Goal: Task Accomplishment & Management: Manage account settings

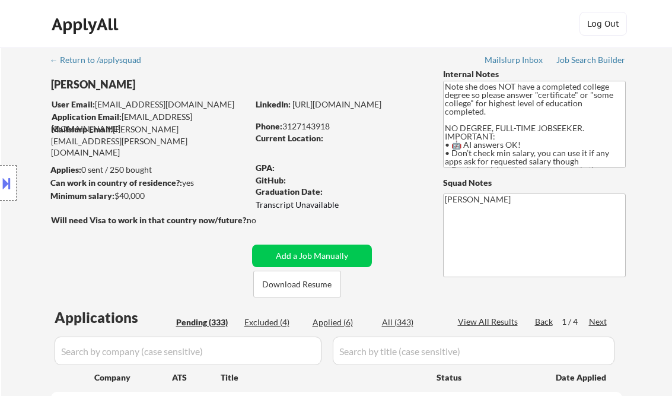
select select ""pending""
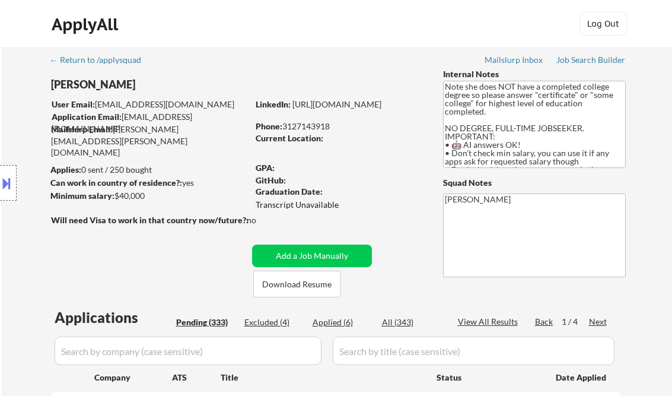
select select ""pending""
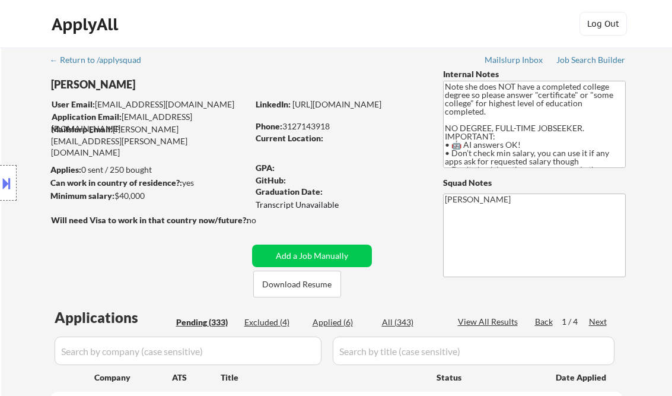
select select ""pending""
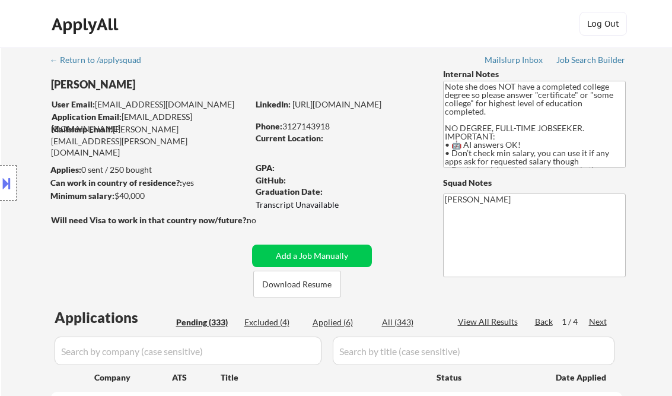
select select ""pending""
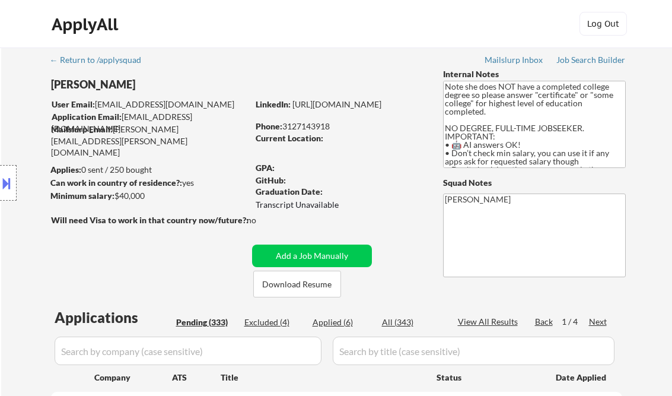
select select ""pending""
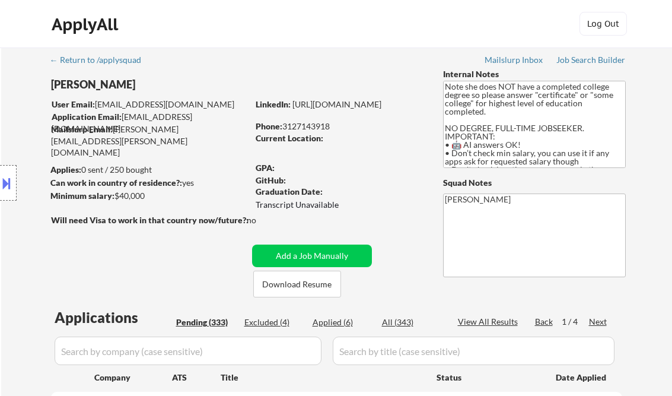
select select ""pending""
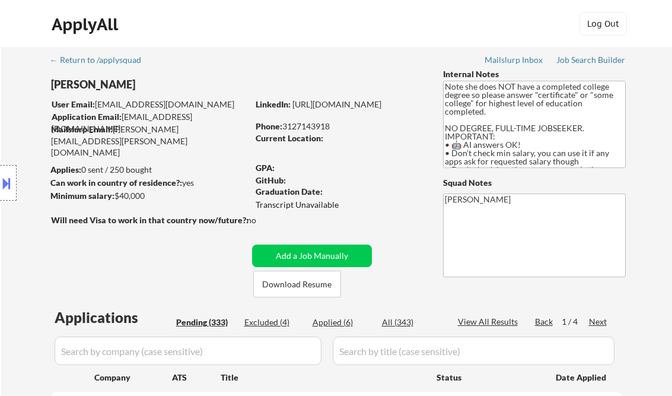
select select ""pending""
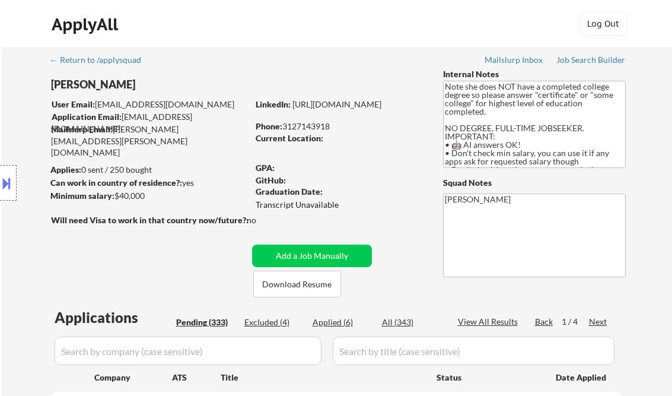
select select ""pending""
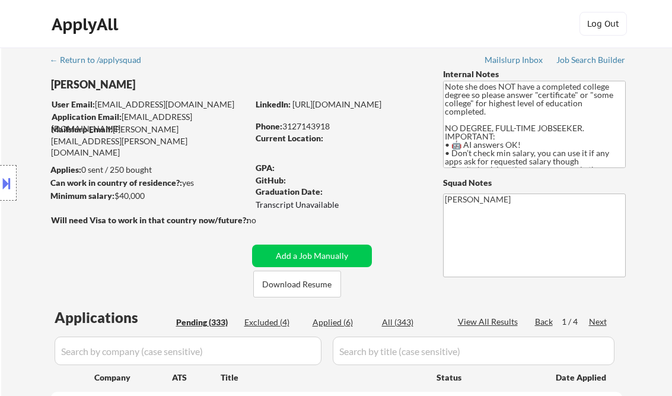
select select ""pending""
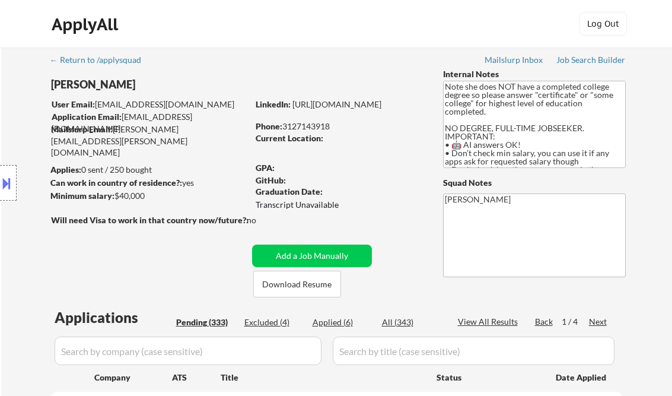
select select ""pending""
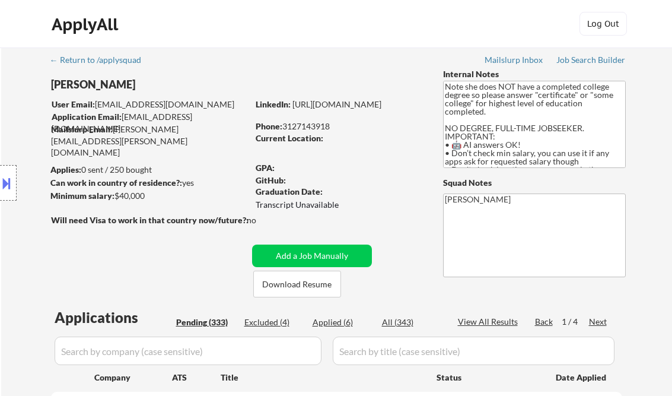
select select ""pending""
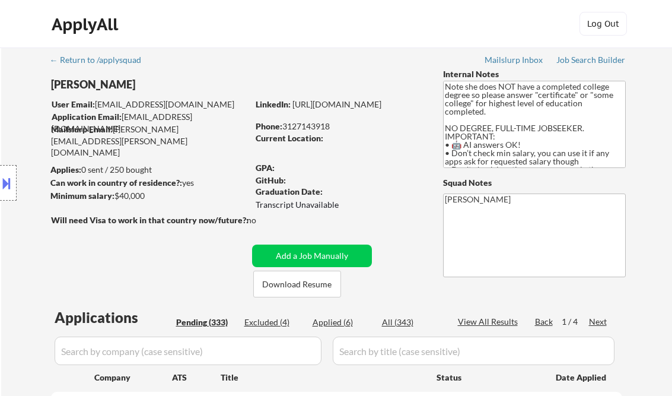
select select ""pending""
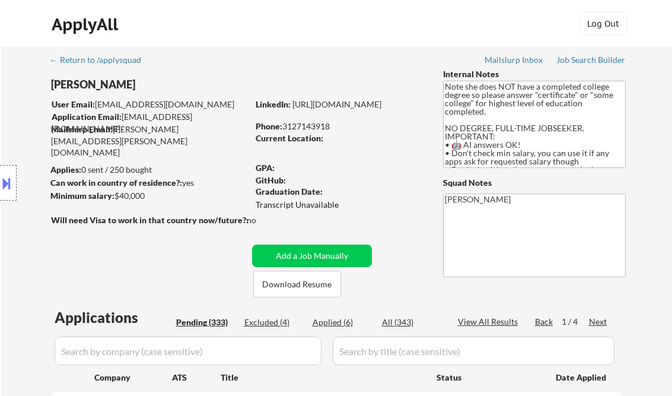
select select ""pending""
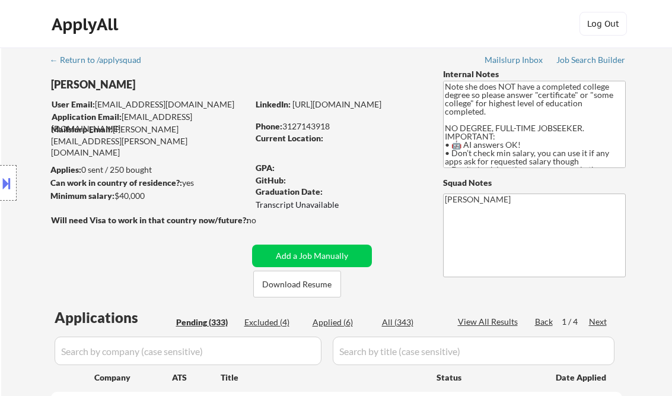
select select ""pending""
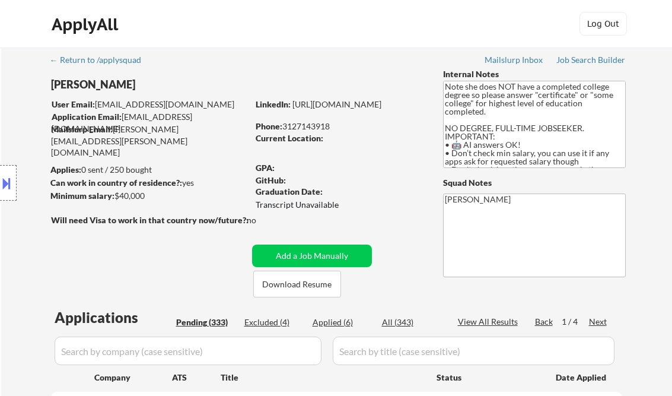
select select ""pending""
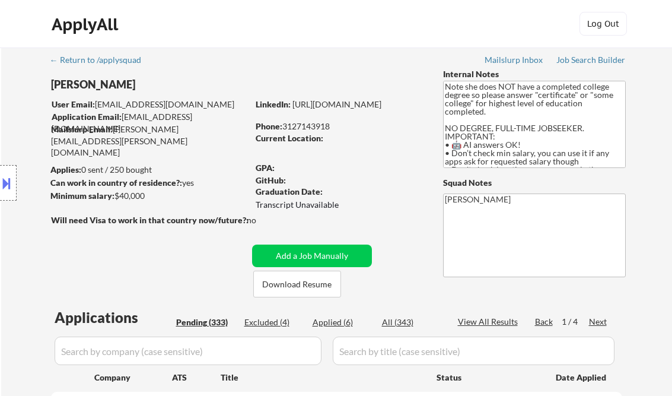
select select ""pending""
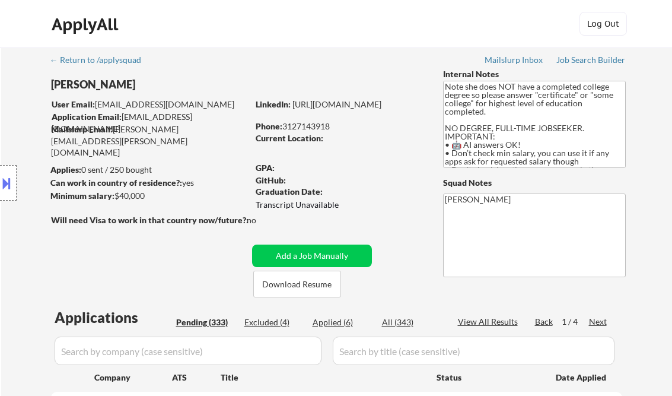
select select ""pending""
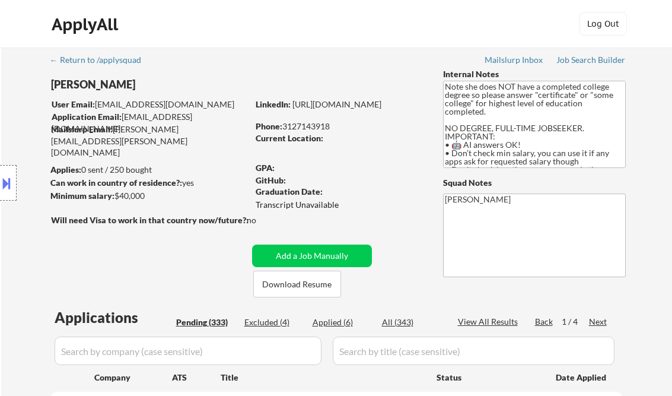
select select ""pending""
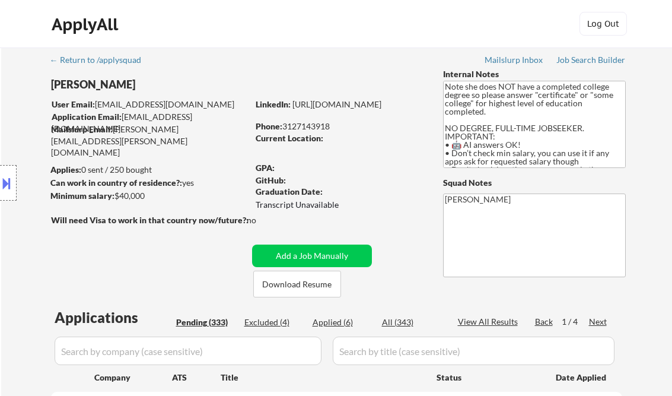
select select ""pending""
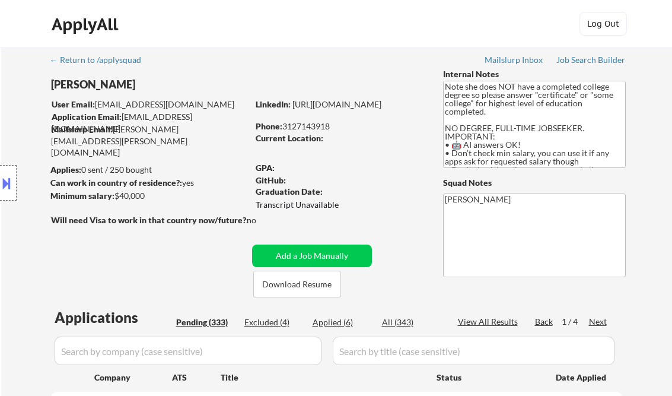
select select ""pending""
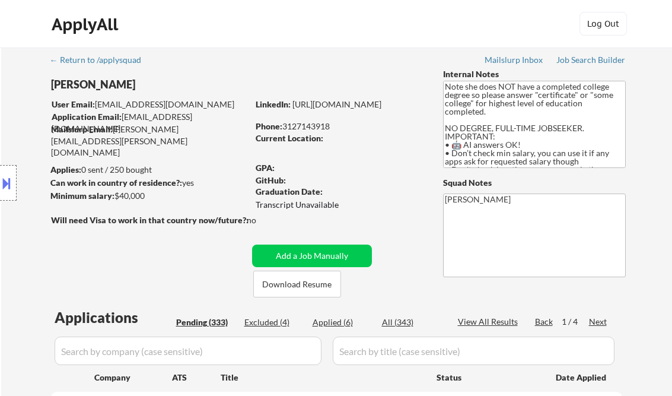
scroll to position [380, 0]
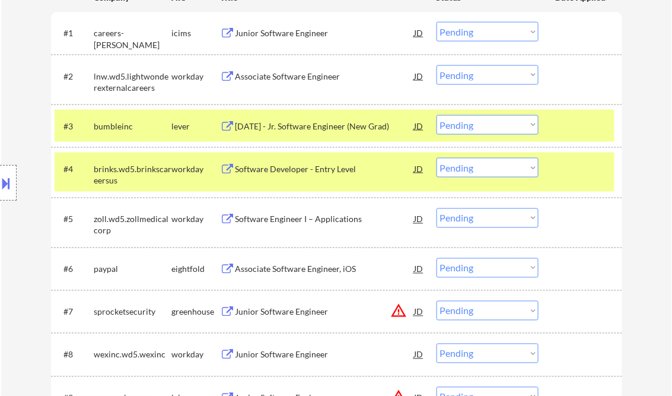
click at [289, 173] on div "Software Developer - Entry Level" at bounding box center [325, 169] width 179 height 12
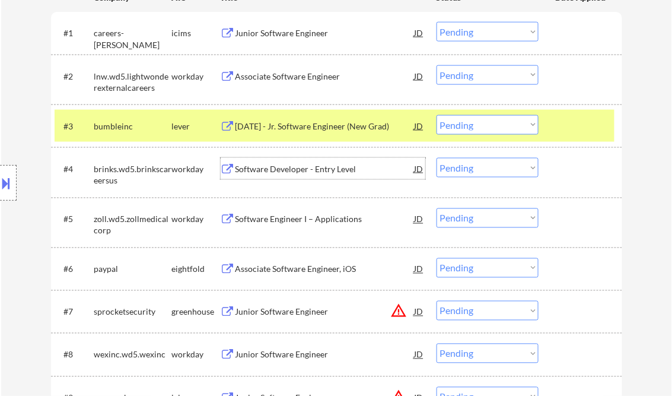
drag, startPoint x: 531, startPoint y: 163, endPoint x: 526, endPoint y: 176, distance: 14.1
click at [531, 163] on select "Choose an option... Pending Applied Excluded (Questions) Excluded (Expired) Exc…" at bounding box center [488, 168] width 102 height 20
click at [437, 158] on select "Choose an option... Pending Applied Excluded (Questions) Excluded (Expired) Exc…" at bounding box center [488, 168] width 102 height 20
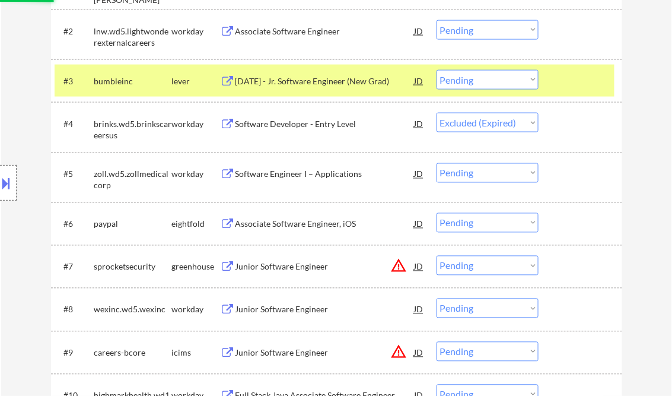
scroll to position [475, 0]
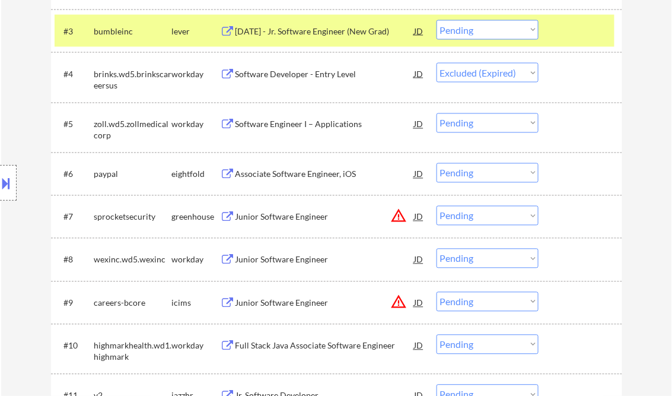
select select ""pending""
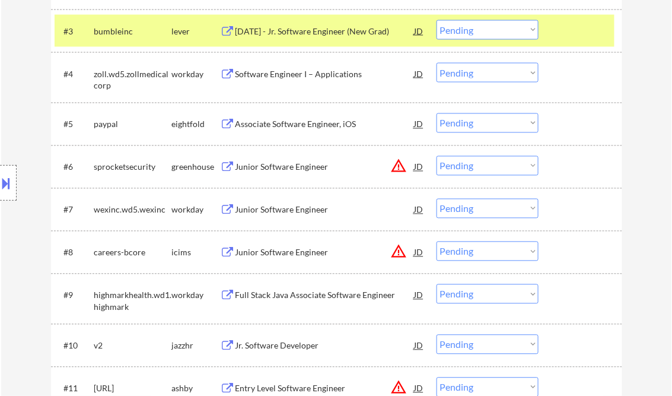
click at [289, 123] on div "Associate Software Engineer, iOS" at bounding box center [325, 125] width 179 height 12
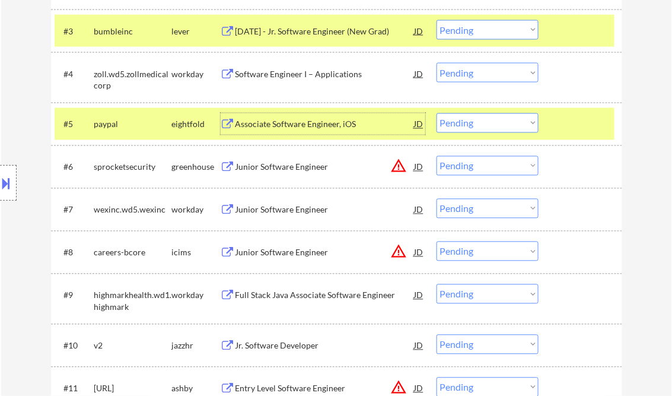
click at [287, 158] on div "Junior Software Engineer" at bounding box center [325, 166] width 179 height 21
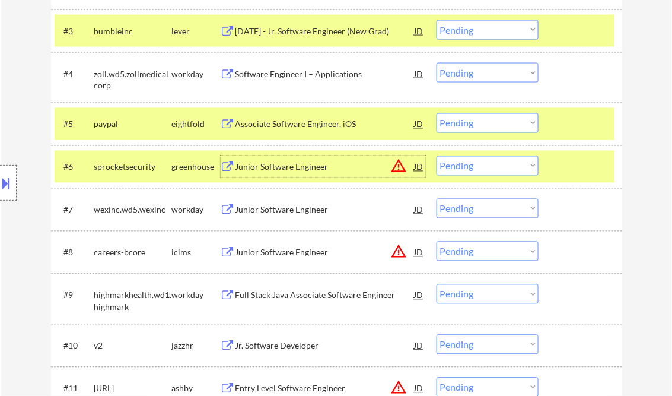
click at [477, 171] on select "Choose an option... Pending Applied Excluded (Questions) Excluded (Expired) Exc…" at bounding box center [488, 166] width 102 height 20
click at [437, 156] on select "Choose an option... Pending Applied Excluded (Questions) Excluded (Expired) Exc…" at bounding box center [488, 166] width 102 height 20
select select ""pending""
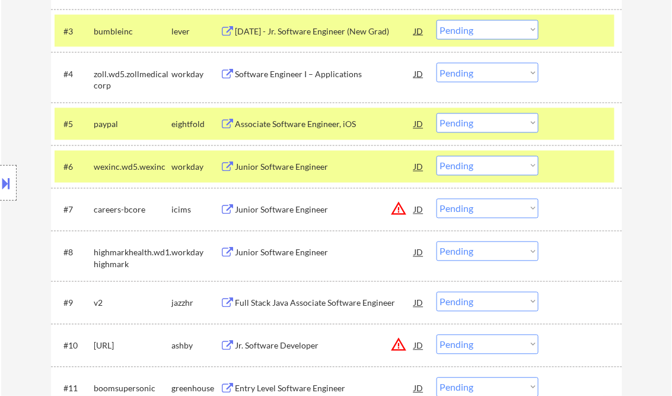
click at [568, 164] on div at bounding box center [582, 166] width 52 height 21
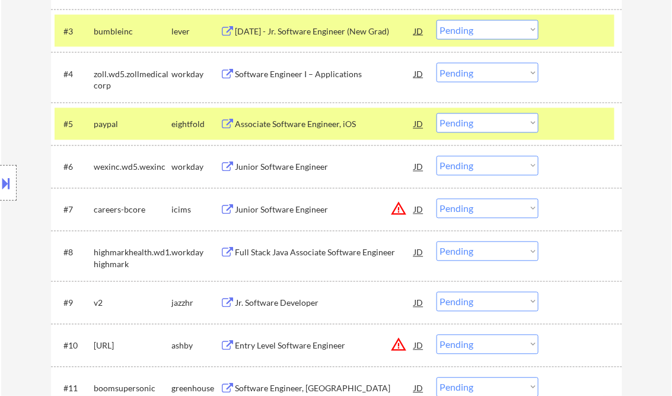
click at [571, 122] on div at bounding box center [582, 123] width 52 height 21
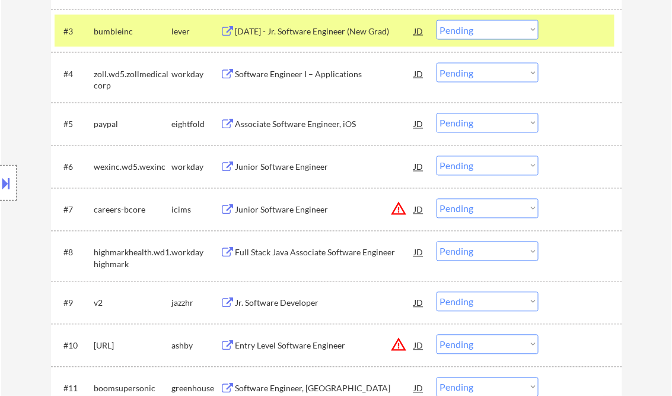
click at [573, 37] on div at bounding box center [582, 30] width 52 height 21
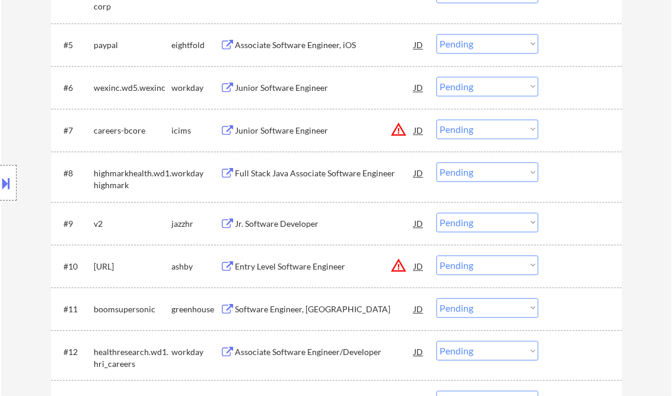
scroll to position [569, 0]
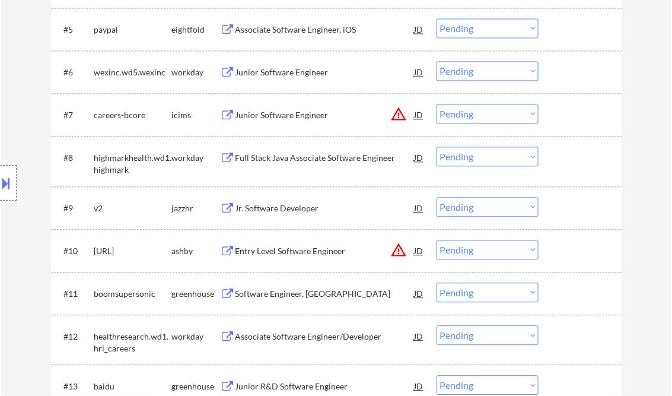
click at [593, 163] on div at bounding box center [582, 157] width 52 height 21
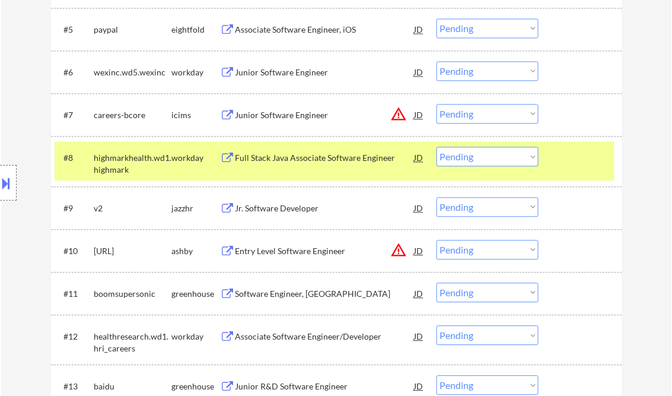
click at [280, 209] on div "Jr. Software Developer" at bounding box center [325, 208] width 179 height 12
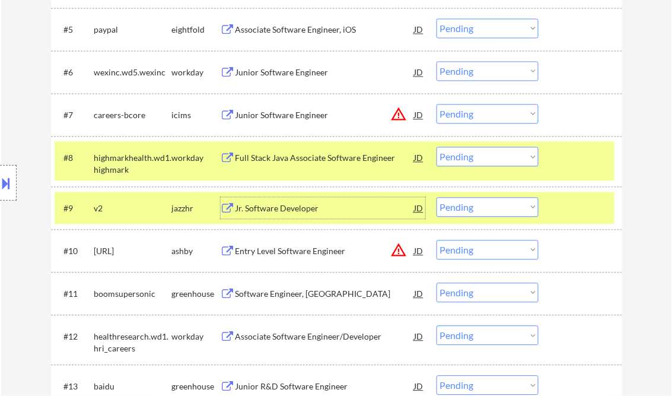
click at [494, 209] on select "Choose an option... Pending Applied Excluded (Questions) Excluded (Expired) Exc…" at bounding box center [488, 207] width 102 height 20
click at [437, 197] on select "Choose an option... Pending Applied Excluded (Questions) Excluded (Expired) Exc…" at bounding box center [488, 207] width 102 height 20
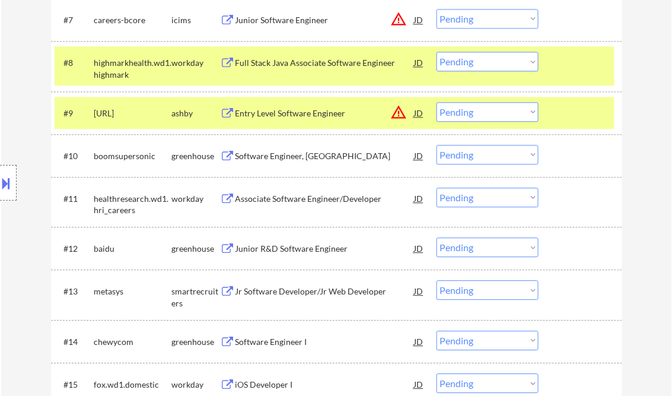
click at [294, 119] on div "Entry Level Software Engineer" at bounding box center [325, 112] width 179 height 21
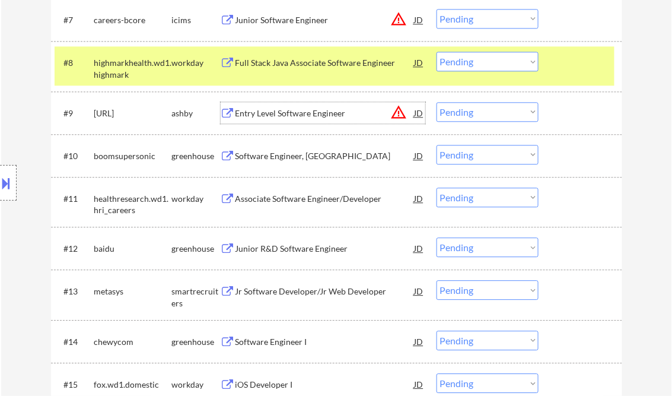
drag, startPoint x: 469, startPoint y: 110, endPoint x: 481, endPoint y: 121, distance: 16.0
click at [468, 110] on select "Choose an option... Pending Applied Excluded (Questions) Excluded (Expired) Exc…" at bounding box center [488, 112] width 102 height 20
click at [437, 102] on select "Choose an option... Pending Applied Excluded (Questions) Excluded (Expired) Exc…" at bounding box center [488, 112] width 102 height 20
select select ""pending""
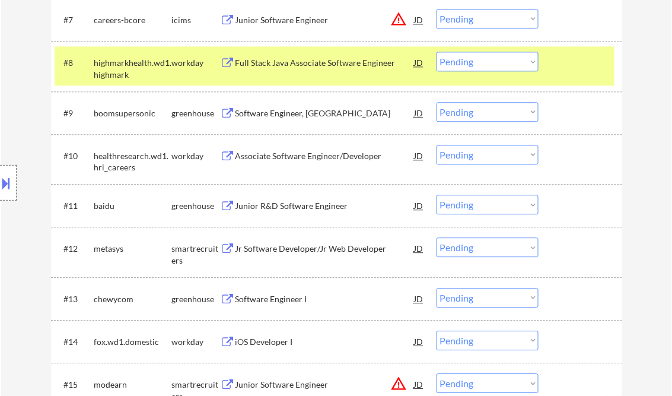
click at [269, 208] on div "Junior R&D Software Engineer" at bounding box center [325, 206] width 179 height 12
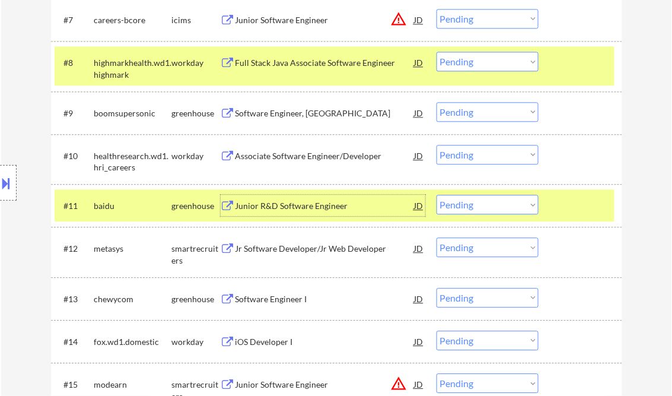
drag, startPoint x: 467, startPoint y: 208, endPoint x: 473, endPoint y: 215, distance: 8.8
click at [467, 208] on select "Choose an option... Pending Applied Excluded (Questions) Excluded (Expired) Exc…" at bounding box center [488, 205] width 102 height 20
click at [437, 195] on select "Choose an option... Pending Applied Excluded (Questions) Excluded (Expired) Exc…" at bounding box center [488, 205] width 102 height 20
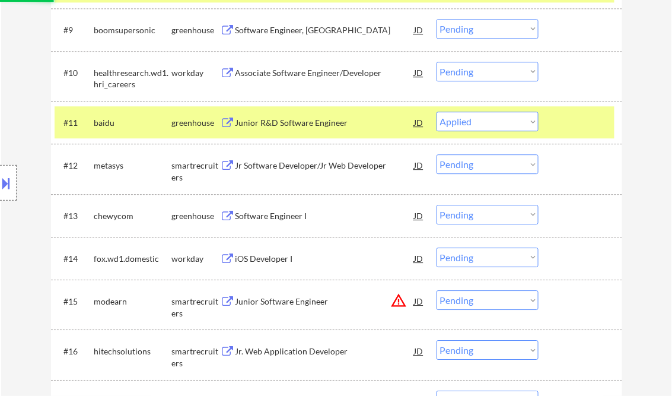
scroll to position [759, 0]
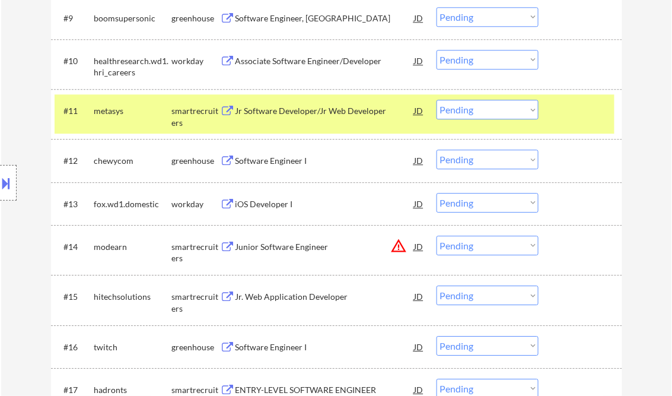
click at [299, 107] on div "Jr Software Developer/Jr Web Developer" at bounding box center [325, 111] width 179 height 12
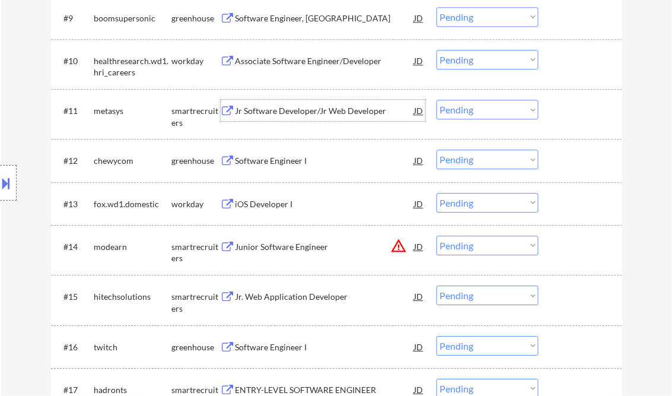
click at [456, 106] on select "Choose an option... Pending Applied Excluded (Questions) Excluded (Expired) Exc…" at bounding box center [488, 110] width 102 height 20
click at [437, 100] on select "Choose an option... Pending Applied Excluded (Questions) Excluded (Expired) Exc…" at bounding box center [488, 110] width 102 height 20
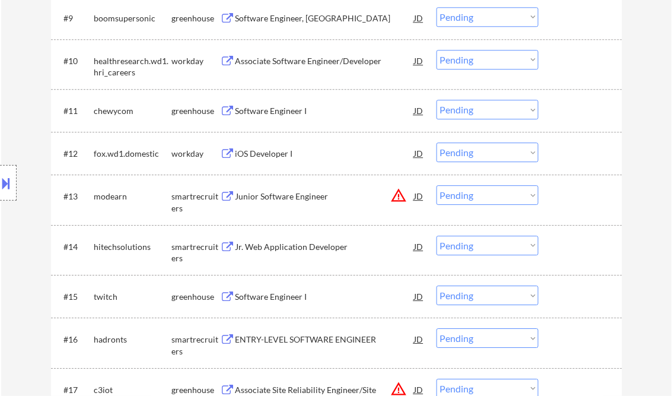
click at [285, 113] on div "Software Engineer I" at bounding box center [325, 111] width 179 height 12
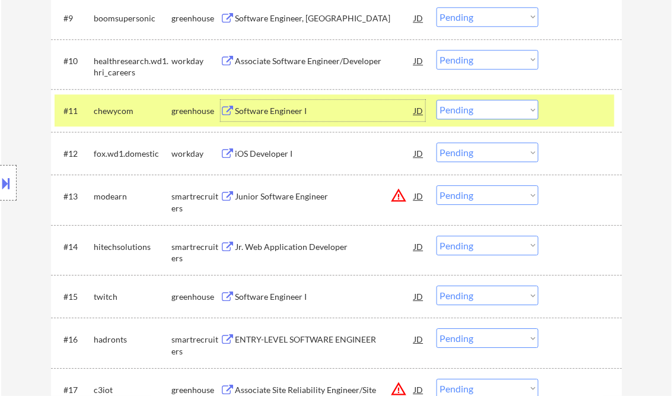
drag, startPoint x: 471, startPoint y: 107, endPoint x: 488, endPoint y: 118, distance: 20.6
click at [471, 107] on select "Choose an option... Pending Applied Excluded (Questions) Excluded (Expired) Exc…" at bounding box center [488, 110] width 102 height 20
click at [437, 100] on select "Choose an option... Pending Applied Excluded (Questions) Excluded (Expired) Exc…" at bounding box center [488, 110] width 102 height 20
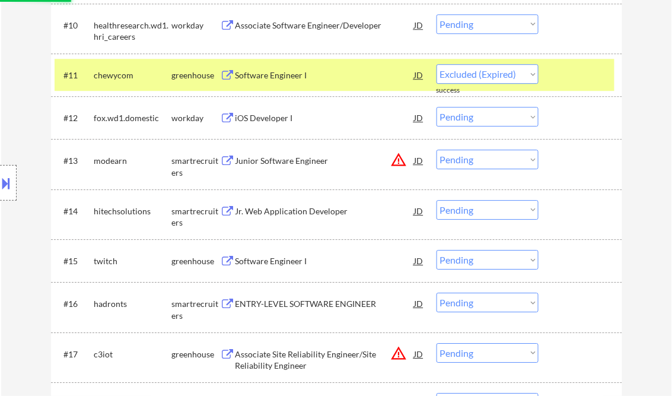
scroll to position [807, 0]
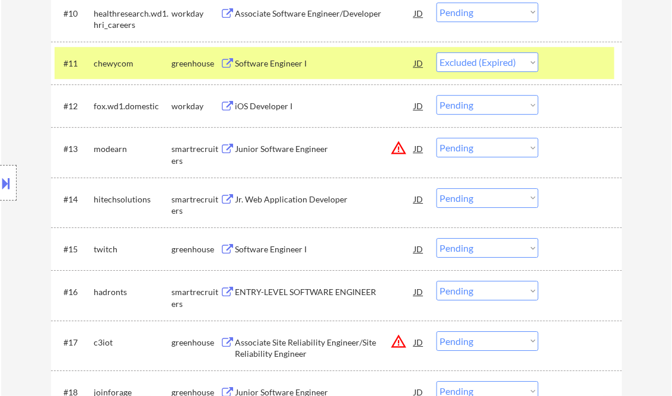
click at [297, 147] on div "Junior Software Engineer" at bounding box center [325, 149] width 179 height 12
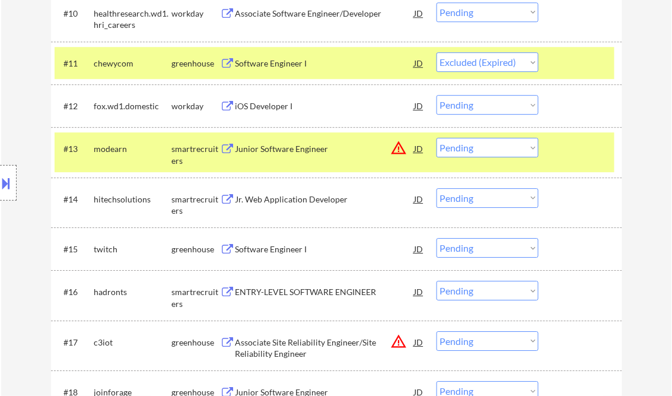
select select ""pending""
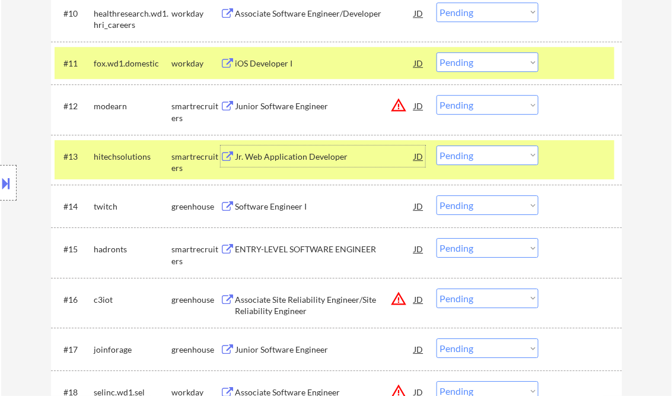
drag, startPoint x: 465, startPoint y: 102, endPoint x: 505, endPoint y: 112, distance: 41.0
click at [465, 102] on select "Choose an option... Pending Applied Excluded (Questions) Excluded (Expired) Exc…" at bounding box center [488, 105] width 102 height 20
click at [437, 95] on select "Choose an option... Pending Applied Excluded (Questions) Excluded (Expired) Exc…" at bounding box center [488, 105] width 102 height 20
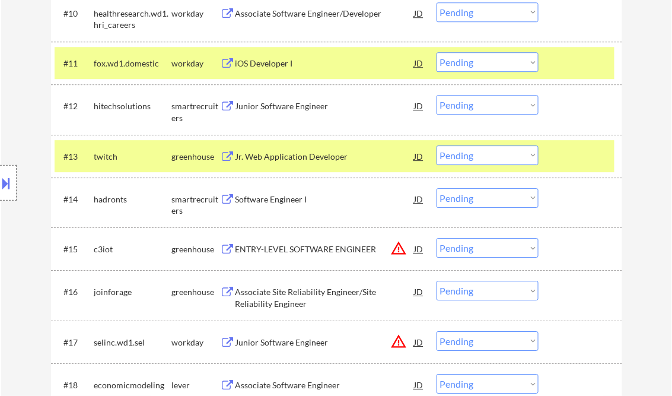
click at [572, 153] on div at bounding box center [582, 155] width 52 height 21
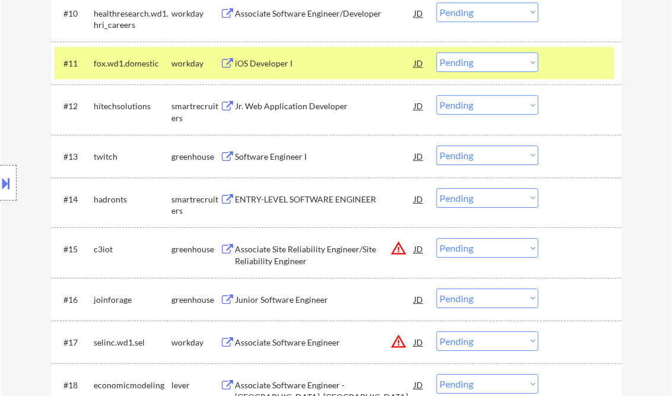
click at [323, 103] on div "Jr. Web Application Developer" at bounding box center [325, 106] width 179 height 12
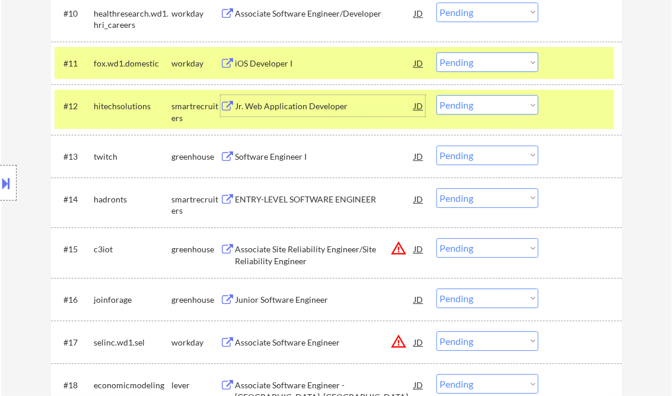
click at [459, 103] on select "Choose an option... Pending Applied Excluded (Questions) Excluded (Expired) Exc…" at bounding box center [488, 105] width 102 height 20
click at [437, 95] on select "Choose an option... Pending Applied Excluded (Questions) Excluded (Expired) Exc…" at bounding box center [488, 105] width 102 height 20
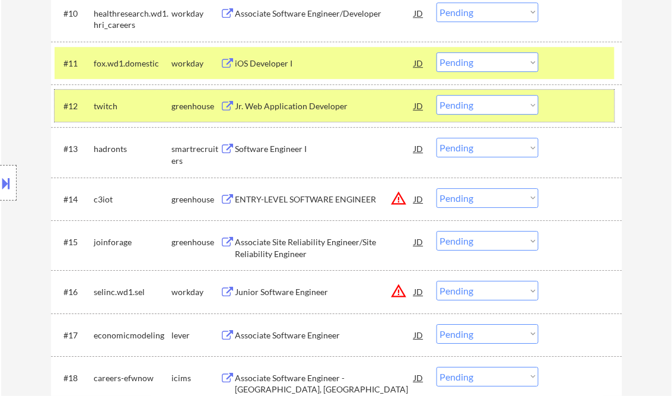
drag, startPoint x: 574, startPoint y: 100, endPoint x: 568, endPoint y: 78, distance: 22.7
click at [574, 100] on div at bounding box center [582, 105] width 52 height 21
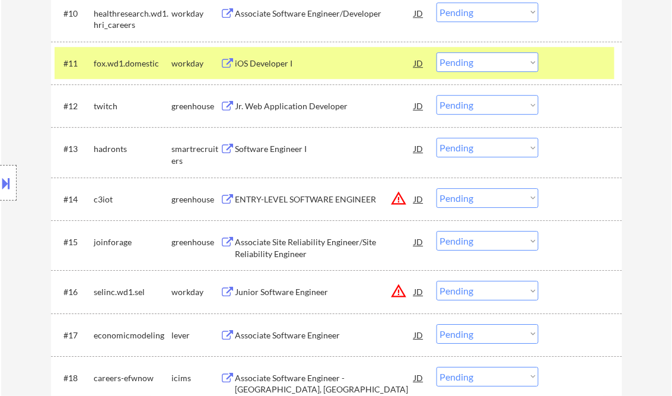
click at [568, 77] on div "#11 fox.wd1.domestic workday iOS Developer I JD warning_amber Choose an option.…" at bounding box center [335, 63] width 560 height 32
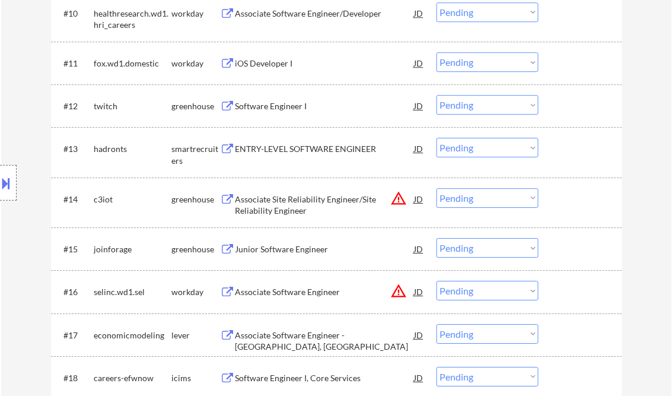
click at [263, 107] on div "Software Engineer I" at bounding box center [325, 106] width 179 height 12
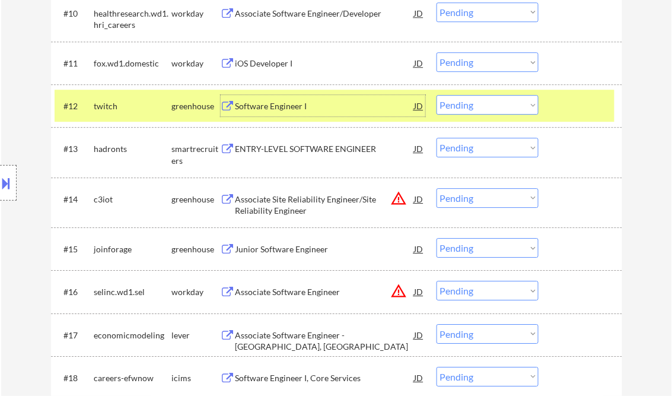
click at [493, 106] on select "Choose an option... Pending Applied Excluded (Questions) Excluded (Expired) Exc…" at bounding box center [488, 105] width 102 height 20
click at [437, 95] on select "Choose an option... Pending Applied Excluded (Questions) Excluded (Expired) Exc…" at bounding box center [488, 105] width 102 height 20
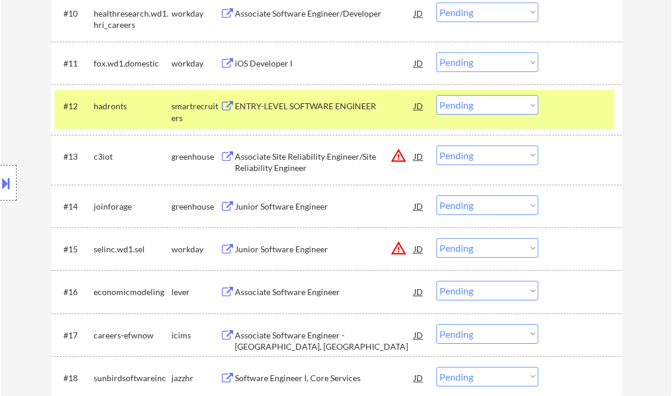
click at [324, 113] on div "ENTRY-LEVEL SOFTWARE ENGINEER" at bounding box center [325, 105] width 179 height 21
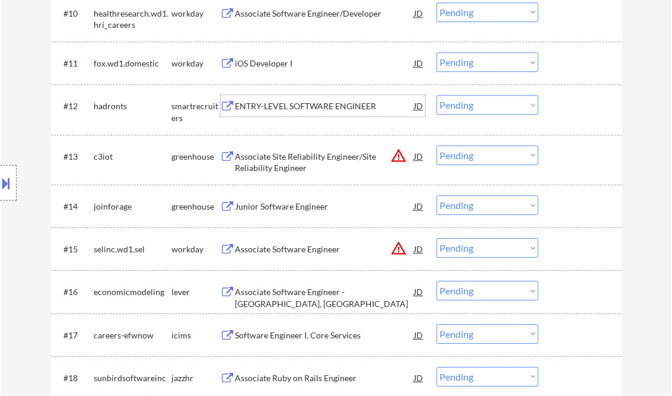
click at [459, 103] on select "Choose an option... Pending Applied Excluded (Questions) Excluded (Expired) Exc…" at bounding box center [488, 105] width 102 height 20
click at [437, 95] on select "Choose an option... Pending Applied Excluded (Questions) Excluded (Expired) Exc…" at bounding box center [488, 105] width 102 height 20
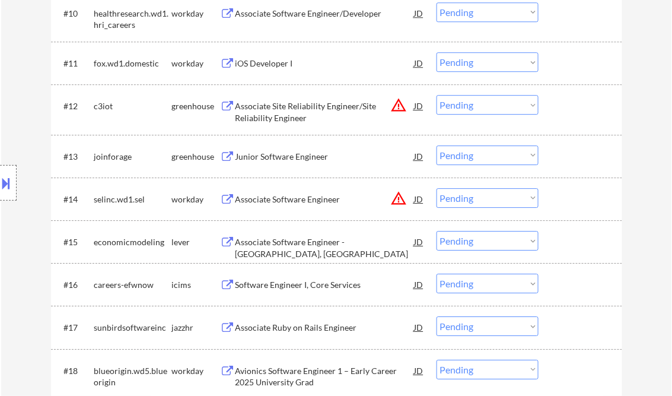
click at [320, 110] on div "Associate Site Reliability Engineer/Site Reliability Engineer" at bounding box center [325, 111] width 179 height 23
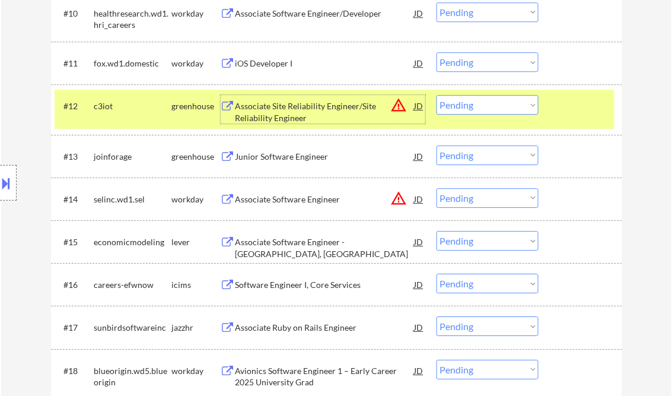
click at [459, 111] on select "Choose an option... Pending Applied Excluded (Questions) Excluded (Expired) Exc…" at bounding box center [488, 105] width 102 height 20
click at [437, 95] on select "Choose an option... Pending Applied Excluded (Questions) Excluded (Expired) Exc…" at bounding box center [488, 105] width 102 height 20
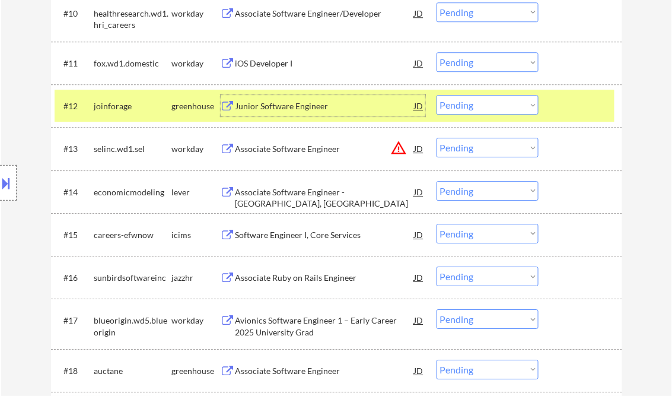
click at [300, 109] on div "Junior Software Engineer" at bounding box center [325, 106] width 179 height 12
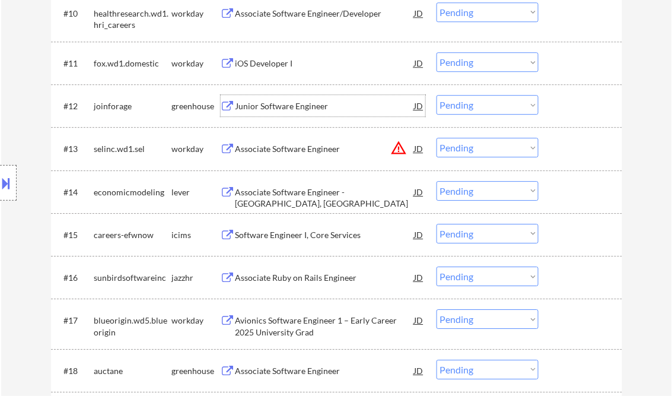
drag, startPoint x: 493, startPoint y: 101, endPoint x: 503, endPoint y: 116, distance: 17.9
click at [493, 100] on select "Choose an option... Pending Applied Excluded (Questions) Excluded (Expired) Exc…" at bounding box center [488, 105] width 102 height 20
click at [437, 95] on select "Choose an option... Pending Applied Excluded (Questions) Excluded (Expired) Exc…" at bounding box center [488, 105] width 102 height 20
select select ""pending""
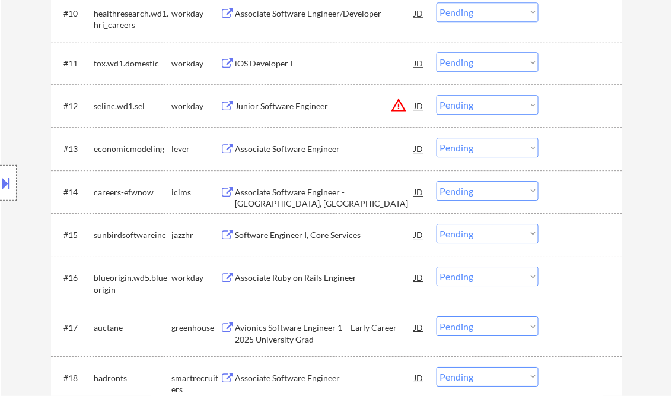
click at [302, 148] on div "Associate Software Engineer" at bounding box center [325, 149] width 179 height 12
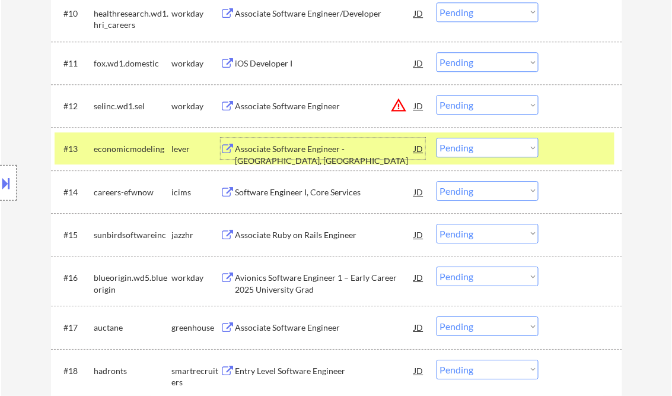
click at [485, 153] on select "Choose an option... Pending Applied Excluded (Questions) Excluded (Expired) Exc…" at bounding box center [488, 148] width 102 height 20
click at [437, 138] on select "Choose an option... Pending Applied Excluded (Questions) Excluded (Expired) Exc…" at bounding box center [488, 148] width 102 height 20
select select ""pending""
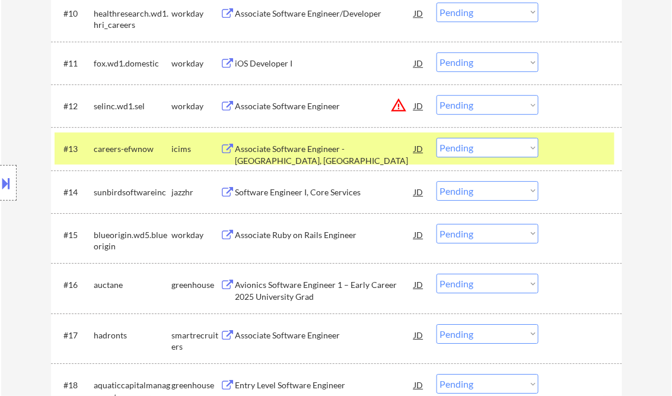
click at [311, 191] on div "Software Engineer I, Core Services" at bounding box center [325, 192] width 179 height 12
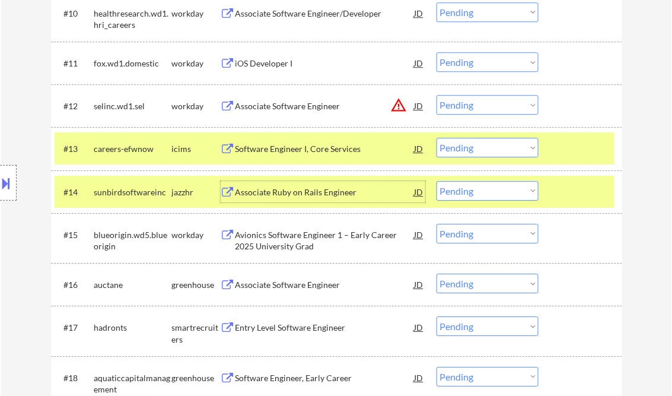
click at [481, 186] on select "Choose an option... Pending Applied Excluded (Questions) Excluded (Expired) Exc…" at bounding box center [488, 191] width 102 height 20
click at [437, 181] on select "Choose an option... Pending Applied Excluded (Questions) Excluded (Expired) Exc…" at bounding box center [488, 191] width 102 height 20
select select ""pending""
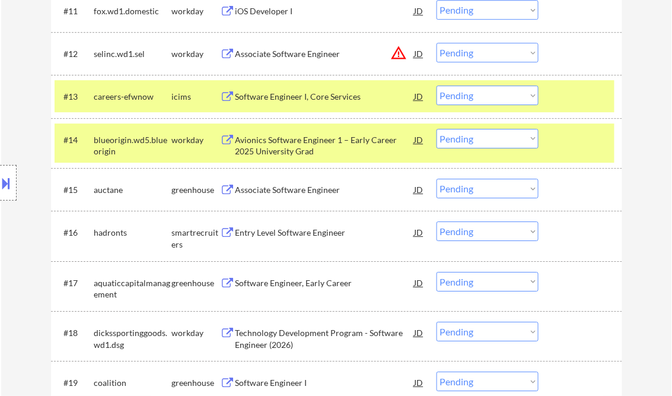
scroll to position [902, 0]
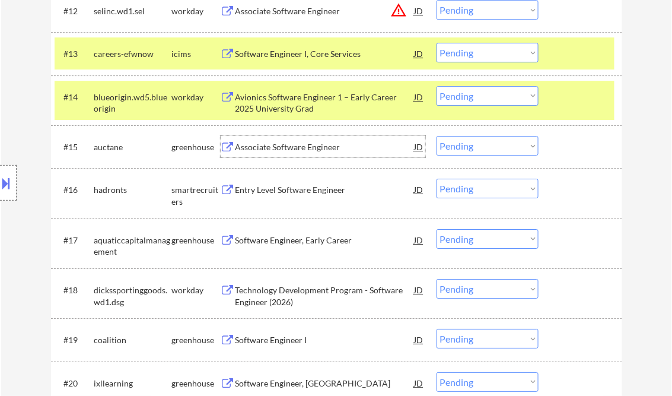
click at [291, 145] on div "Associate Software Engineer" at bounding box center [325, 147] width 179 height 12
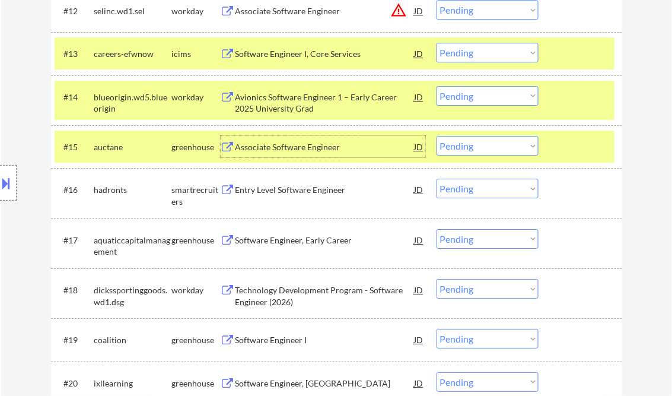
click at [558, 106] on div at bounding box center [582, 96] width 52 height 21
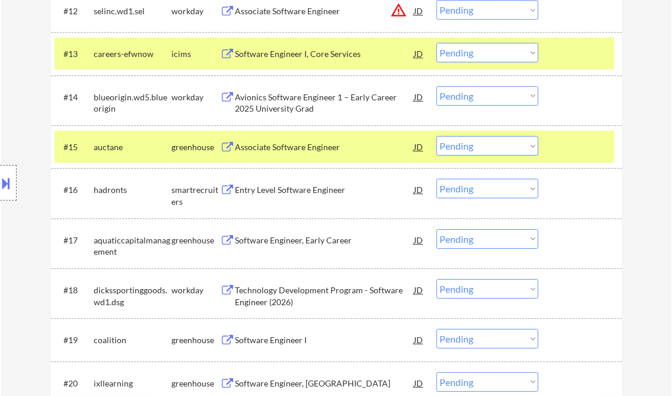
click at [563, 98] on div at bounding box center [582, 96] width 52 height 21
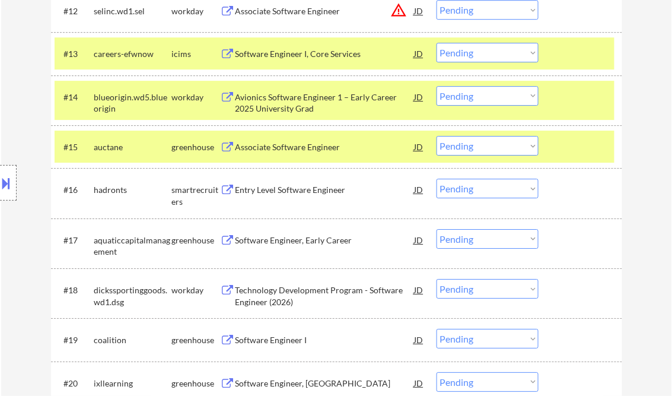
click at [562, 55] on div at bounding box center [582, 53] width 52 height 21
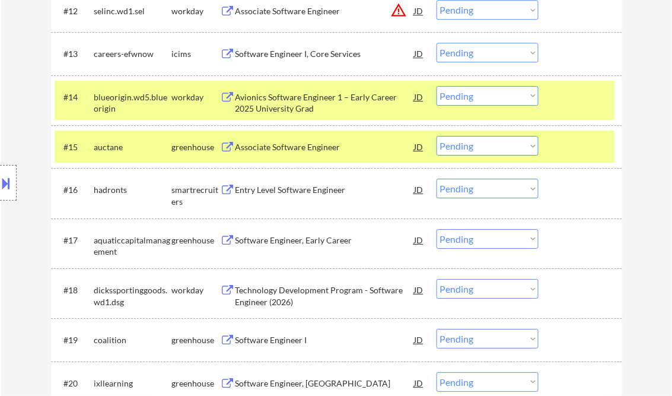
click at [490, 148] on select "Choose an option... Pending Applied Excluded (Questions) Excluded (Expired) Exc…" at bounding box center [488, 146] width 102 height 20
click at [437, 136] on select "Choose an option... Pending Applied Excluded (Questions) Excluded (Expired) Exc…" at bounding box center [488, 146] width 102 height 20
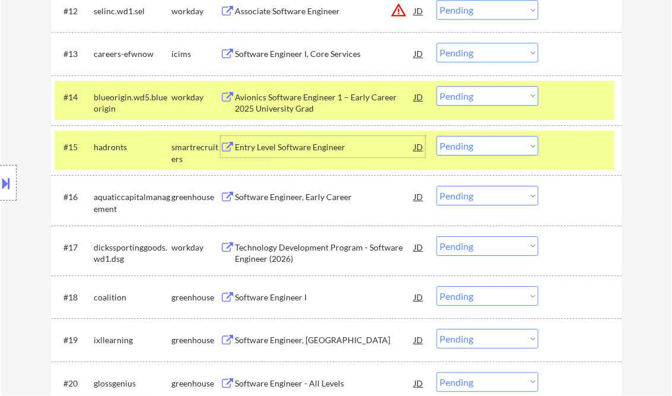
click at [311, 147] on div "Entry Level Software Engineer" at bounding box center [325, 147] width 179 height 12
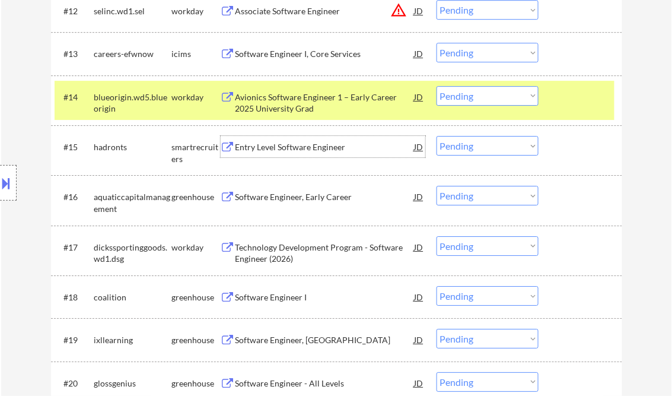
click at [498, 144] on select "Choose an option... Pending Applied Excluded (Questions) Excluded (Expired) Exc…" at bounding box center [488, 146] width 102 height 20
click at [437, 136] on select "Choose an option... Pending Applied Excluded (Questions) Excluded (Expired) Exc…" at bounding box center [488, 146] width 102 height 20
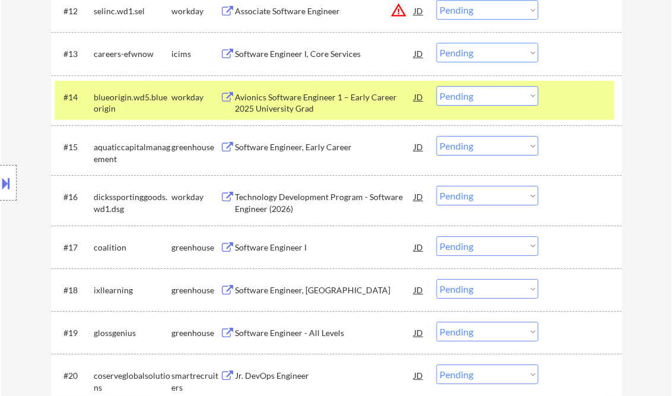
click at [306, 147] on div "Software Engineer, Early Career" at bounding box center [325, 147] width 179 height 12
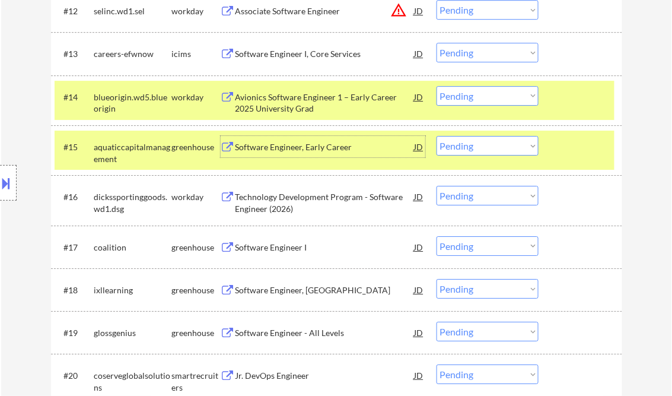
click at [472, 148] on select "Choose an option... Pending Applied Excluded (Questions) Excluded (Expired) Exc…" at bounding box center [488, 146] width 102 height 20
click at [437, 136] on select "Choose an option... Pending Applied Excluded (Questions) Excluded (Expired) Exc…" at bounding box center [488, 146] width 102 height 20
select select ""pending""
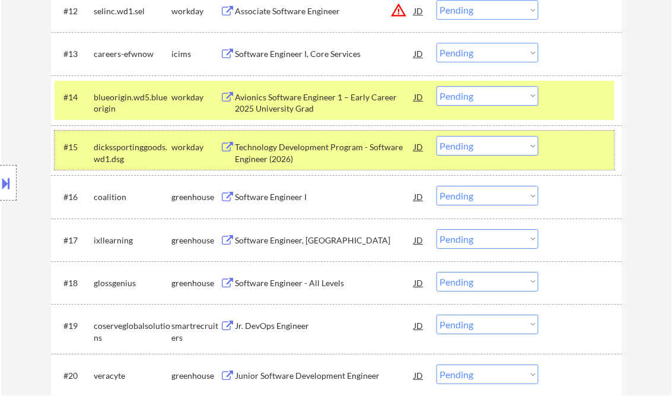
click at [579, 141] on div at bounding box center [582, 146] width 52 height 21
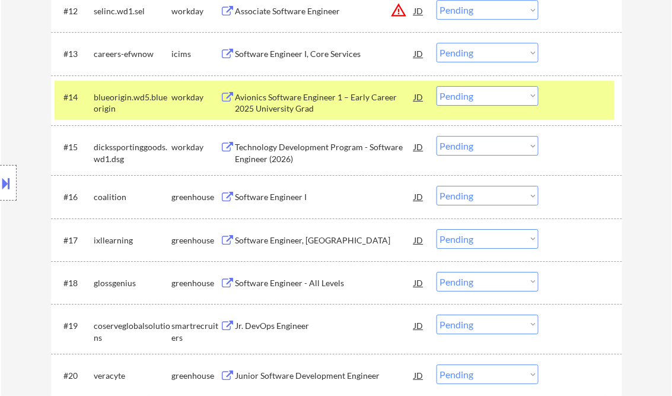
click at [564, 100] on div at bounding box center [582, 96] width 52 height 21
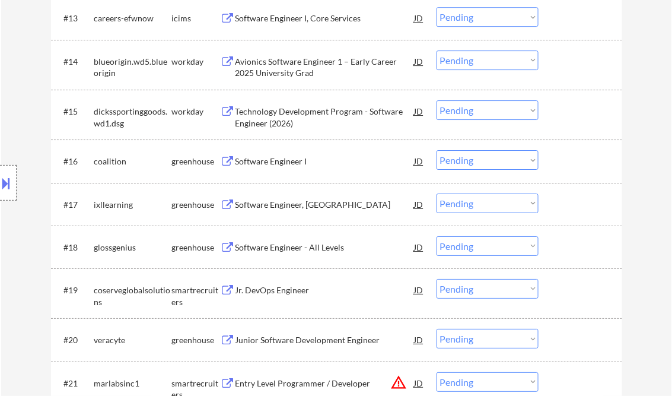
scroll to position [949, 0]
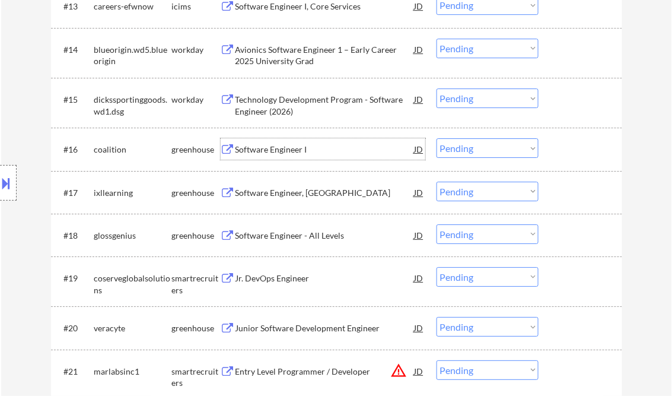
click at [268, 151] on div "Software Engineer I" at bounding box center [325, 150] width 179 height 12
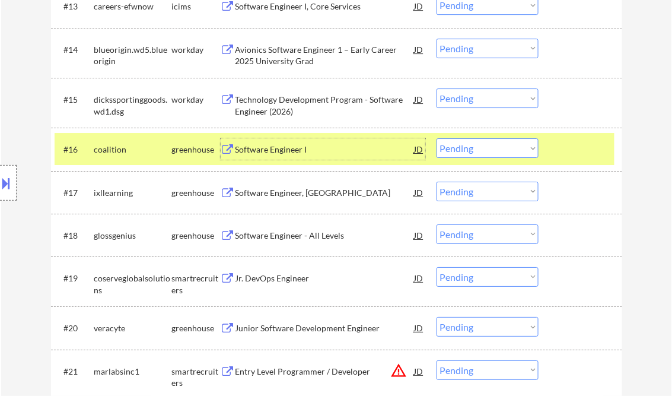
click at [514, 150] on select "Choose an option... Pending Applied Excluded (Questions) Excluded (Expired) Exc…" at bounding box center [488, 148] width 102 height 20
click at [437, 138] on select "Choose an option... Pending Applied Excluded (Questions) Excluded (Expired) Exc…" at bounding box center [488, 148] width 102 height 20
select select ""pending""
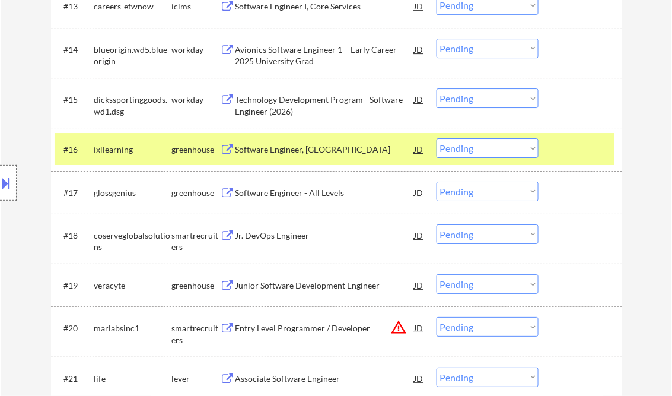
drag, startPoint x: 267, startPoint y: 192, endPoint x: 281, endPoint y: 192, distance: 13.6
click at [268, 192] on div "Software Engineer - All Levels" at bounding box center [325, 193] width 179 height 12
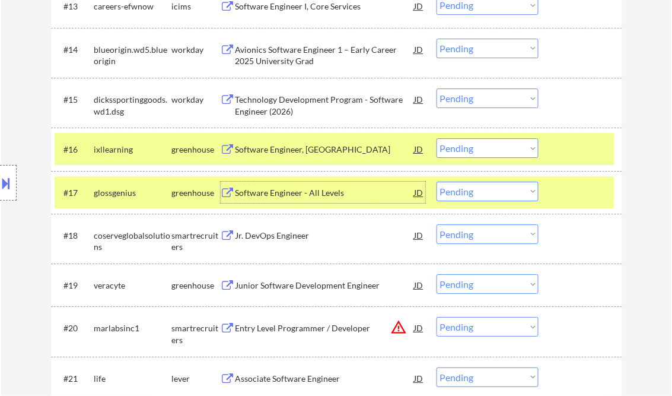
drag, startPoint x: 464, startPoint y: 193, endPoint x: 555, endPoint y: 252, distance: 108.6
click at [464, 193] on select "Choose an option... Pending Applied Excluded (Questions) Excluded (Expired) Exc…" at bounding box center [488, 192] width 102 height 20
click at [437, 182] on select "Choose an option... Pending Applied Excluded (Questions) Excluded (Expired) Exc…" at bounding box center [488, 192] width 102 height 20
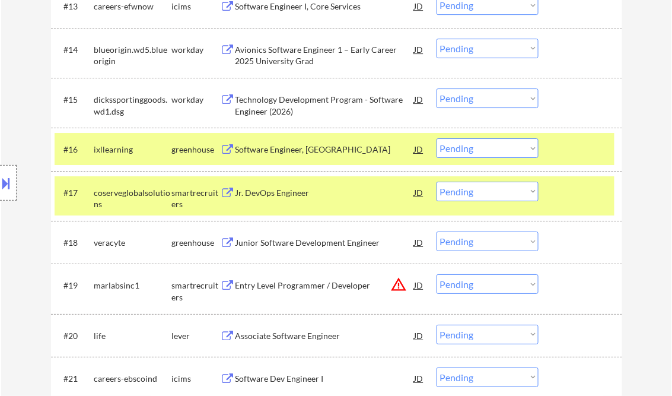
click at [580, 190] on div at bounding box center [582, 192] width 52 height 21
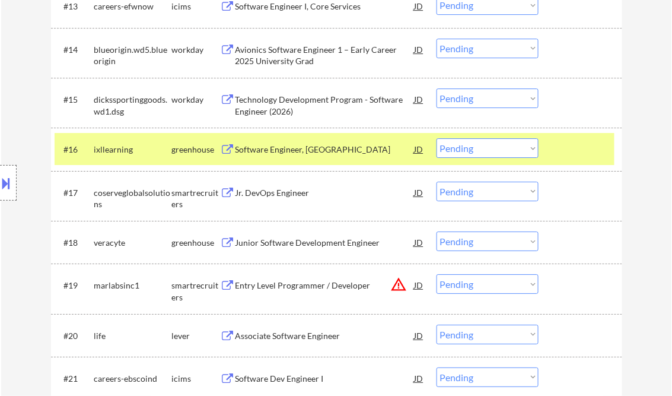
click at [283, 192] on div "Jr. DevOps Engineer" at bounding box center [325, 193] width 179 height 12
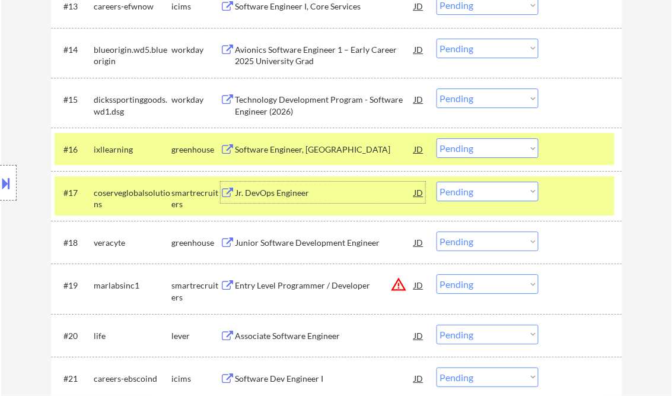
drag, startPoint x: 473, startPoint y: 192, endPoint x: 477, endPoint y: 201, distance: 9.6
click at [473, 192] on select "Choose an option... Pending Applied Excluded (Questions) Excluded (Expired) Exc…" at bounding box center [488, 192] width 102 height 20
click at [437, 182] on select "Choose an option... Pending Applied Excluded (Questions) Excluded (Expired) Exc…" at bounding box center [488, 192] width 102 height 20
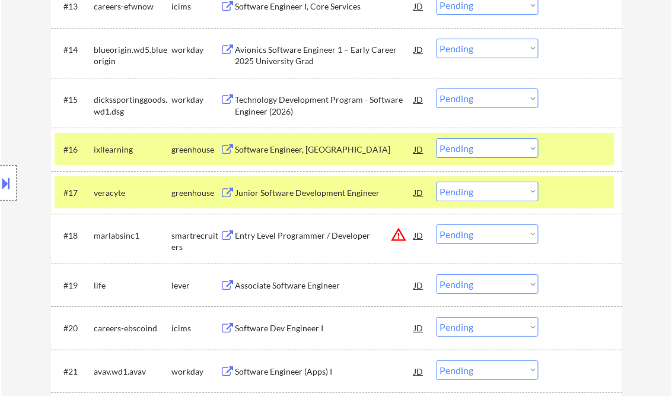
click at [579, 145] on div at bounding box center [582, 148] width 52 height 21
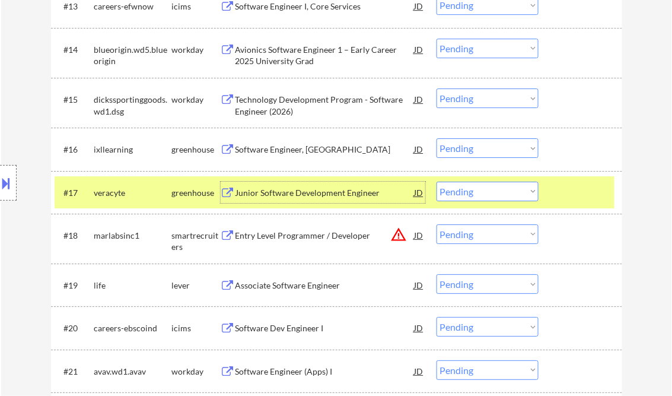
click at [326, 196] on div "Junior Software Development Engineer" at bounding box center [325, 193] width 179 height 12
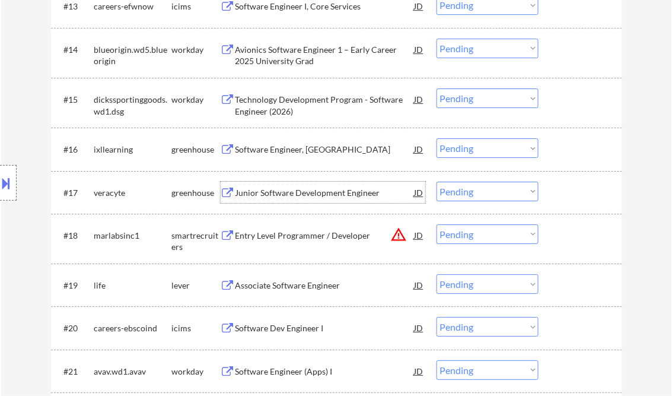
click at [577, 145] on div at bounding box center [582, 148] width 52 height 21
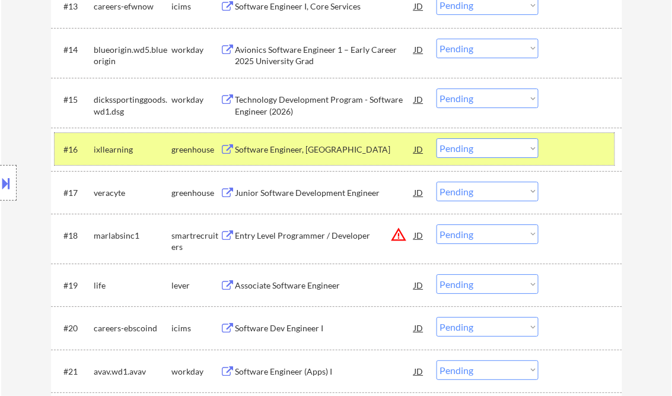
click at [327, 193] on div "Junior Software Development Engineer" at bounding box center [325, 193] width 179 height 12
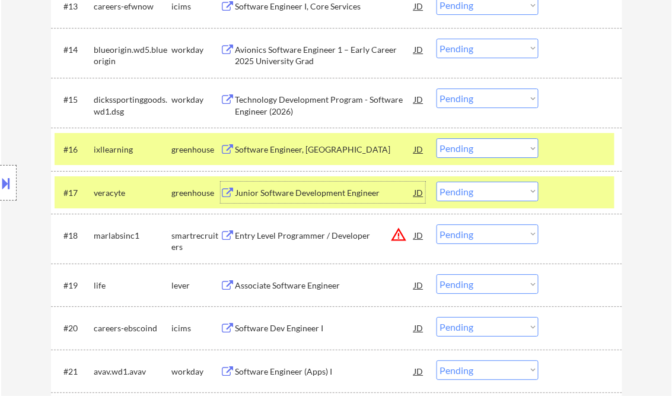
click at [561, 193] on div at bounding box center [582, 192] width 52 height 21
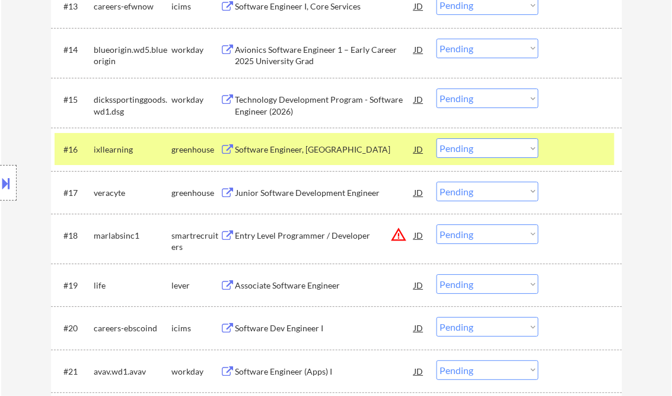
click at [527, 189] on select "Choose an option... Pending Applied Excluded (Questions) Excluded (Expired) Exc…" at bounding box center [488, 192] width 102 height 20
click at [437, 182] on select "Choose an option... Pending Applied Excluded (Questions) Excluded (Expired) Exc…" at bounding box center [488, 192] width 102 height 20
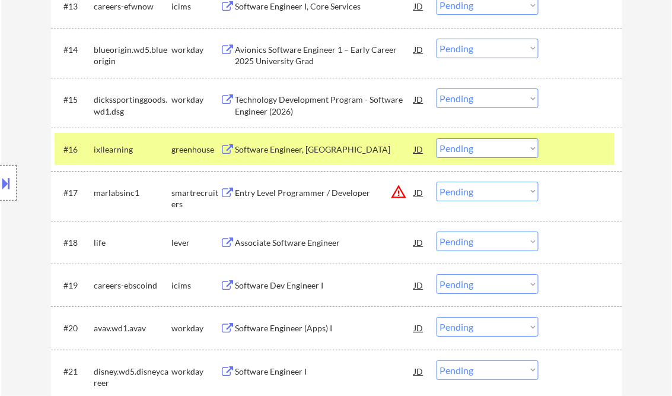
click at [288, 195] on div "Entry Level Programmer / Developer" at bounding box center [325, 193] width 179 height 12
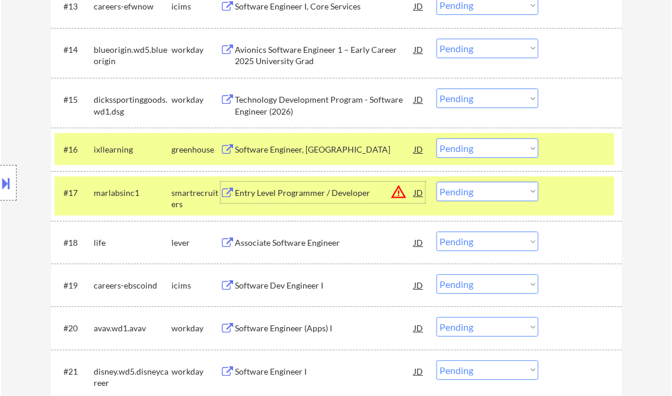
click at [522, 187] on select "Choose an option... Pending Applied Excluded (Questions) Excluded (Expired) Exc…" at bounding box center [488, 192] width 102 height 20
click at [437, 182] on select "Choose an option... Pending Applied Excluded (Questions) Excluded (Expired) Exc…" at bounding box center [488, 192] width 102 height 20
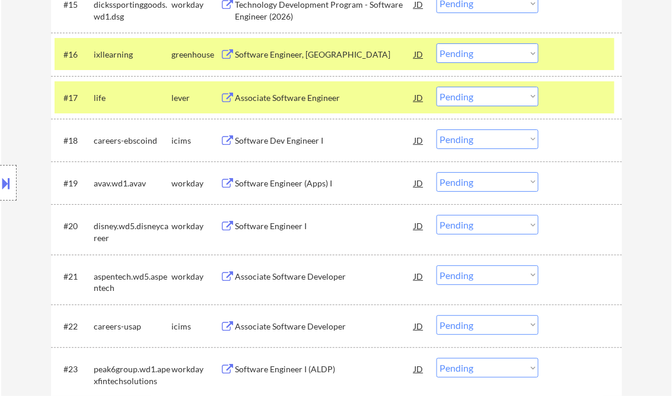
click at [584, 62] on div at bounding box center [582, 53] width 52 height 21
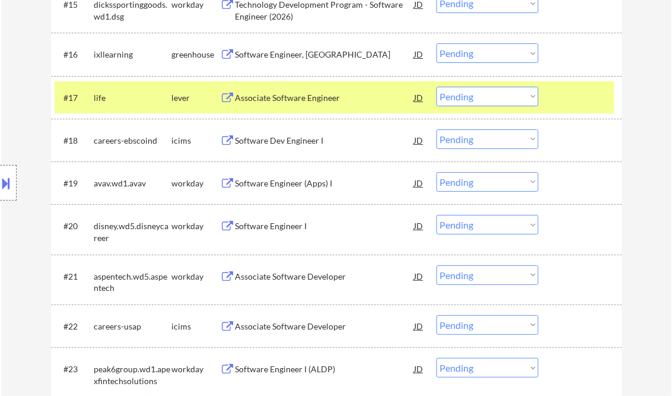
click at [568, 54] on div at bounding box center [582, 53] width 52 height 21
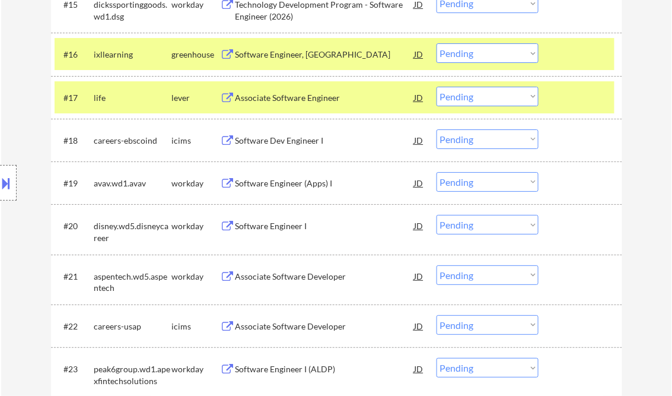
click at [571, 95] on div at bounding box center [582, 97] width 52 height 21
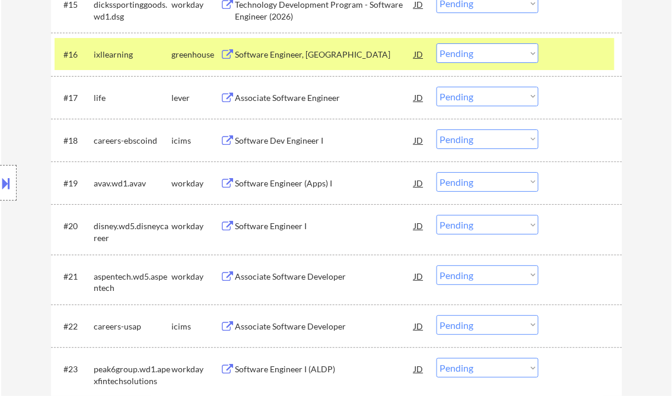
click at [313, 101] on div "Associate Software Engineer" at bounding box center [325, 98] width 179 height 12
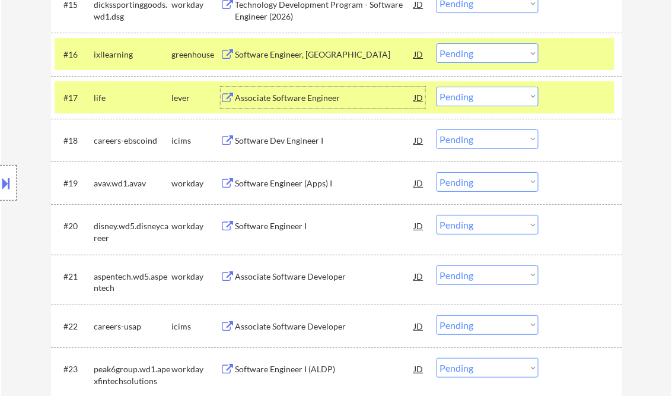
click at [299, 88] on div "Associate Software Engineer" at bounding box center [325, 97] width 179 height 21
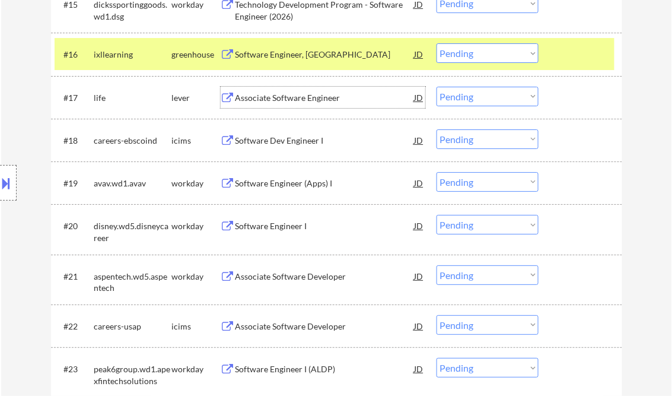
click at [501, 103] on select "Choose an option... Pending Applied Excluded (Questions) Excluded (Expired) Exc…" at bounding box center [488, 97] width 102 height 20
click at [437, 87] on select "Choose an option... Pending Applied Excluded (Questions) Excluded (Expired) Exc…" at bounding box center [488, 97] width 102 height 20
select select ""pending""
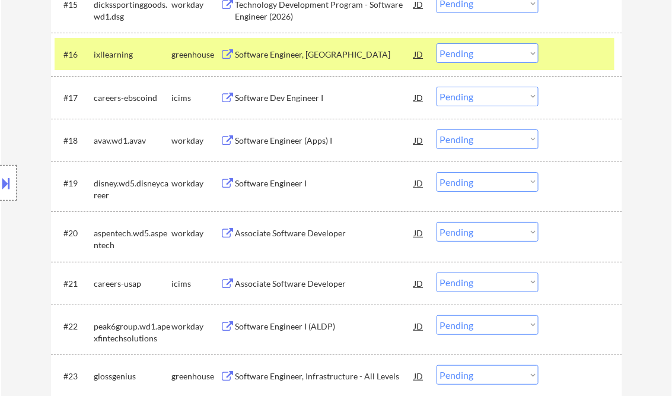
scroll to position [1186, 0]
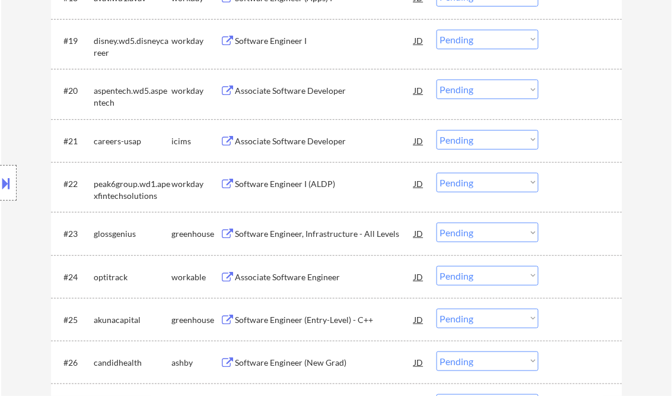
click at [293, 235] on div "Software Engineer, Infrastructure - All Levels" at bounding box center [325, 234] width 179 height 12
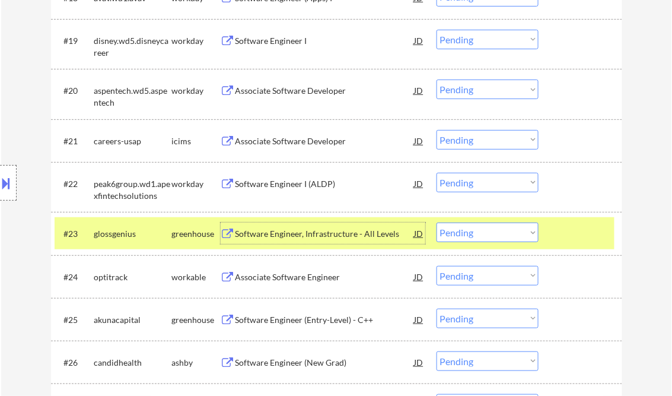
scroll to position [1329, 0]
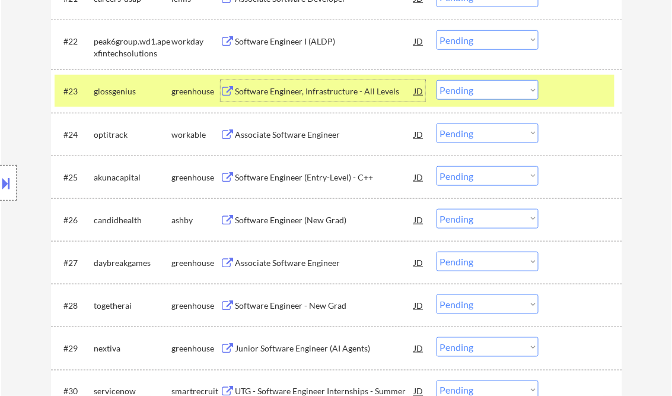
click at [458, 92] on select "Choose an option... Pending Applied Excluded (Questions) Excluded (Expired) Exc…" at bounding box center [488, 90] width 102 height 20
click at [437, 80] on select "Choose an option... Pending Applied Excluded (Questions) Excluded (Expired) Exc…" at bounding box center [488, 90] width 102 height 20
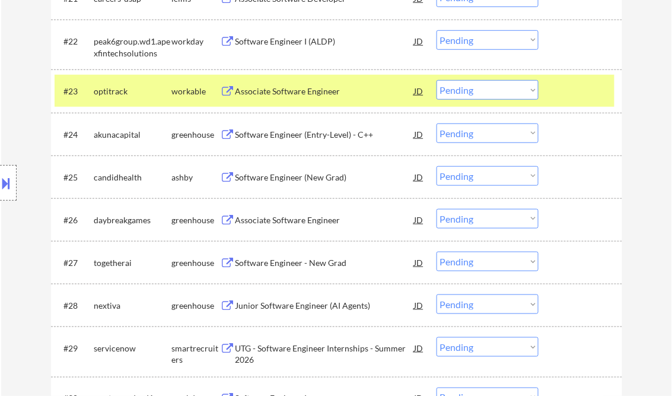
click at [273, 96] on div "Associate Software Engineer" at bounding box center [325, 91] width 179 height 12
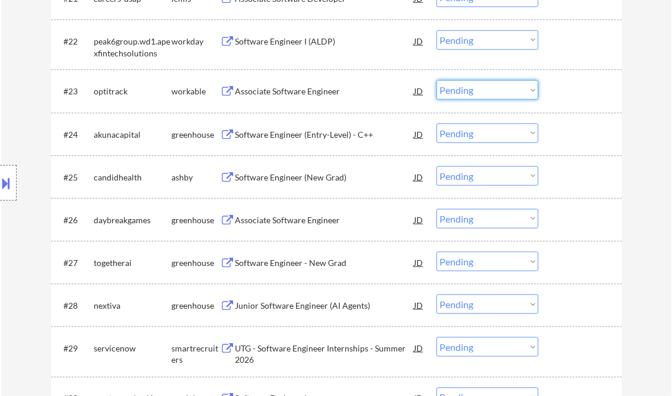
drag, startPoint x: 463, startPoint y: 89, endPoint x: 475, endPoint y: 98, distance: 15.2
click at [463, 89] on select "Choose an option... Pending Applied Excluded (Questions) Excluded (Expired) Exc…" at bounding box center [488, 90] width 102 height 20
click at [437, 80] on select "Choose an option... Pending Applied Excluded (Questions) Excluded (Expired) Exc…" at bounding box center [488, 90] width 102 height 20
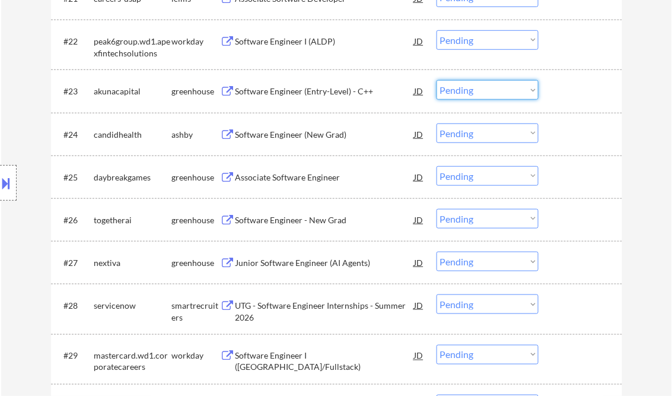
drag, startPoint x: 478, startPoint y: 93, endPoint x: 481, endPoint y: 100, distance: 7.7
click at [478, 93] on select "Choose an option... Pending Applied Excluded (Questions) Excluded (Expired) Exc…" at bounding box center [488, 90] width 102 height 20
click at [437, 80] on select "Choose an option... Pending Applied Excluded (Questions) Excluded (Expired) Exc…" at bounding box center [488, 90] width 102 height 20
click at [306, 129] on div "Software Engineer (New Grad)" at bounding box center [325, 135] width 179 height 12
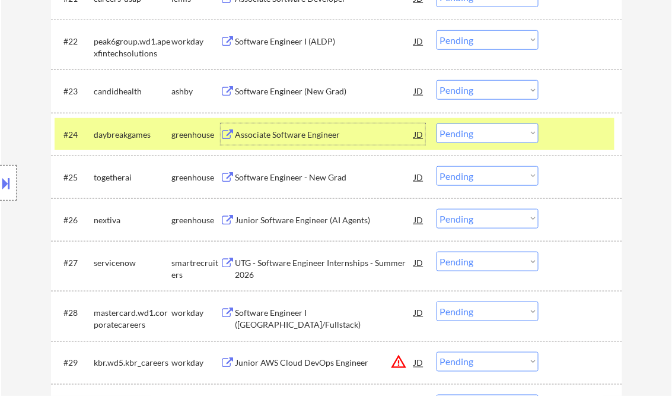
click at [482, 91] on select "Choose an option... Pending Applied Excluded (Questions) Excluded (Expired) Exc…" at bounding box center [488, 90] width 102 height 20
click at [437, 80] on select "Choose an option... Pending Applied Excluded (Questions) Excluded (Expired) Exc…" at bounding box center [488, 90] width 102 height 20
click at [311, 136] on div "Associate Software Engineer" at bounding box center [325, 135] width 179 height 12
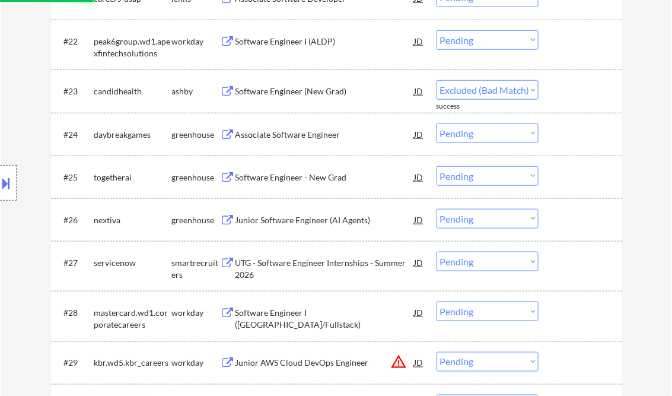
select select ""pending""
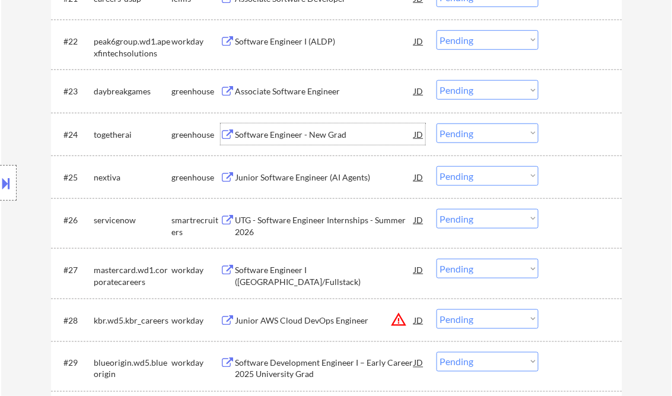
click at [294, 136] on div "Software Engineer - New Grad" at bounding box center [325, 135] width 179 height 12
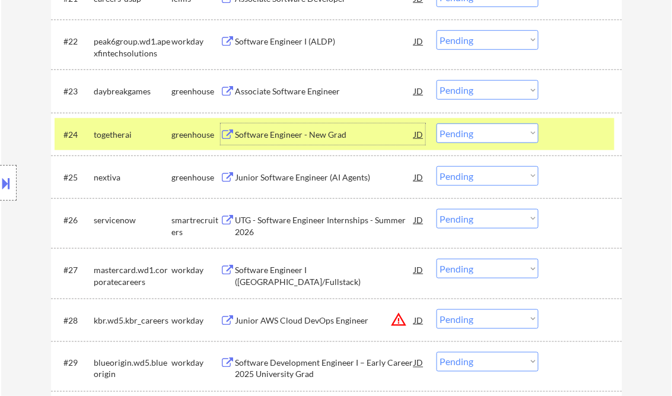
click at [469, 135] on select "Choose an option... Pending Applied Excluded (Questions) Excluded (Expired) Exc…" at bounding box center [488, 133] width 102 height 20
click at [437, 123] on select "Choose an option... Pending Applied Excluded (Questions) Excluded (Expired) Exc…" at bounding box center [488, 133] width 102 height 20
click at [286, 178] on div "Junior Software Engineer (AI Agents)" at bounding box center [325, 177] width 179 height 12
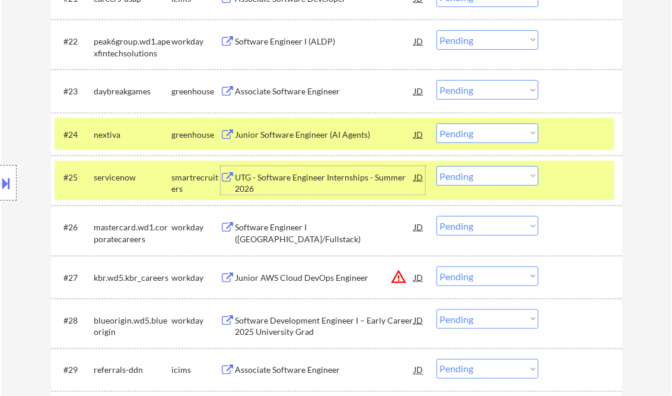
drag, startPoint x: 567, startPoint y: 177, endPoint x: 578, endPoint y: 179, distance: 10.7
click at [567, 177] on div at bounding box center [582, 176] width 52 height 21
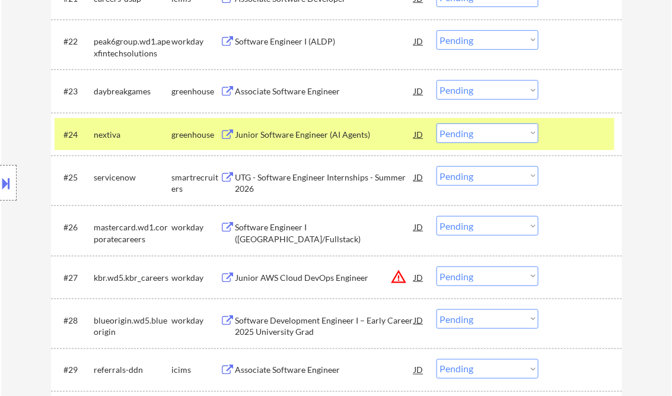
click at [520, 132] on select "Choose an option... Pending Applied Excluded (Questions) Excluded (Expired) Exc…" at bounding box center [488, 133] width 102 height 20
click at [437, 123] on select "Choose an option... Pending Applied Excluded (Questions) Excluded (Expired) Exc…" at bounding box center [488, 133] width 102 height 20
select select ""pending""
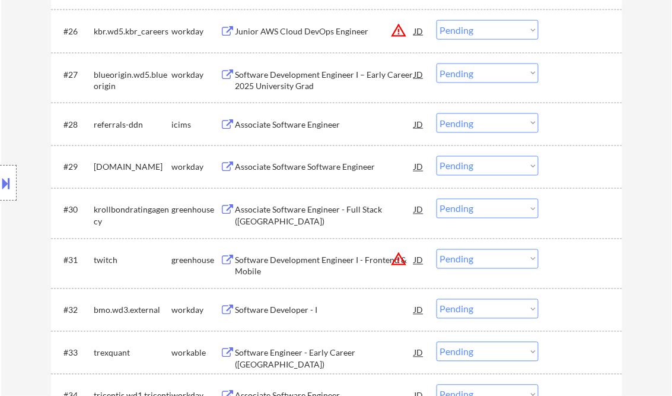
scroll to position [1566, 0]
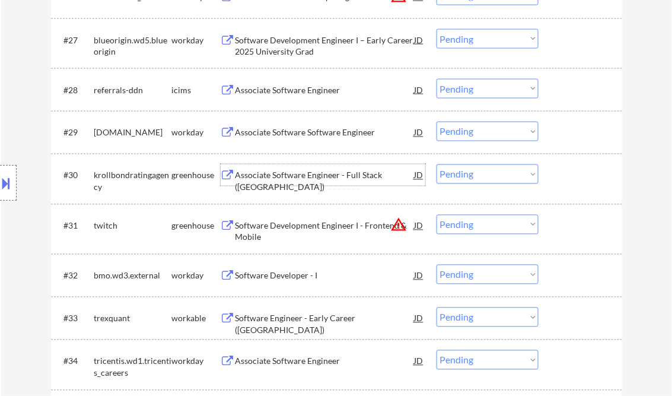
click at [317, 174] on div "Associate Software Engineer - Full Stack ([GEOGRAPHIC_DATA])" at bounding box center [325, 181] width 179 height 23
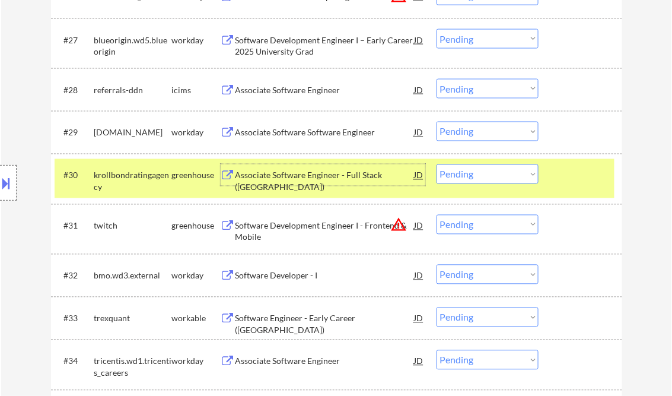
drag, startPoint x: 469, startPoint y: 180, endPoint x: 479, endPoint y: 183, distance: 11.3
click at [469, 180] on select "Choose an option... Pending Applied Excluded (Questions) Excluded (Expired) Exc…" at bounding box center [488, 174] width 102 height 20
click at [437, 164] on select "Choose an option... Pending Applied Excluded (Questions) Excluded (Expired) Exc…" at bounding box center [488, 174] width 102 height 20
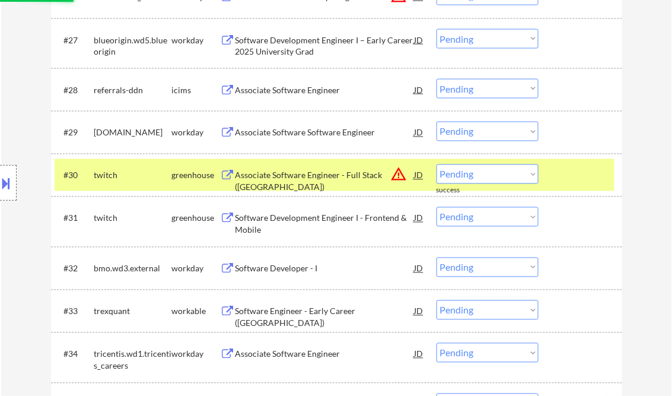
scroll to position [1614, 0]
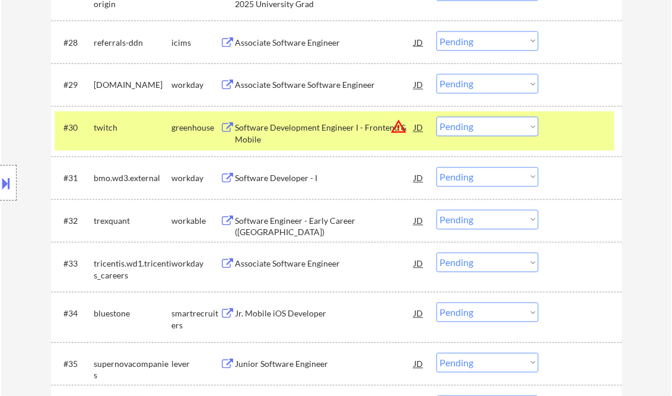
click at [284, 135] on div "Software Development Engineer I - Frontend & Mobile" at bounding box center [325, 133] width 179 height 23
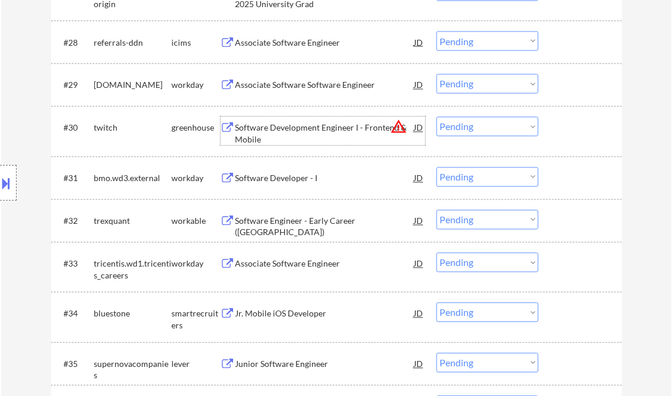
click at [488, 124] on select "Choose an option... Pending Applied Excluded (Questions) Excluded (Expired) Exc…" at bounding box center [488, 127] width 102 height 20
click at [437, 117] on select "Choose an option... Pending Applied Excluded (Questions) Excluded (Expired) Exc…" at bounding box center [488, 127] width 102 height 20
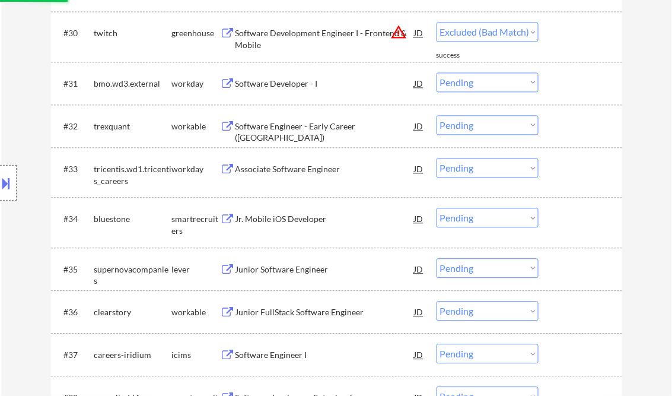
select select ""pending""
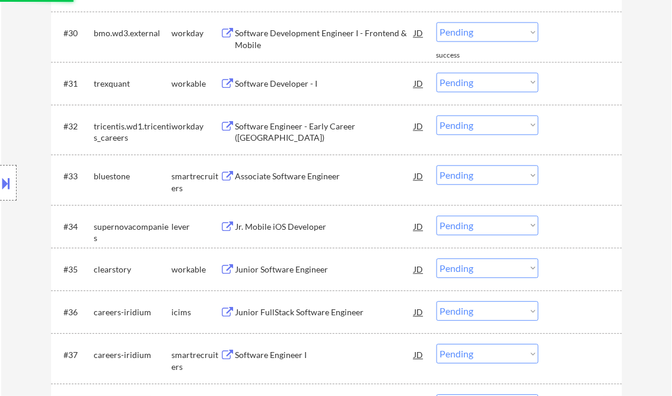
scroll to position [1803, 0]
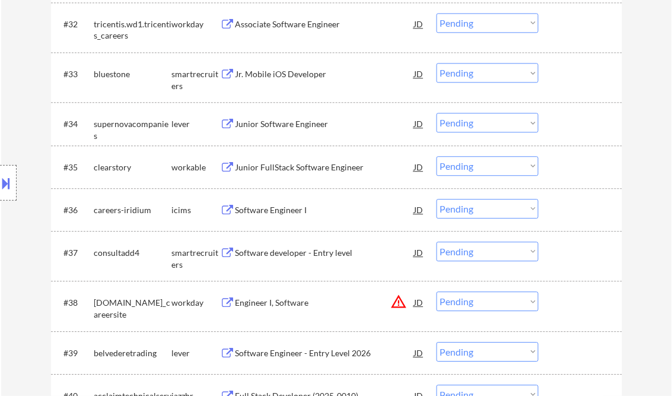
click at [273, 120] on div "Junior Software Engineer" at bounding box center [325, 124] width 179 height 12
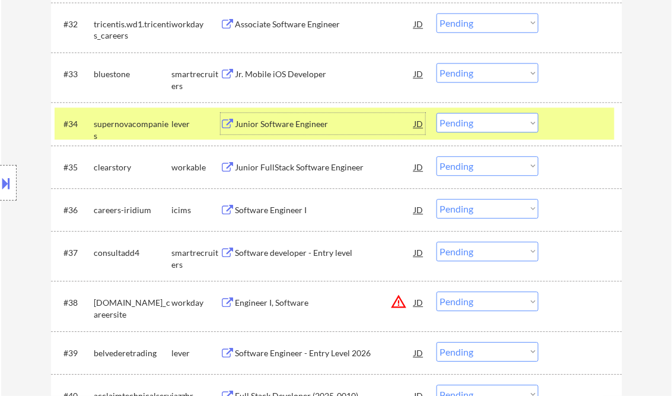
click at [470, 122] on select "Choose an option... Pending Applied Excluded (Questions) Excluded (Expired) Exc…" at bounding box center [488, 123] width 102 height 20
click at [437, 113] on select "Choose an option... Pending Applied Excluded (Questions) Excluded (Expired) Exc…" at bounding box center [488, 123] width 102 height 20
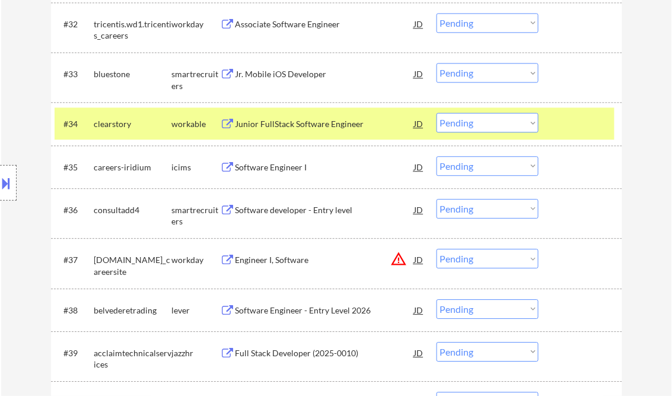
click at [298, 121] on div "Junior FullStack Software Engineer" at bounding box center [325, 124] width 179 height 12
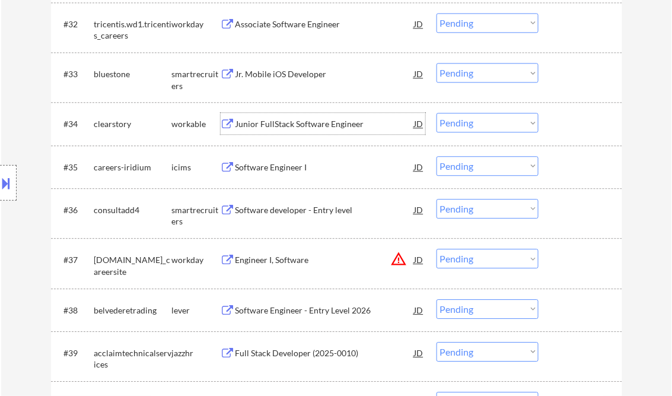
drag, startPoint x: 459, startPoint y: 123, endPoint x: 471, endPoint y: 131, distance: 14.2
click at [459, 123] on select "Choose an option... Pending Applied Excluded (Questions) Excluded (Expired) Exc…" at bounding box center [488, 123] width 102 height 20
click at [437, 113] on select "Choose an option... Pending Applied Excluded (Questions) Excluded (Expired) Exc…" at bounding box center [488, 123] width 102 height 20
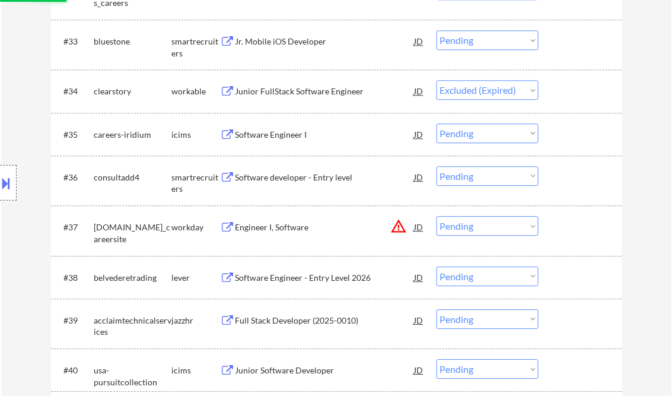
scroll to position [1851, 0]
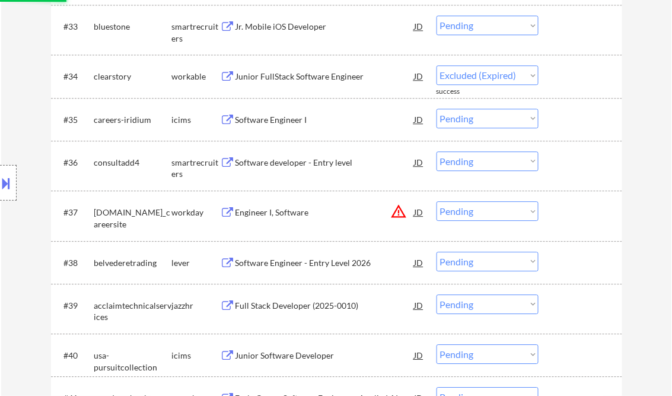
select select ""pending""
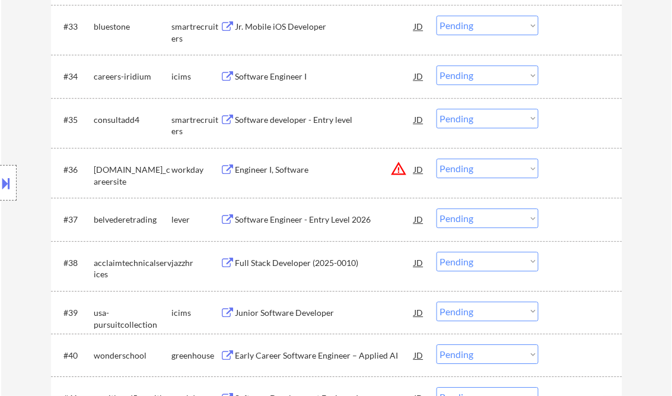
click at [278, 120] on div "Software developer - Entry level" at bounding box center [325, 120] width 179 height 12
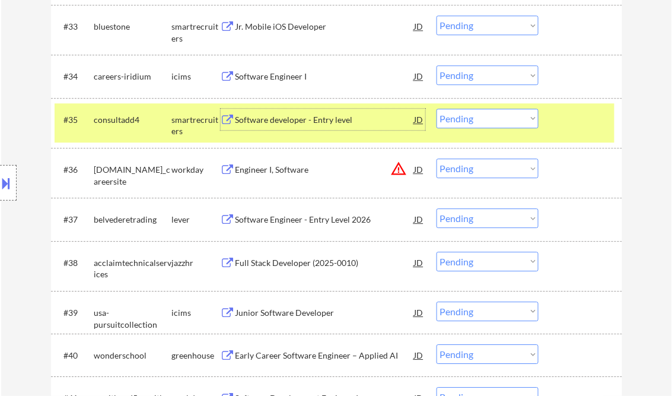
click at [490, 126] on select "Choose an option... Pending Applied Excluded (Questions) Excluded (Expired) Exc…" at bounding box center [488, 119] width 102 height 20
click at [437, 109] on select "Choose an option... Pending Applied Excluded (Questions) Excluded (Expired) Exc…" at bounding box center [488, 119] width 102 height 20
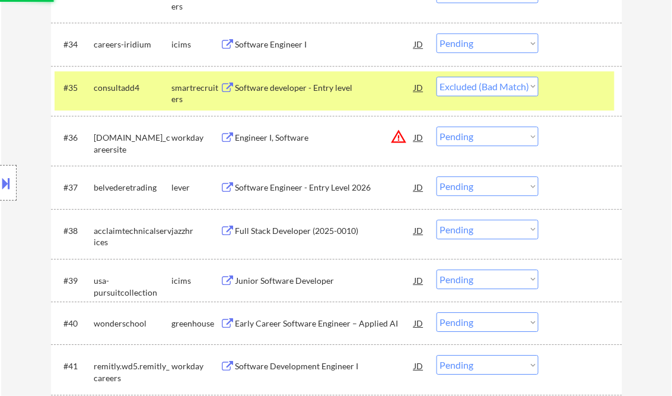
scroll to position [1898, 0]
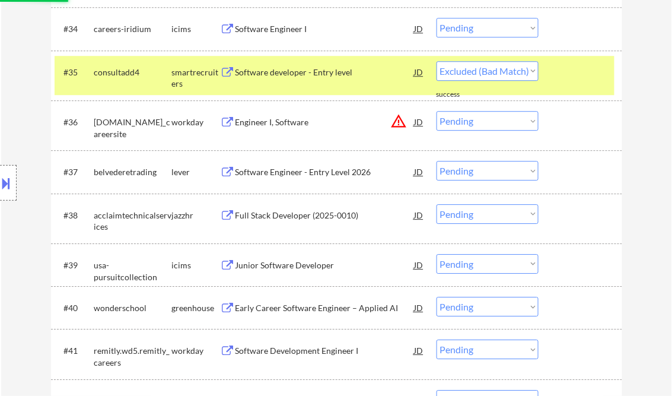
select select ""pending""
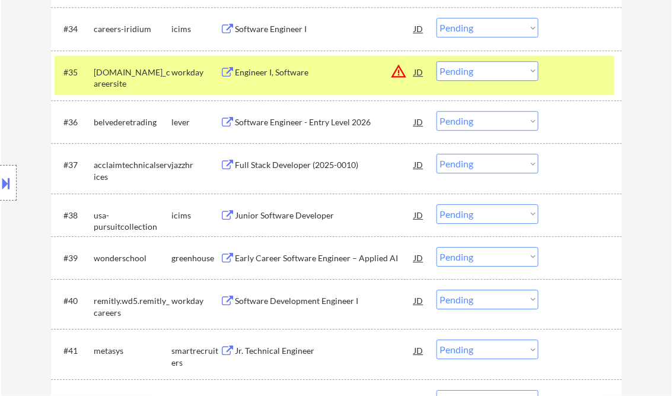
click at [299, 120] on div "Software Engineer - Entry Level 2026" at bounding box center [325, 122] width 179 height 12
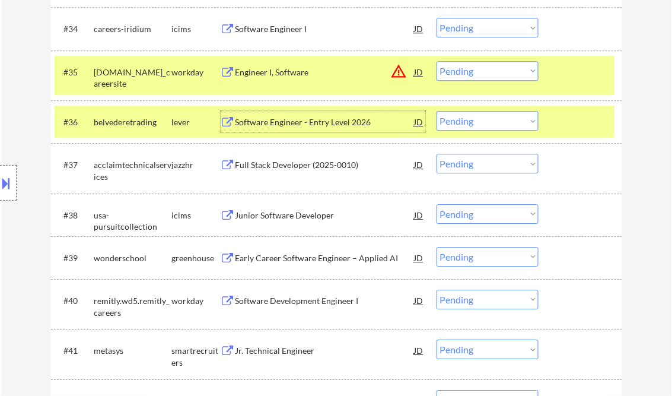
scroll to position [1946, 0]
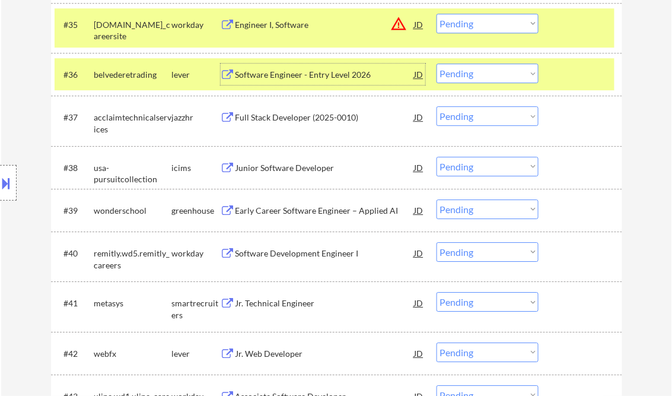
click at [275, 218] on div "Early Career Software Engineer – Applied AI" at bounding box center [325, 209] width 179 height 21
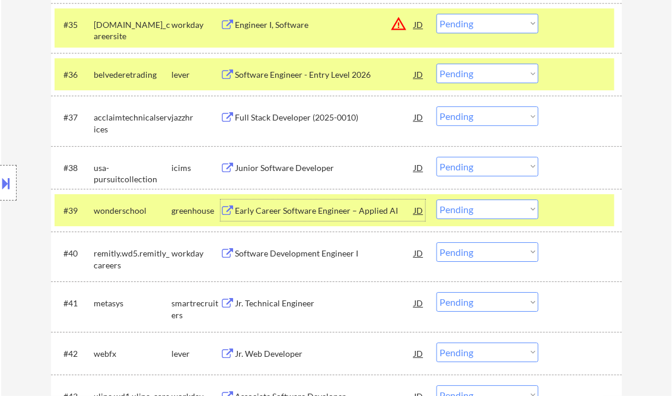
click at [482, 215] on select "Choose an option... Pending Applied Excluded (Questions) Excluded (Expired) Exc…" at bounding box center [488, 209] width 102 height 20
click at [437, 199] on select "Choose an option... Pending Applied Excluded (Questions) Excluded (Expired) Exc…" at bounding box center [488, 209] width 102 height 20
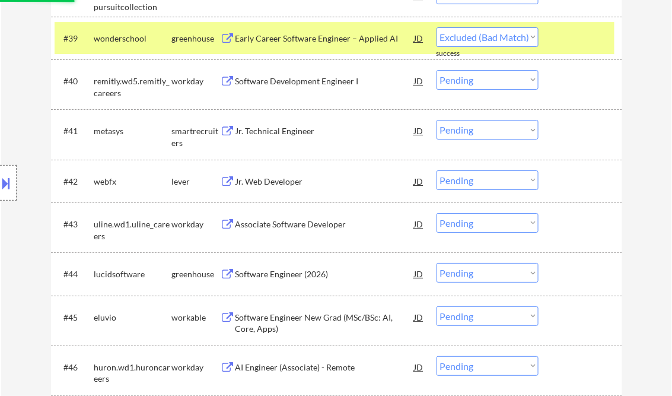
scroll to position [2136, 0]
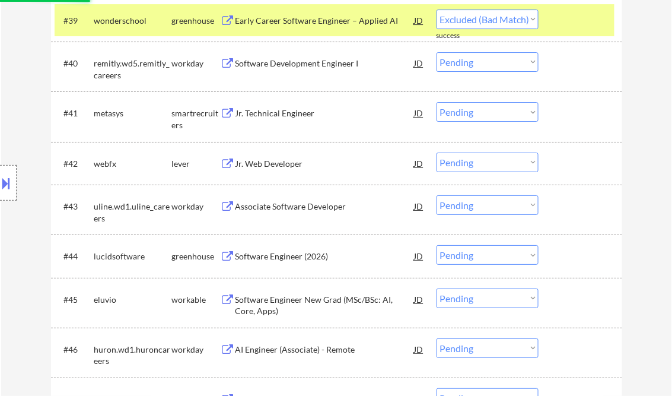
select select ""pending""
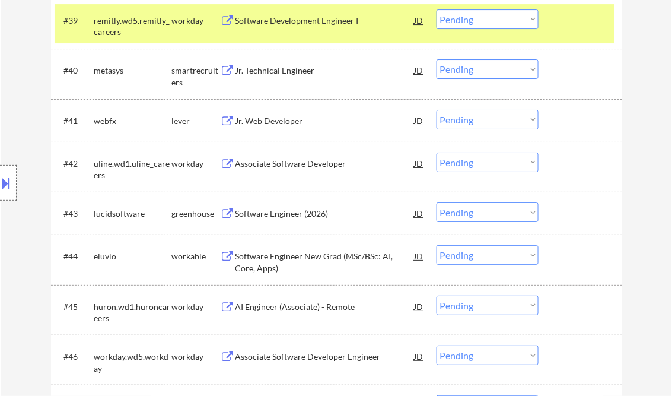
click at [285, 120] on div "Jr. Web Developer" at bounding box center [325, 121] width 179 height 12
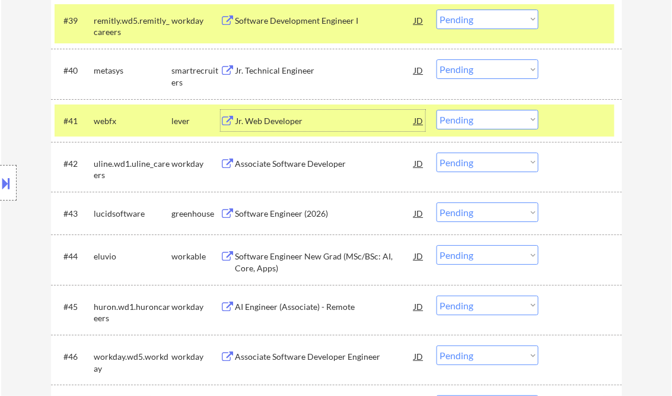
drag, startPoint x: 472, startPoint y: 120, endPoint x: 477, endPoint y: 128, distance: 9.1
click at [472, 120] on select "Choose an option... Pending Applied Excluded (Questions) Excluded (Expired) Exc…" at bounding box center [488, 120] width 102 height 20
click at [437, 110] on select "Choose an option... Pending Applied Excluded (Questions) Excluded (Expired) Exc…" at bounding box center [488, 120] width 102 height 20
select select ""pending""
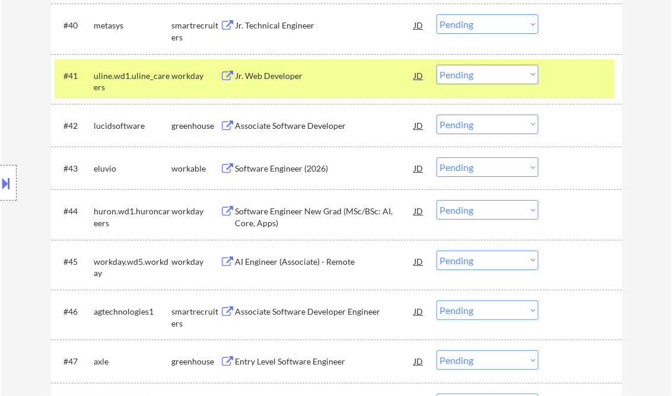
scroll to position [2278, 0]
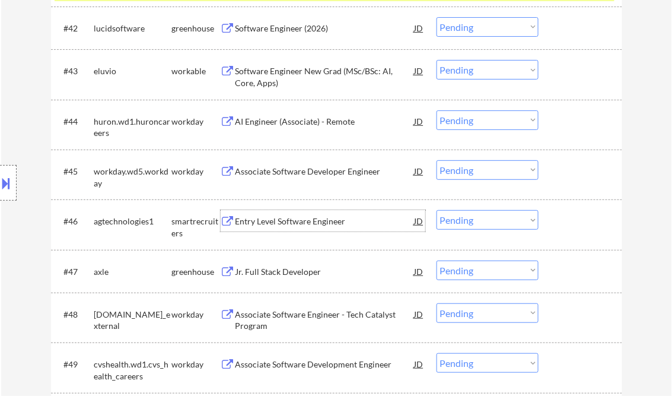
click at [292, 218] on div "Entry Level Software Engineer" at bounding box center [325, 221] width 179 height 12
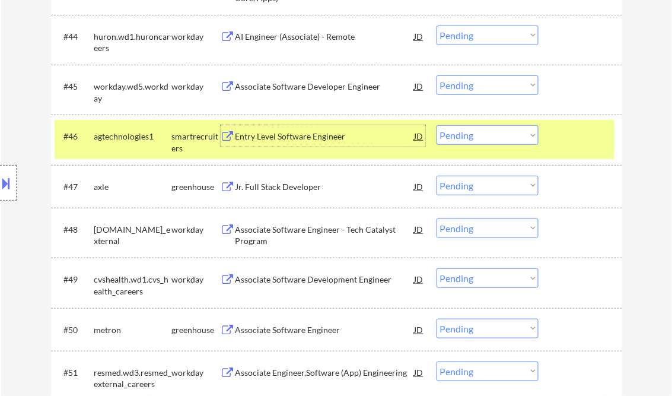
scroll to position [2373, 0]
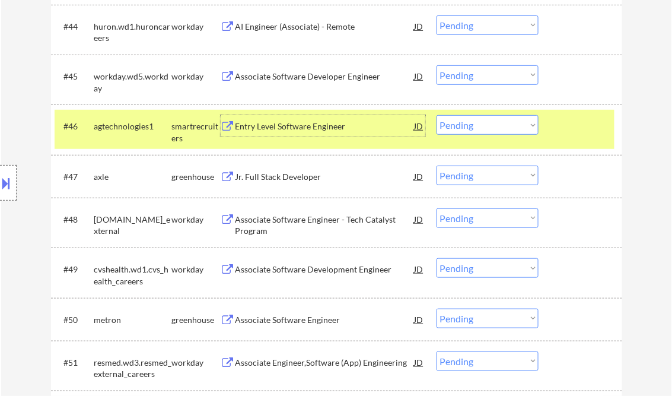
drag, startPoint x: 469, startPoint y: 125, endPoint x: 489, endPoint y: 136, distance: 23.4
click at [469, 124] on select "Choose an option... Pending Applied Excluded (Questions) Excluded (Expired) Exc…" at bounding box center [488, 125] width 102 height 20
click at [437, 115] on select "Choose an option... Pending Applied Excluded (Questions) Excluded (Expired) Exc…" at bounding box center [488, 125] width 102 height 20
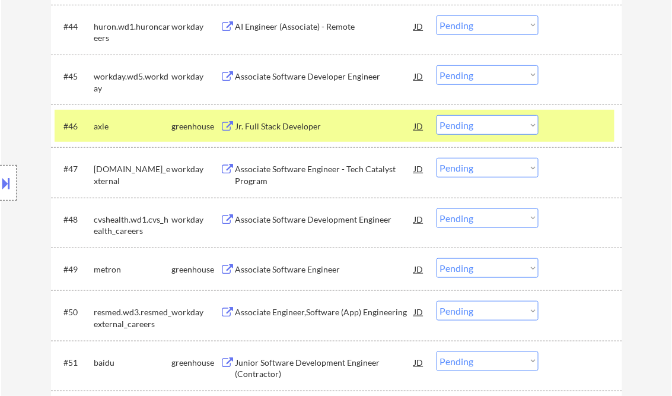
click at [287, 127] on div "Jr. Full Stack Developer" at bounding box center [325, 126] width 179 height 12
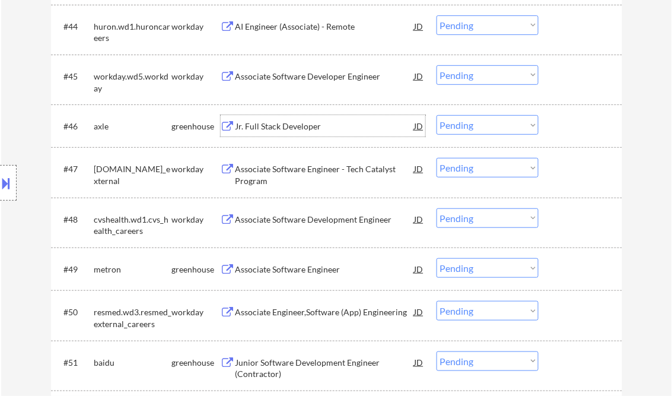
click at [488, 123] on select "Choose an option... Pending Applied Excluded (Questions) Excluded (Expired) Exc…" at bounding box center [488, 125] width 102 height 20
click at [437, 115] on select "Choose an option... Pending Applied Excluded (Questions) Excluded (Expired) Exc…" at bounding box center [488, 125] width 102 height 20
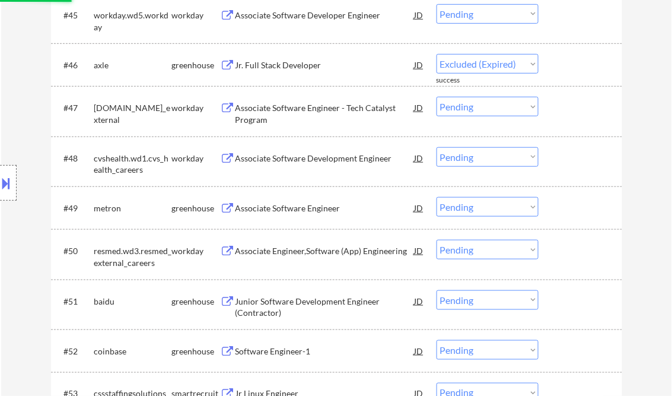
scroll to position [2468, 0]
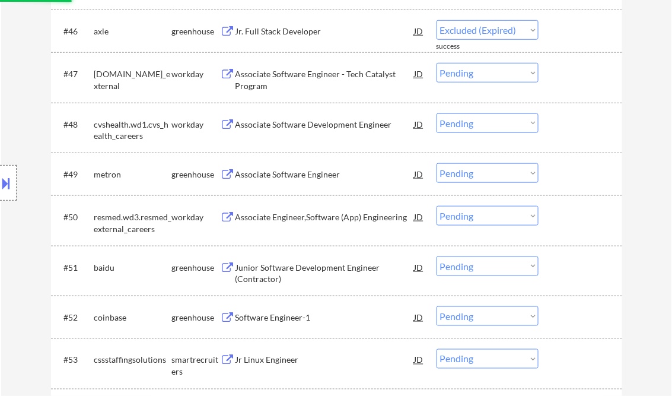
select select ""pending""
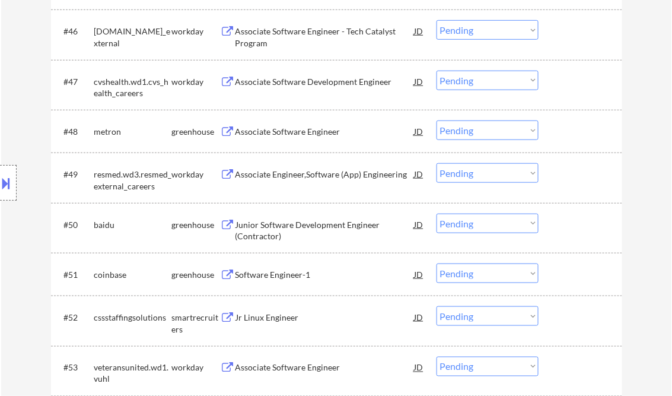
click at [288, 136] on div "Associate Software Engineer" at bounding box center [325, 132] width 179 height 12
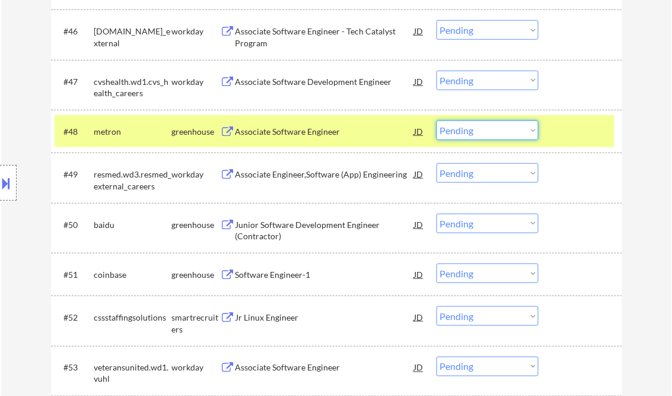
drag, startPoint x: 483, startPoint y: 129, endPoint x: 494, endPoint y: 139, distance: 14.7
click at [483, 129] on select "Choose an option... Pending Applied Excluded (Questions) Excluded (Expired) Exc…" at bounding box center [488, 130] width 102 height 20
click at [437, 120] on select "Choose an option... Pending Applied Excluded (Questions) Excluded (Expired) Exc…" at bounding box center [488, 130] width 102 height 20
select select ""pending""
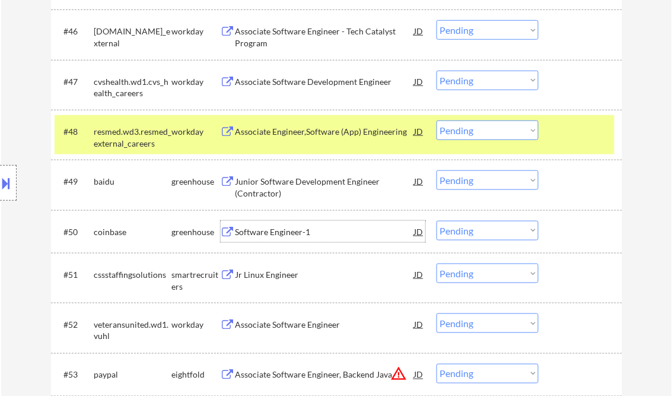
click at [274, 234] on div "Software Engineer-1" at bounding box center [325, 232] width 179 height 12
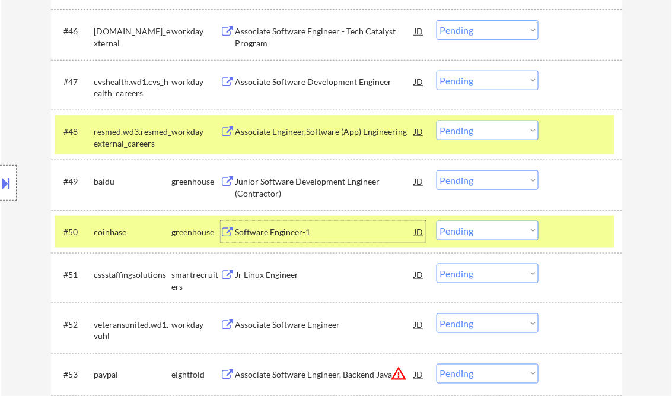
drag, startPoint x: 475, startPoint y: 229, endPoint x: 504, endPoint y: 240, distance: 31.5
click at [475, 229] on select "Choose an option... Pending Applied Excluded (Questions) Excluded (Expired) Exc…" at bounding box center [488, 231] width 102 height 20
click at [437, 221] on select "Choose an option... Pending Applied Excluded (Questions) Excluded (Expired) Exc…" at bounding box center [488, 231] width 102 height 20
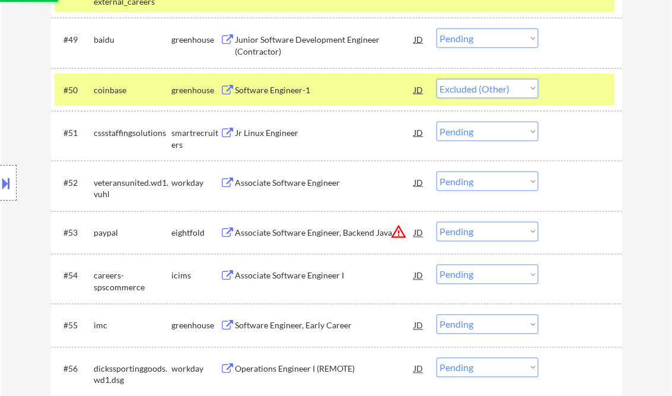
scroll to position [2610, 0]
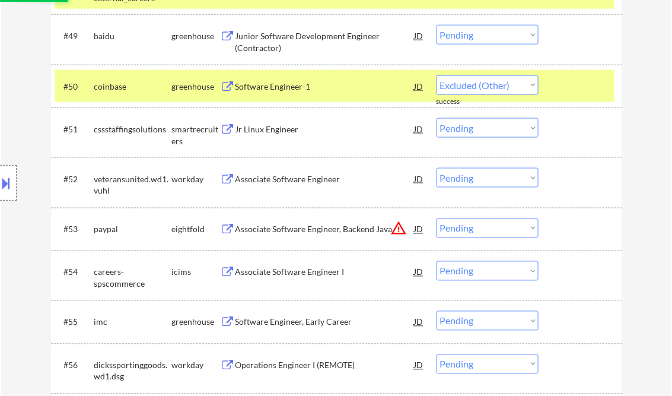
select select ""pending""
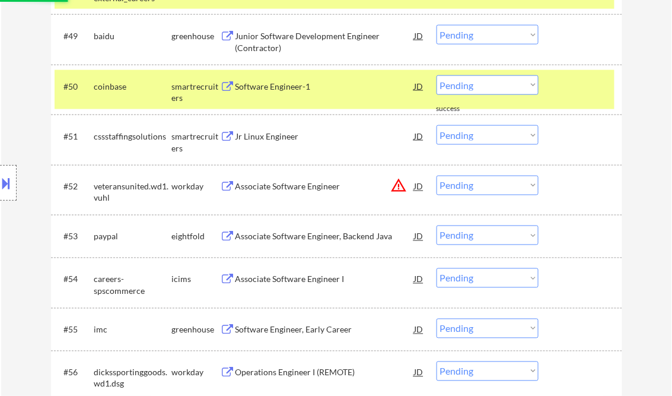
scroll to position [2658, 0]
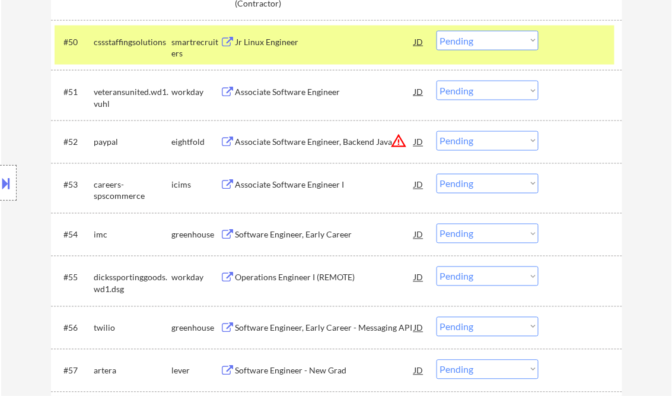
click at [281, 241] on div "Software Engineer, Early Career" at bounding box center [325, 234] width 179 height 21
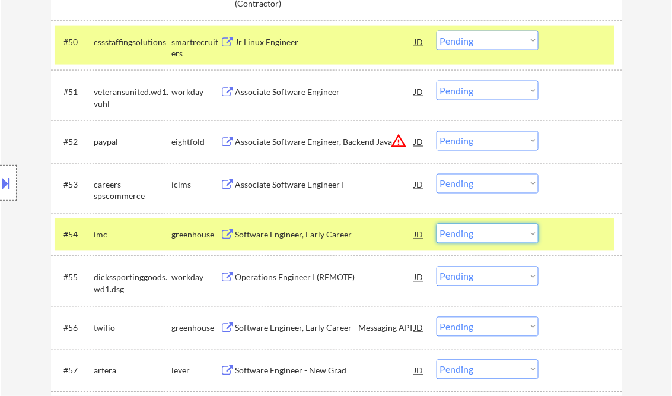
drag, startPoint x: 474, startPoint y: 232, endPoint x: 503, endPoint y: 244, distance: 31.6
click at [474, 232] on select "Choose an option... Pending Applied Excluded (Questions) Excluded (Expired) Exc…" at bounding box center [488, 234] width 102 height 20
click at [437, 224] on select "Choose an option... Pending Applied Excluded (Questions) Excluded (Expired) Exc…" at bounding box center [488, 234] width 102 height 20
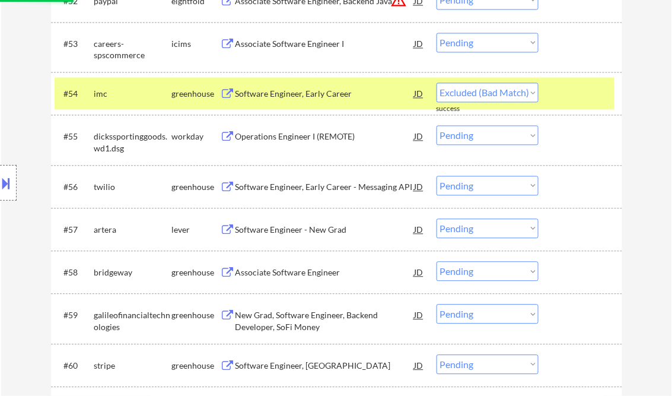
scroll to position [2800, 0]
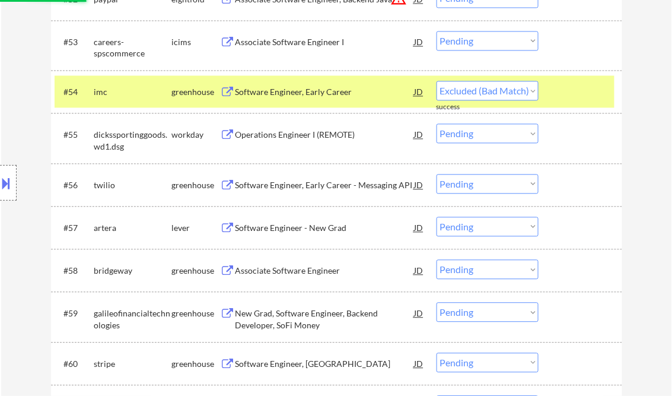
select select ""pending""
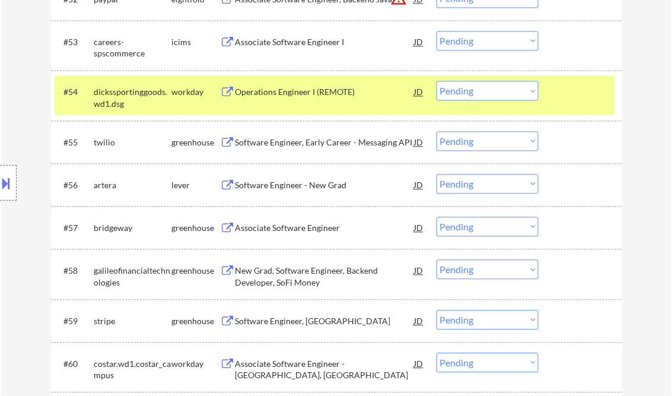
click at [297, 146] on div "Software Engineer, Early Career - Messaging API" at bounding box center [325, 143] width 179 height 12
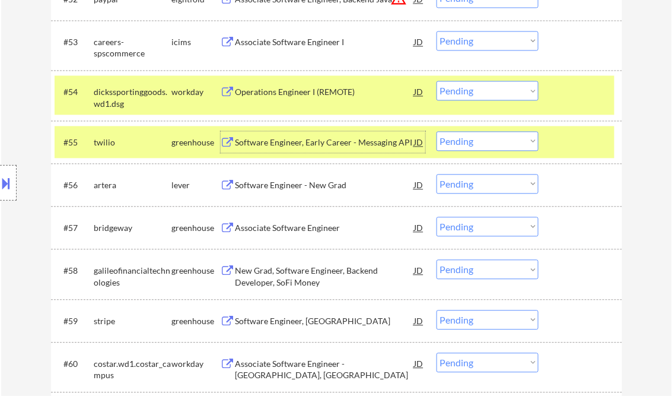
click at [506, 142] on select "Choose an option... Pending Applied Excluded (Questions) Excluded (Expired) Exc…" at bounding box center [488, 142] width 102 height 20
click at [437, 132] on select "Choose an option... Pending Applied Excluded (Questions) Excluded (Expired) Exc…" at bounding box center [488, 142] width 102 height 20
select select ""pending""
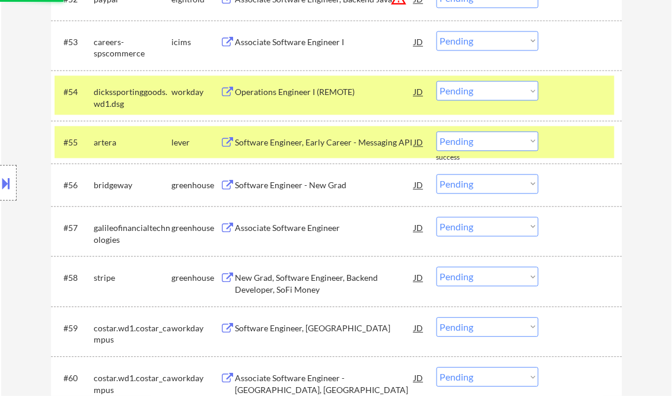
scroll to position [2847, 0]
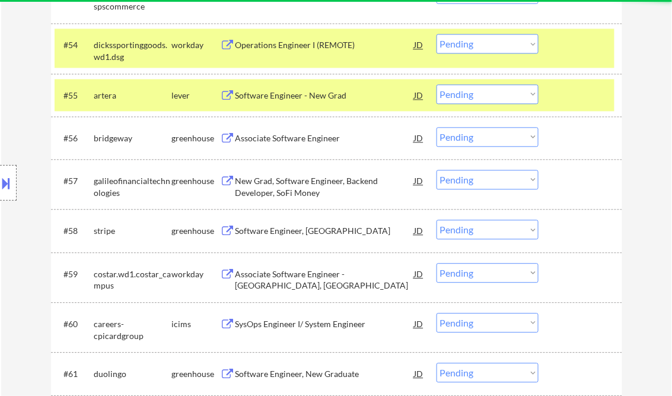
click at [301, 132] on div "Associate Software Engineer" at bounding box center [325, 138] width 179 height 12
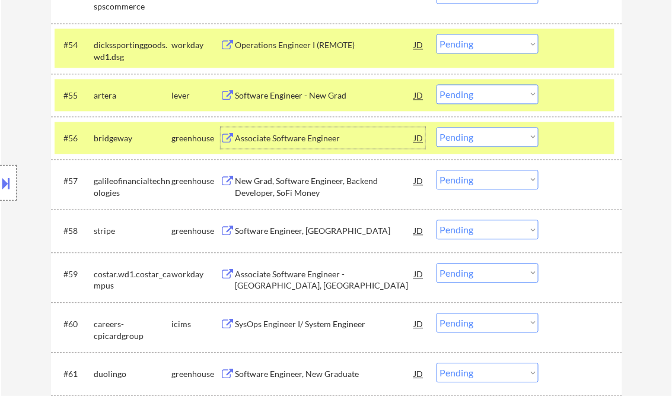
click at [569, 52] on div at bounding box center [582, 44] width 52 height 21
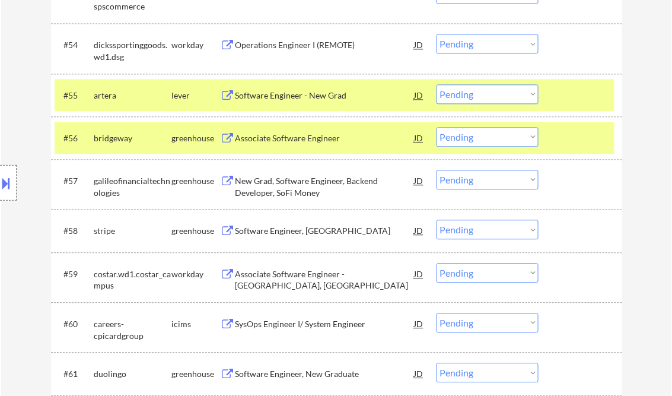
click at [528, 136] on select "Choose an option... Pending Applied Excluded (Questions) Excluded (Expired) Exc…" at bounding box center [488, 137] width 102 height 20
click at [437, 127] on select "Choose an option... Pending Applied Excluded (Questions) Excluded (Expired) Exc…" at bounding box center [488, 137] width 102 height 20
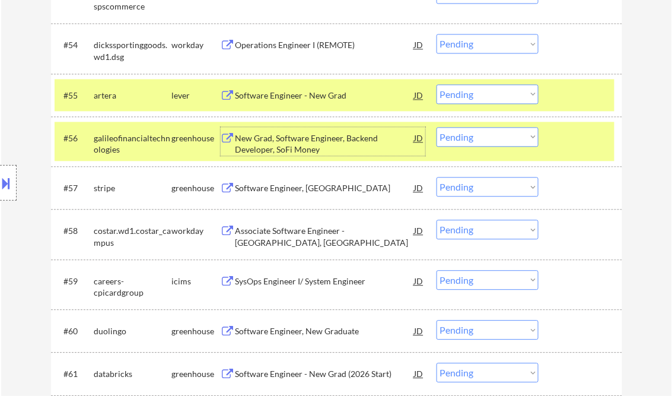
click at [271, 141] on div "New Grad, Software Engineer, Backend Developer, SoFi Money" at bounding box center [325, 143] width 179 height 23
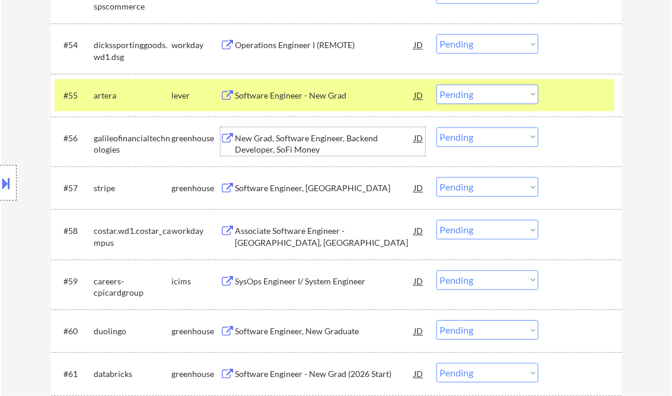
click at [310, 133] on div "New Grad, Software Engineer, Backend Developer, SoFi Money" at bounding box center [325, 143] width 179 height 23
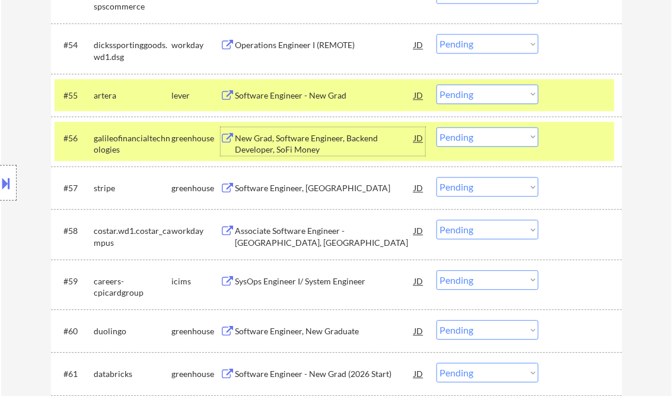
drag, startPoint x: 463, startPoint y: 138, endPoint x: 474, endPoint y: 145, distance: 13.0
click at [463, 138] on select "Choose an option... Pending Applied Excluded (Questions) Excluded (Expired) Exc…" at bounding box center [488, 137] width 102 height 20
click at [437, 127] on select "Choose an option... Pending Applied Excluded (Questions) Excluded (Expired) Exc…" at bounding box center [488, 137] width 102 height 20
select select ""pending""
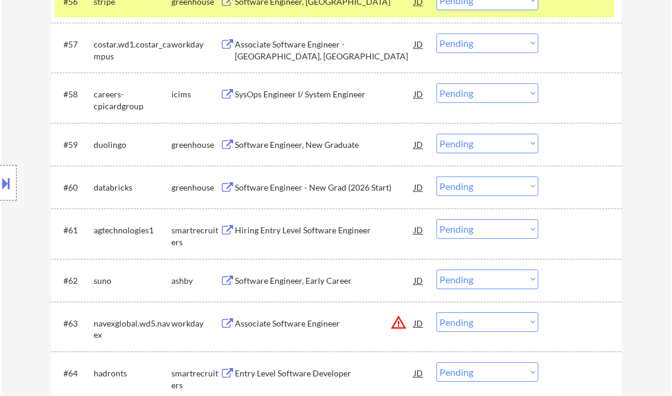
scroll to position [2990, 0]
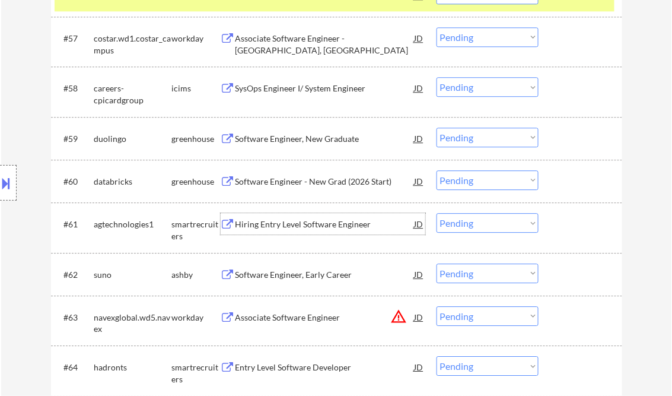
click at [283, 224] on div "Hiring Entry Level Software Engineer" at bounding box center [325, 224] width 179 height 12
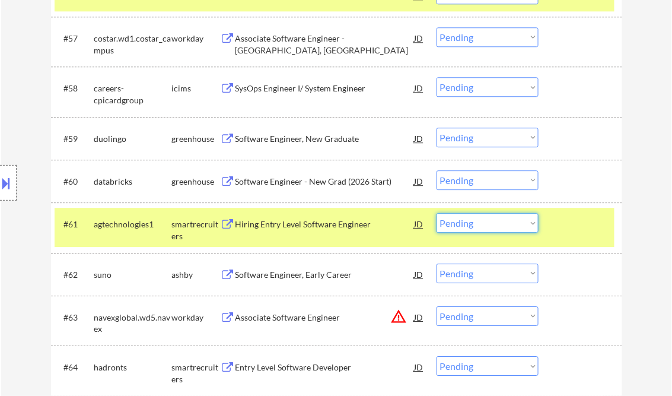
drag, startPoint x: 476, startPoint y: 218, endPoint x: 481, endPoint y: 224, distance: 8.1
click at [476, 218] on select "Choose an option... Pending Applied Excluded (Questions) Excluded (Expired) Exc…" at bounding box center [488, 223] width 102 height 20
click at [437, 213] on select "Choose an option... Pending Applied Excluded (Questions) Excluded (Expired) Exc…" at bounding box center [488, 223] width 102 height 20
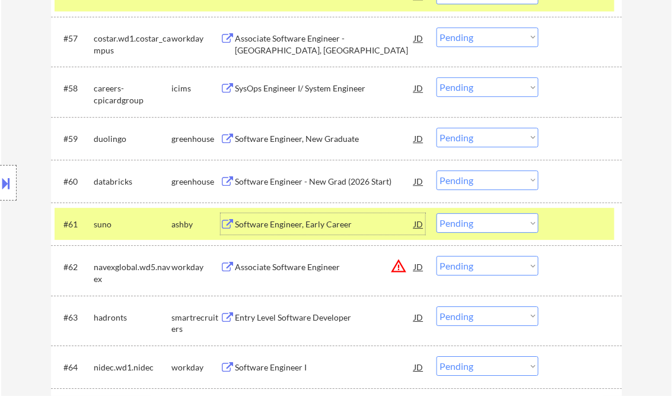
click at [289, 225] on div "Software Engineer, Early Career" at bounding box center [325, 224] width 179 height 12
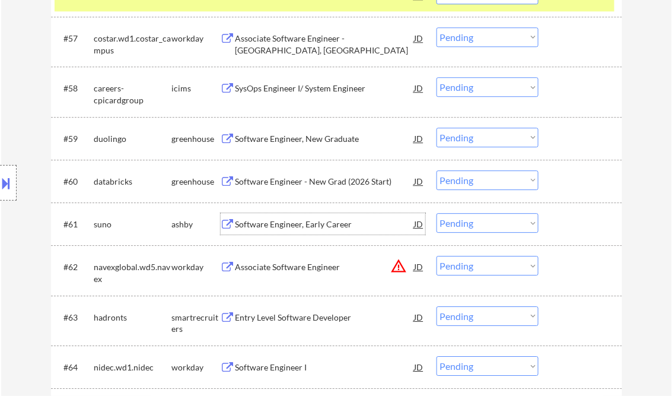
scroll to position [3085, 0]
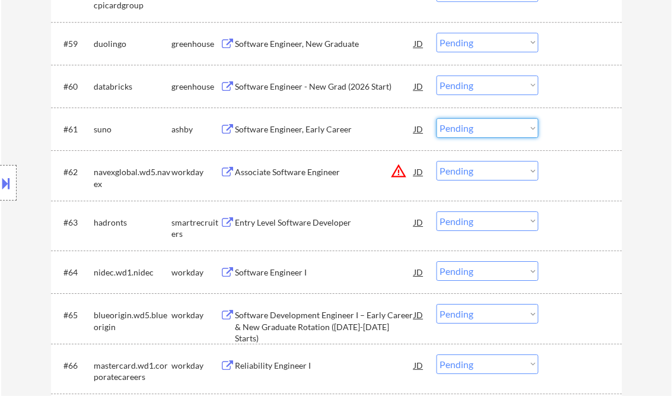
drag, startPoint x: 454, startPoint y: 127, endPoint x: 489, endPoint y: 139, distance: 37.0
click at [454, 128] on select "Choose an option... Pending Applied Excluded (Questions) Excluded (Expired) Exc…" at bounding box center [488, 128] width 102 height 20
click at [437, 118] on select "Choose an option... Pending Applied Excluded (Questions) Excluded (Expired) Exc…" at bounding box center [488, 128] width 102 height 20
select select ""pending""
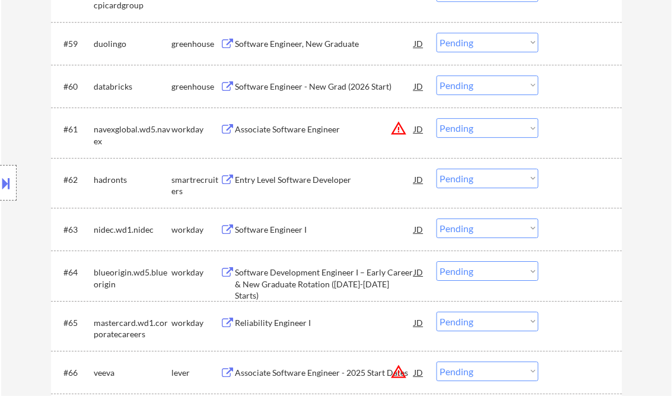
click at [319, 179] on div "Entry Level Software Developer" at bounding box center [325, 180] width 179 height 12
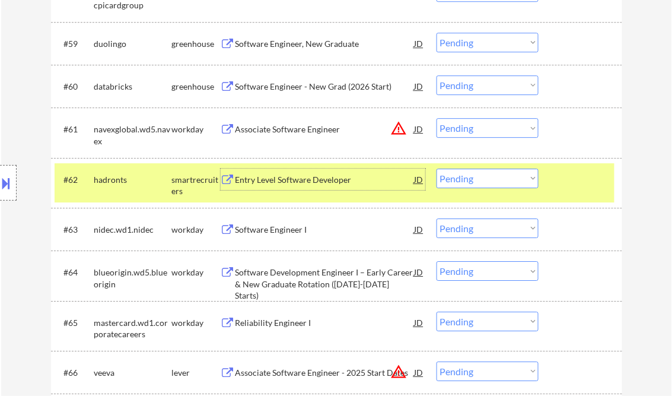
click at [474, 180] on select "Choose an option... Pending Applied Excluded (Questions) Excluded (Expired) Exc…" at bounding box center [488, 178] width 102 height 20
click at [437, 168] on select "Choose an option... Pending Applied Excluded (Questions) Excluded (Expired) Exc…" at bounding box center [488, 178] width 102 height 20
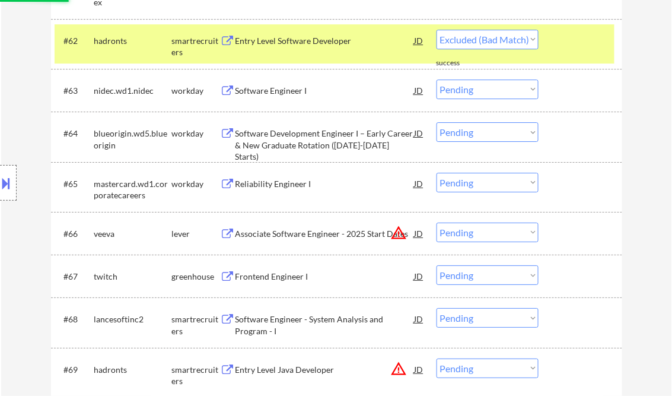
scroll to position [3227, 0]
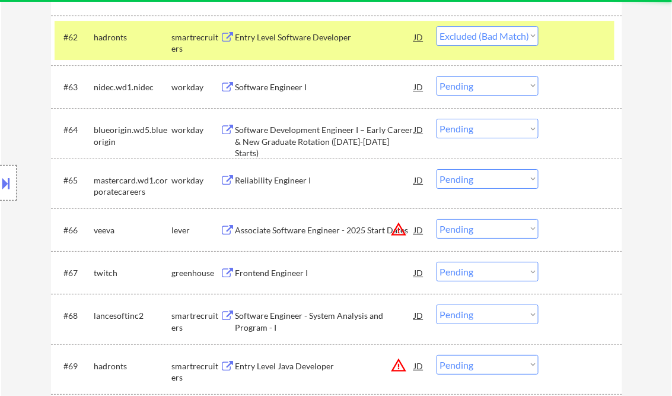
select select ""pending""
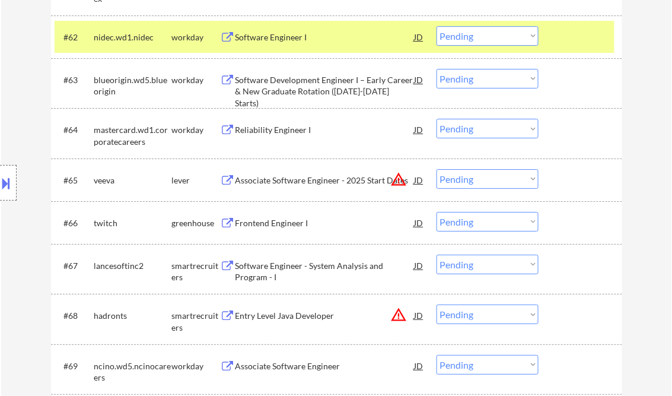
click at [303, 183] on div "Associate Software Engineer - 2025 Start Dates" at bounding box center [325, 180] width 179 height 12
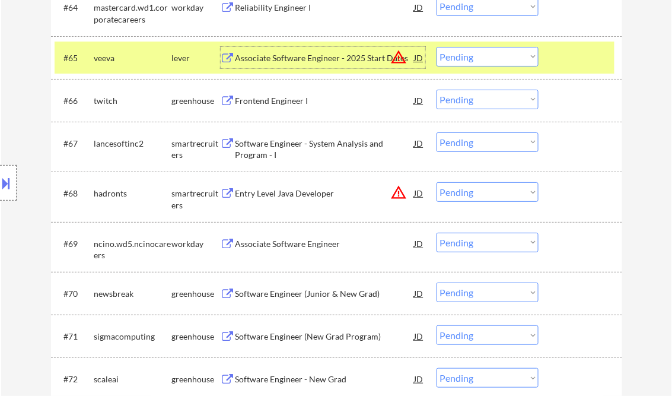
scroll to position [3369, 0]
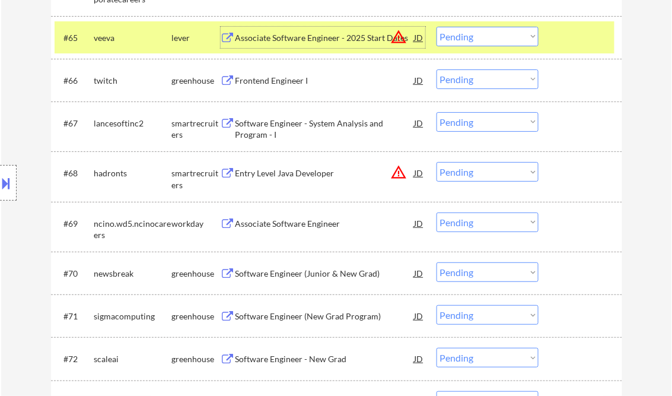
click at [280, 275] on div "Software Engineer (Junior & New Grad)" at bounding box center [325, 274] width 179 height 12
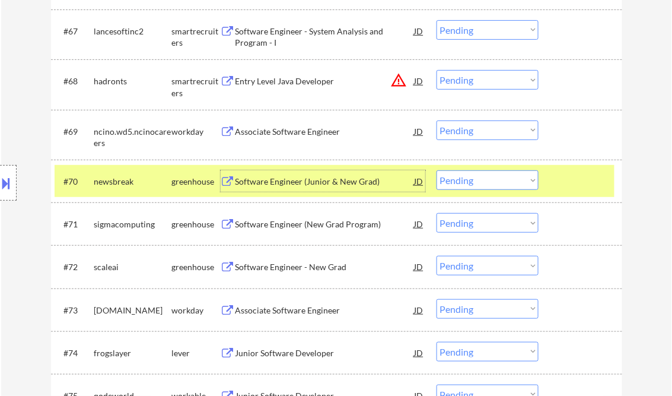
scroll to position [3464, 0]
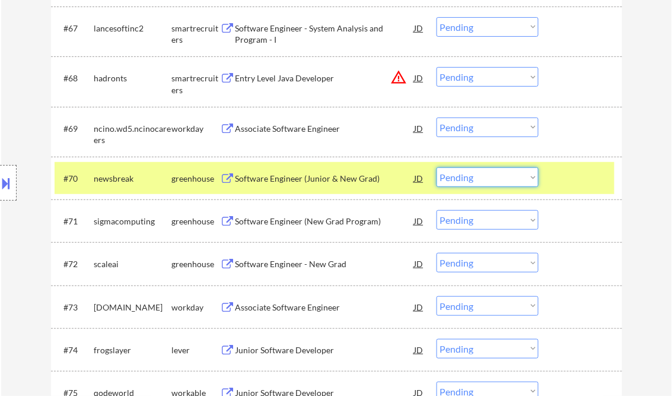
drag, startPoint x: 477, startPoint y: 176, endPoint x: 493, endPoint y: 186, distance: 18.9
click at [477, 176] on select "Choose an option... Pending Applied Excluded (Questions) Excluded (Expired) Exc…" at bounding box center [488, 177] width 102 height 20
click at [437, 167] on select "Choose an option... Pending Applied Excluded (Questions) Excluded (Expired) Exc…" at bounding box center [488, 177] width 102 height 20
click at [318, 225] on div "Software Engineer (New Grad Program)" at bounding box center [325, 221] width 179 height 12
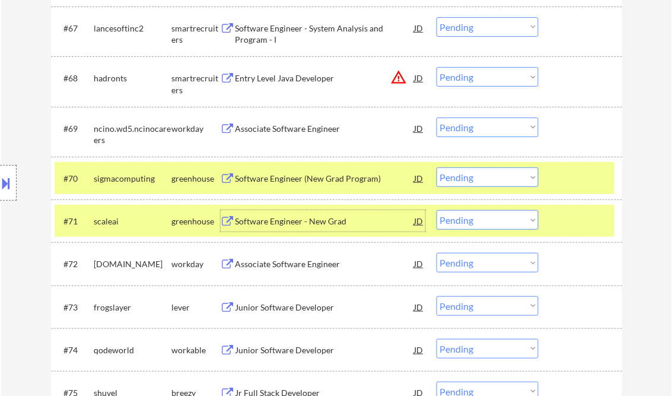
click at [481, 177] on select "Choose an option... Pending Applied Excluded (Questions) Excluded (Expired) Exc…" at bounding box center [488, 177] width 102 height 20
click at [437, 167] on select "Choose an option... Pending Applied Excluded (Questions) Excluded (Expired) Exc…" at bounding box center [488, 177] width 102 height 20
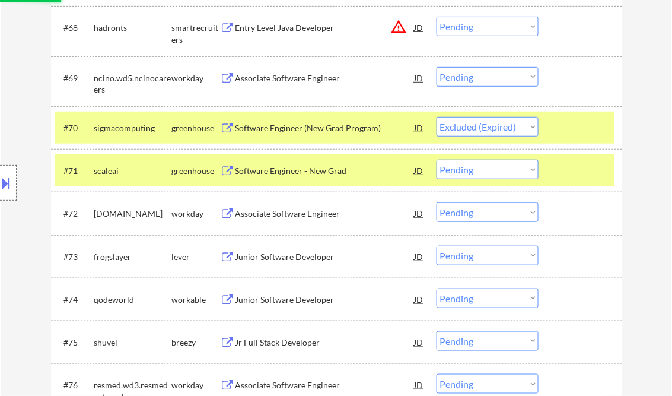
scroll to position [3559, 0]
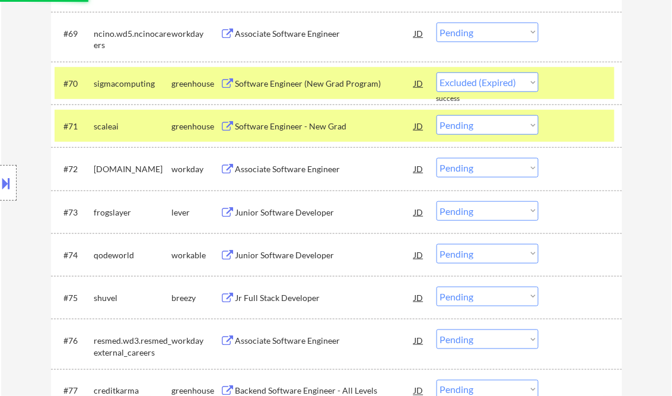
click at [285, 210] on div "Junior Software Developer" at bounding box center [325, 212] width 179 height 12
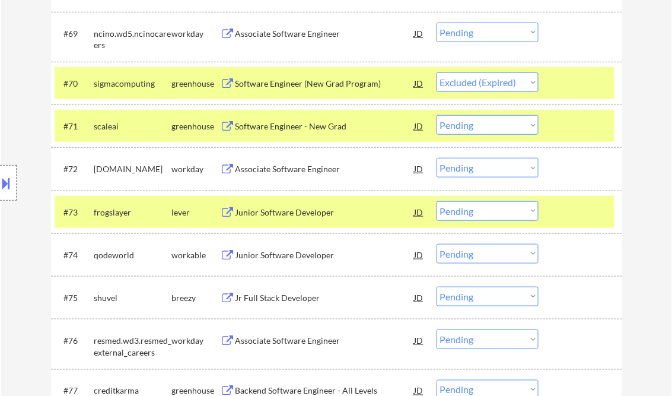
select select ""pending""
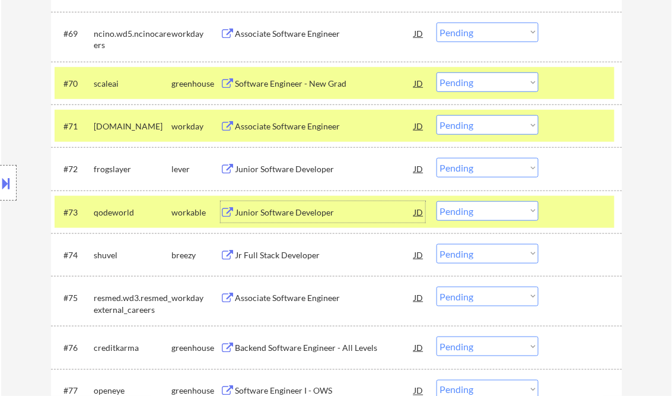
click at [513, 169] on select "Choose an option... Pending Applied Excluded (Questions) Excluded (Expired) Exc…" at bounding box center [488, 168] width 102 height 20
click at [437, 158] on select "Choose an option... Pending Applied Excluded (Questions) Excluded (Expired) Exc…" at bounding box center [488, 168] width 102 height 20
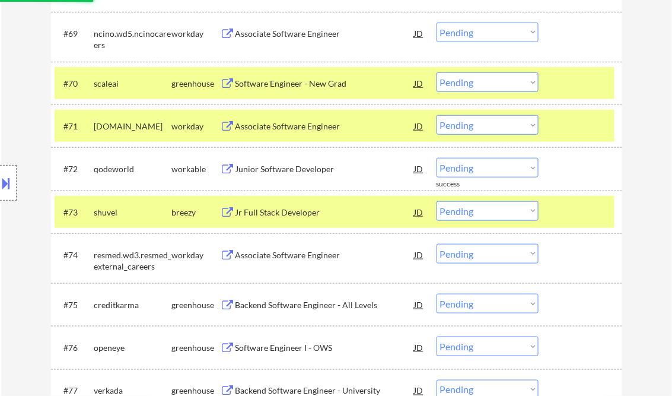
click at [583, 214] on div at bounding box center [582, 211] width 52 height 21
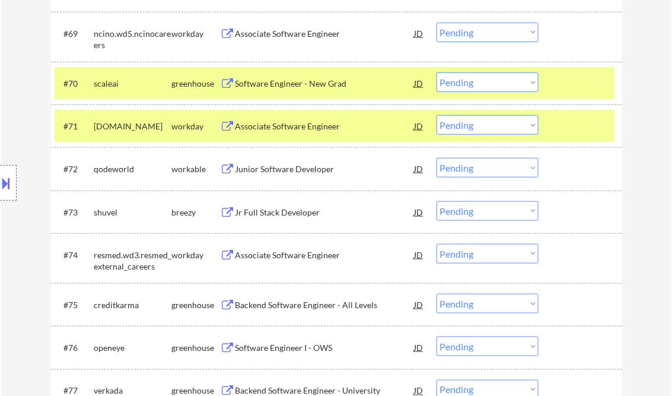
click at [271, 168] on div "Junior Software Developer" at bounding box center [325, 169] width 179 height 12
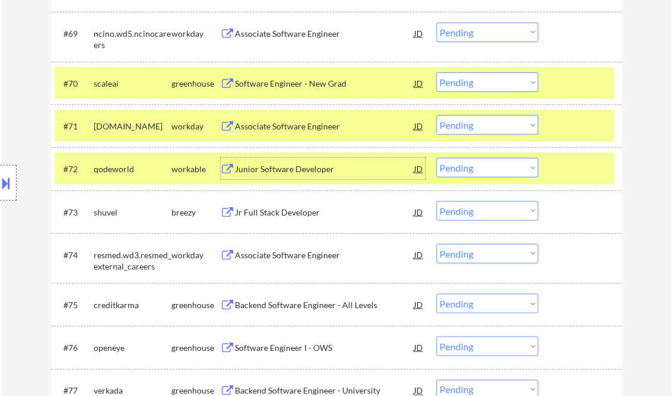
drag, startPoint x: 467, startPoint y: 168, endPoint x: 470, endPoint y: 179, distance: 11.5
click at [467, 168] on select "Choose an option... Pending Applied Excluded (Questions) Excluded (Expired) Exc…" at bounding box center [488, 168] width 102 height 20
click at [437, 158] on select "Choose an option... Pending Applied Excluded (Questions) Excluded (Expired) Exc…" at bounding box center [488, 168] width 102 height 20
click at [289, 220] on div "Jr Full Stack Developer" at bounding box center [325, 211] width 179 height 21
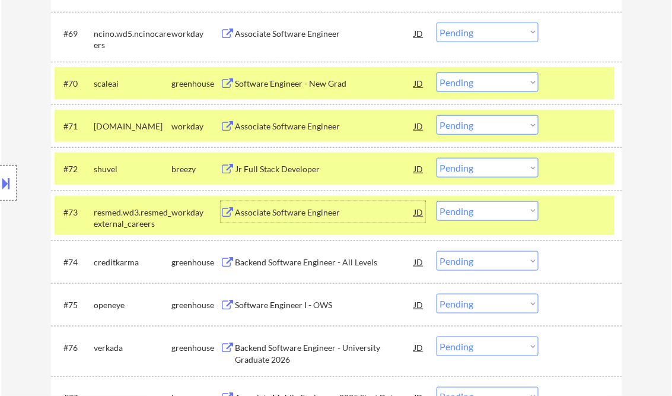
click at [494, 162] on select "Choose an option... Pending Applied Excluded (Questions) Excluded (Expired) Exc…" at bounding box center [488, 168] width 102 height 20
click at [437, 158] on select "Choose an option... Pending Applied Excluded (Questions) Excluded (Expired) Exc…" at bounding box center [488, 168] width 102 height 20
select select ""pending""
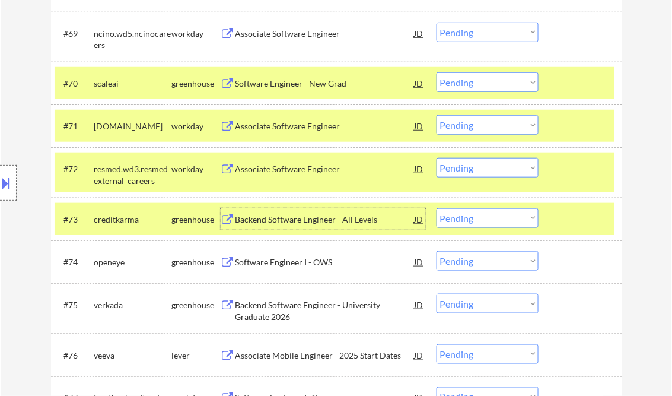
click at [291, 217] on div "Backend Software Engineer - All Levels" at bounding box center [325, 220] width 179 height 12
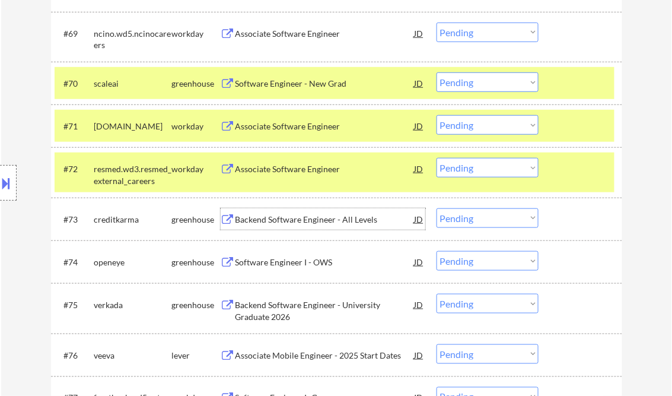
drag, startPoint x: 481, startPoint y: 216, endPoint x: 491, endPoint y: 217, distance: 10.7
click at [481, 216] on select "Choose an option... Pending Applied Excluded (Questions) Excluded (Expired) Exc…" at bounding box center [488, 218] width 102 height 20
click at [437, 208] on select "Choose an option... Pending Applied Excluded (Questions) Excluded (Expired) Exc…" at bounding box center [488, 218] width 102 height 20
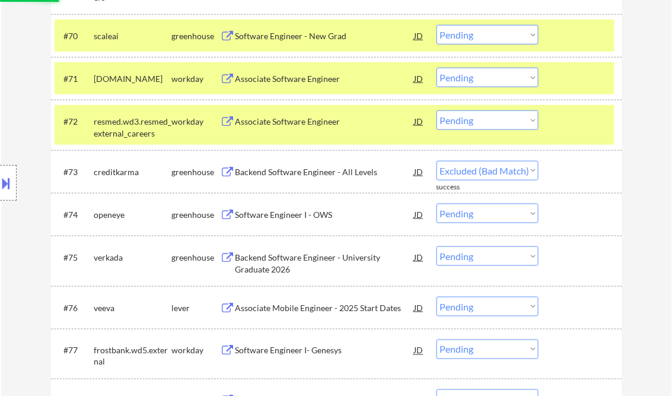
select select ""pending""
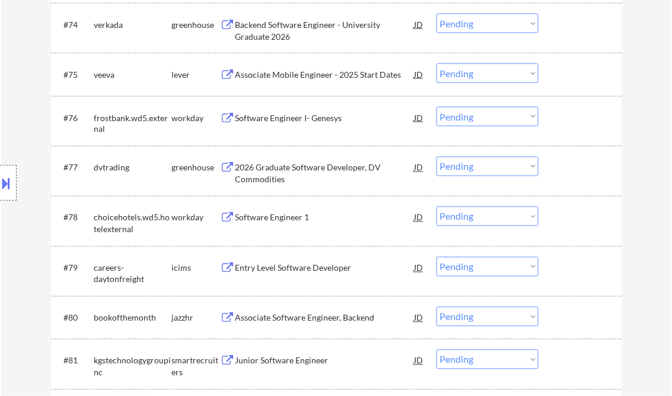
scroll to position [3939, 0]
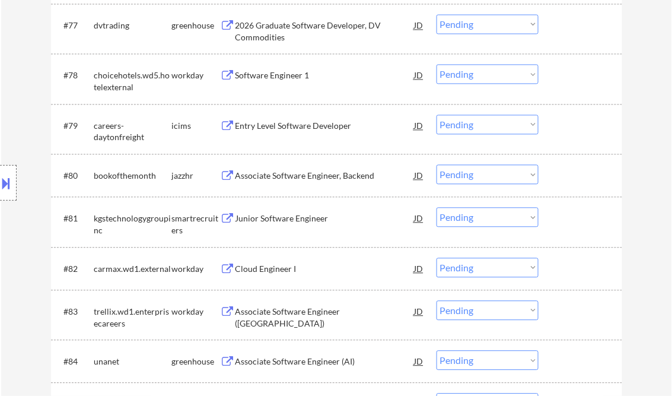
click at [318, 182] on div "Associate Software Engineer, Backend" at bounding box center [325, 174] width 179 height 21
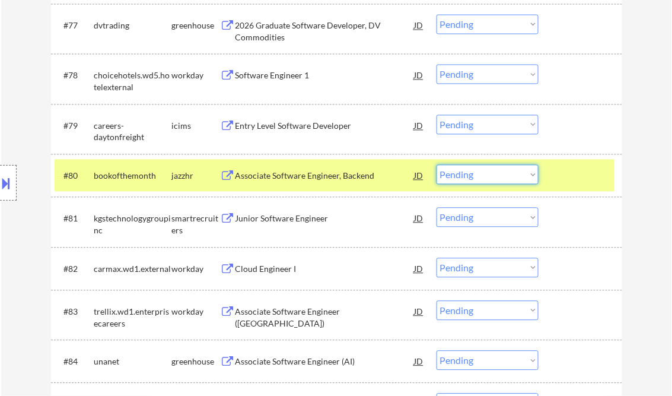
drag, startPoint x: 458, startPoint y: 171, endPoint x: 487, endPoint y: 186, distance: 32.6
click at [459, 171] on select "Choose an option... Pending Applied Excluded (Questions) Excluded (Expired) Exc…" at bounding box center [488, 174] width 102 height 20
click at [437, 164] on select "Choose an option... Pending Applied Excluded (Questions) Excluded (Expired) Exc…" at bounding box center [488, 174] width 102 height 20
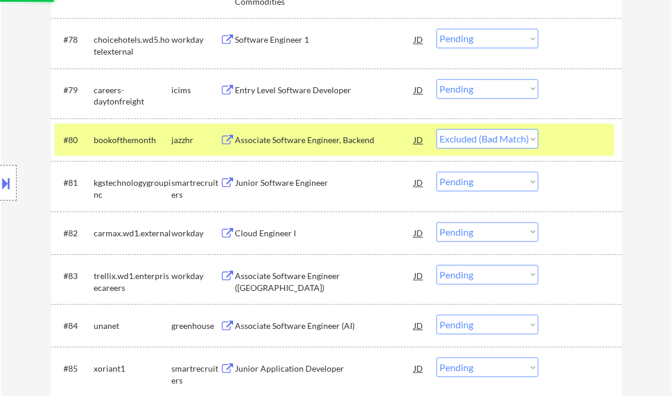
scroll to position [3986, 0]
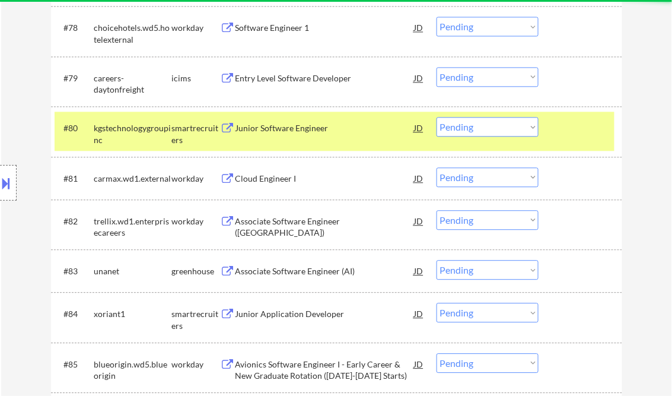
click at [282, 129] on div "Junior Software Engineer" at bounding box center [325, 128] width 179 height 12
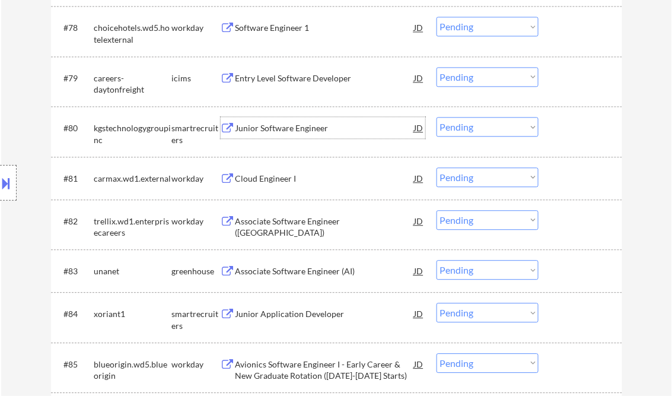
click at [295, 130] on div "Junior Software Engineer" at bounding box center [325, 128] width 179 height 12
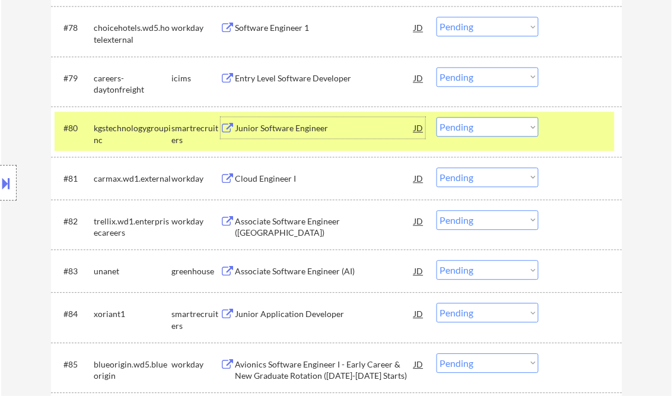
click at [488, 129] on select "Choose an option... Pending Applied Excluded (Questions) Excluded (Expired) Exc…" at bounding box center [488, 127] width 102 height 20
click at [437, 117] on select "Choose an option... Pending Applied Excluded (Questions) Excluded (Expired) Exc…" at bounding box center [488, 127] width 102 height 20
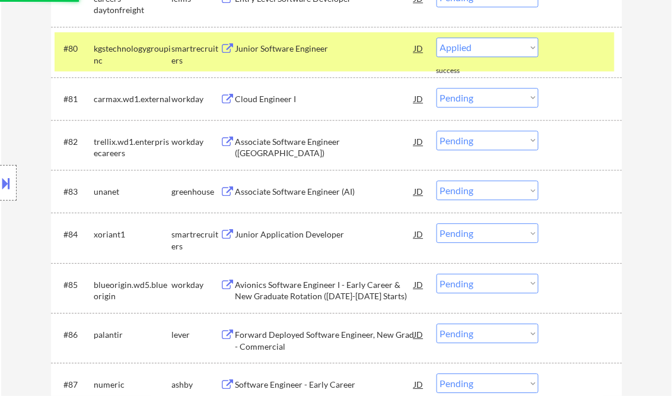
scroll to position [4081, 0]
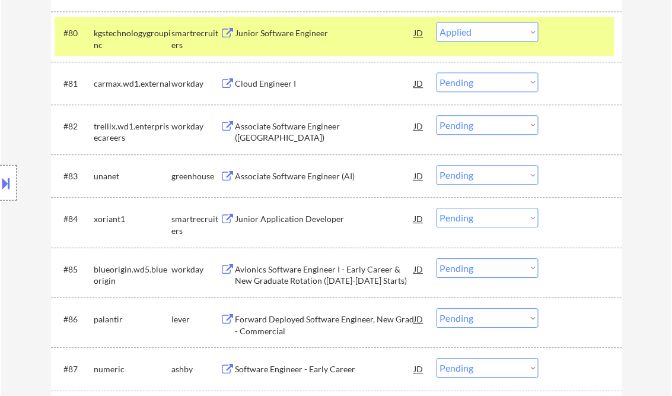
select select ""pending""
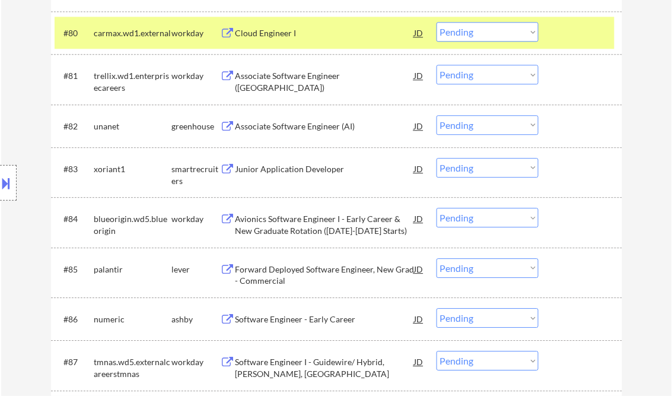
click at [295, 123] on div "Associate Software Engineer (AI)" at bounding box center [325, 126] width 179 height 12
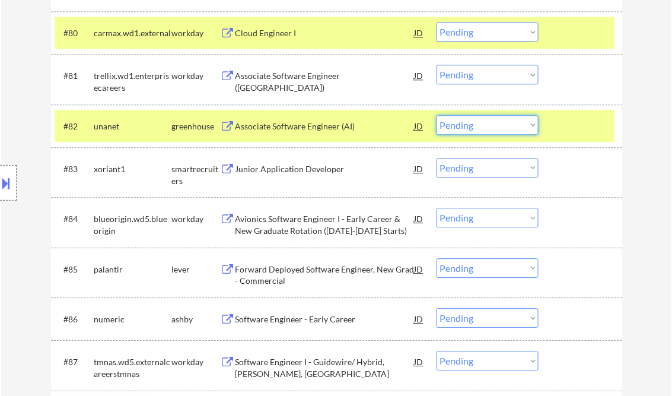
drag, startPoint x: 483, startPoint y: 126, endPoint x: 496, endPoint y: 135, distance: 16.1
click at [483, 126] on select "Choose an option... Pending Applied Excluded (Questions) Excluded (Expired) Exc…" at bounding box center [488, 125] width 102 height 20
click at [437, 115] on select "Choose an option... Pending Applied Excluded (Questions) Excluded (Expired) Exc…" at bounding box center [488, 125] width 102 height 20
select select ""pending""
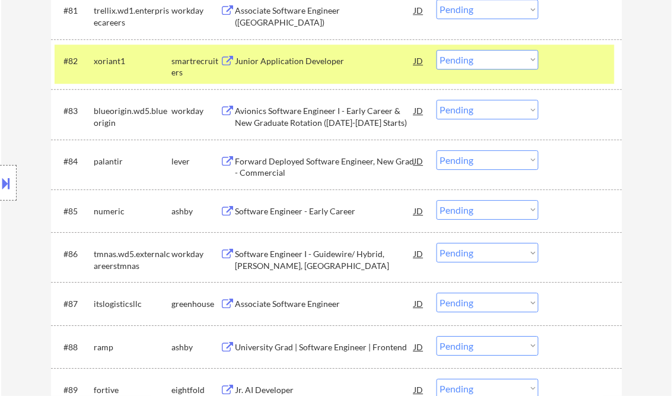
scroll to position [4176, 0]
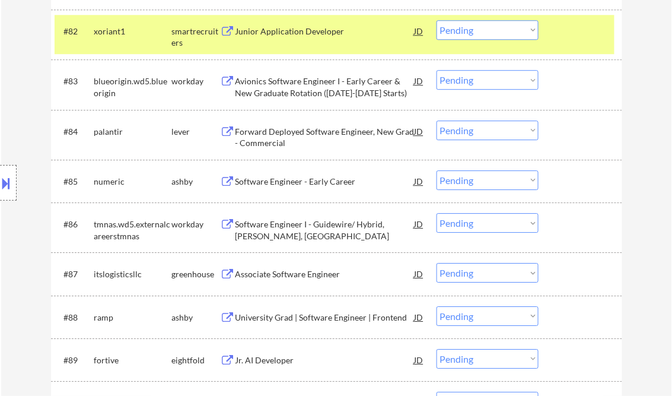
click at [289, 183] on div "Software Engineer - Early Career" at bounding box center [325, 182] width 179 height 12
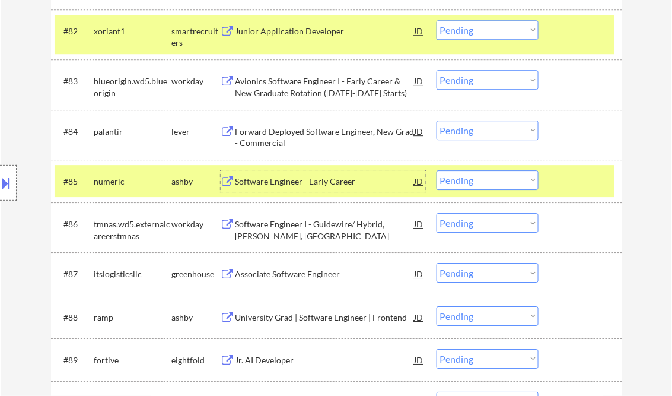
drag, startPoint x: 474, startPoint y: 184, endPoint x: 487, endPoint y: 190, distance: 14.3
click at [474, 184] on select "Choose an option... Pending Applied Excluded (Questions) Excluded (Expired) Exc…" at bounding box center [488, 180] width 102 height 20
click at [437, 170] on select "Choose an option... Pending Applied Excluded (Questions) Excluded (Expired) Exc…" at bounding box center [488, 180] width 102 height 20
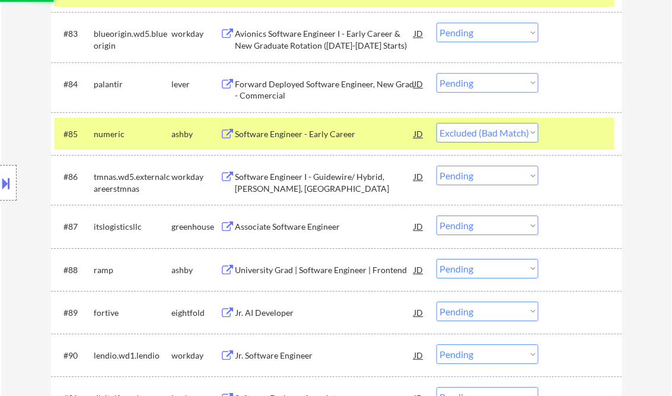
scroll to position [4271, 0]
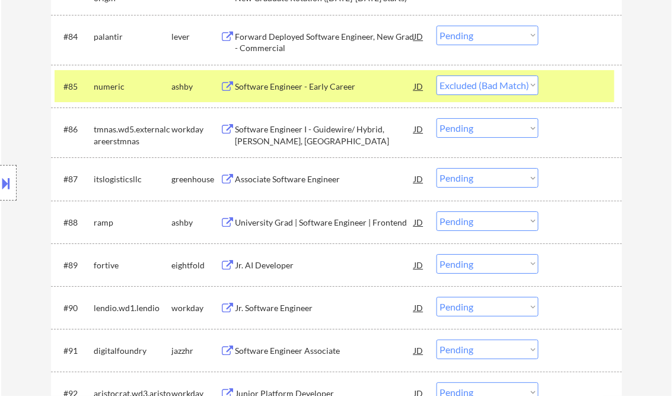
select select ""pending""
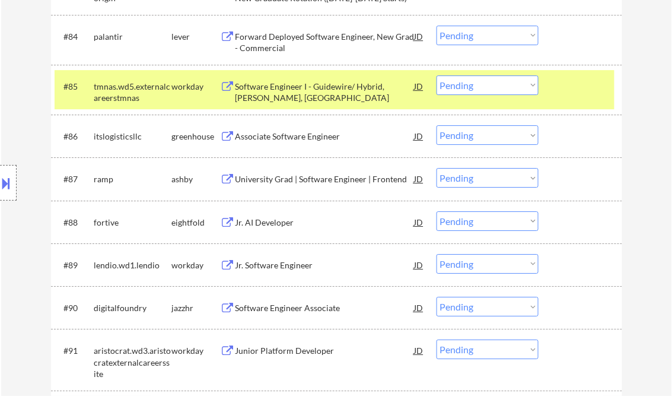
click at [311, 138] on div "Associate Software Engineer" at bounding box center [325, 137] width 179 height 12
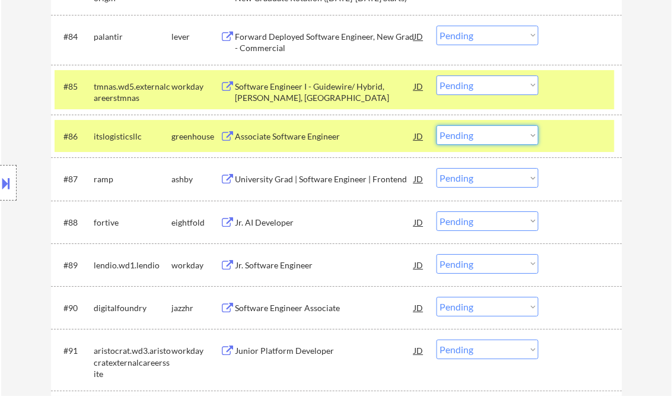
drag, startPoint x: 485, startPoint y: 133, endPoint x: 482, endPoint y: 144, distance: 11.1
click at [485, 133] on select "Choose an option... Pending Applied Excluded (Questions) Excluded (Expired) Exc…" at bounding box center [488, 135] width 102 height 20
click at [437, 126] on select "Choose an option... Pending Applied Excluded (Questions) Excluded (Expired) Exc…" at bounding box center [488, 135] width 102 height 20
select select ""pending""
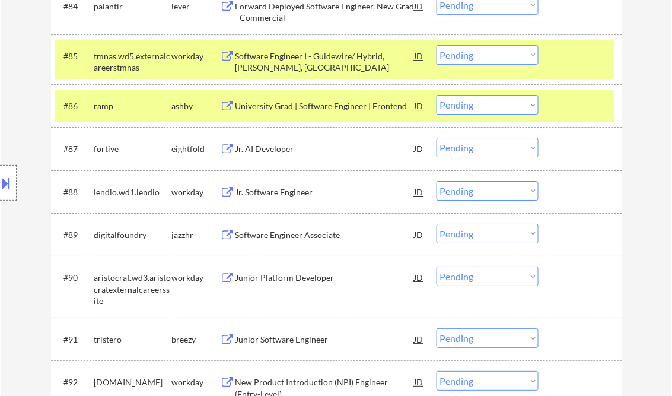
scroll to position [4319, 0]
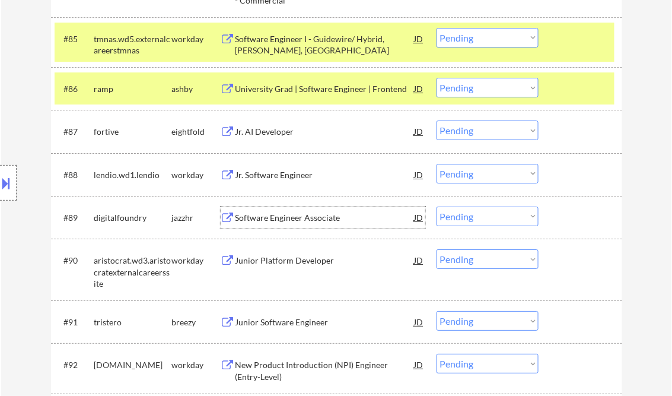
click at [289, 218] on div "Software Engineer Associate" at bounding box center [325, 218] width 179 height 12
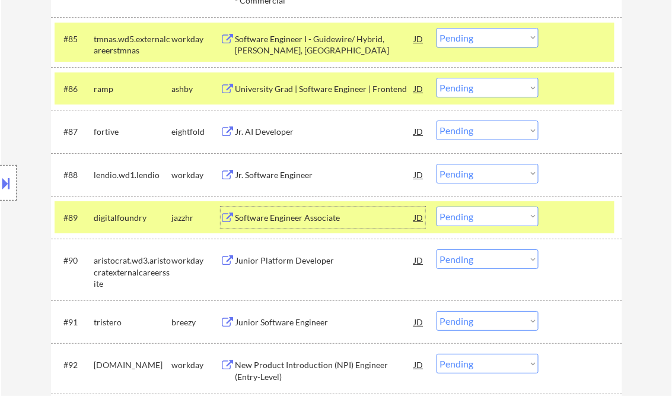
drag, startPoint x: 472, startPoint y: 219, endPoint x: 475, endPoint y: 227, distance: 8.3
click at [472, 219] on select "Choose an option... Pending Applied Excluded (Questions) Excluded (Expired) Exc…" at bounding box center [488, 216] width 102 height 20
click at [437, 206] on select "Choose an option... Pending Applied Excluded (Questions) Excluded (Expired) Exc…" at bounding box center [488, 216] width 102 height 20
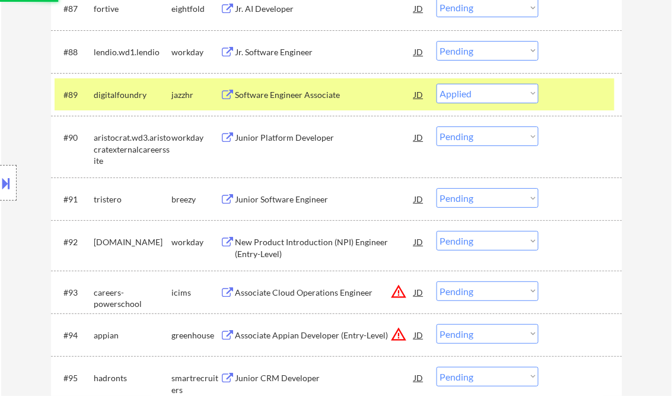
scroll to position [4461, 0]
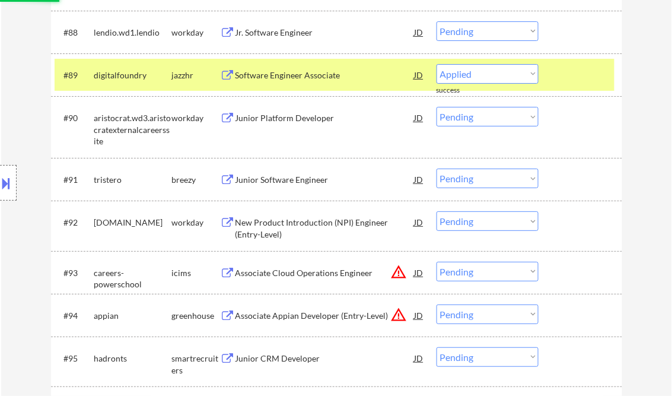
select select ""pending""
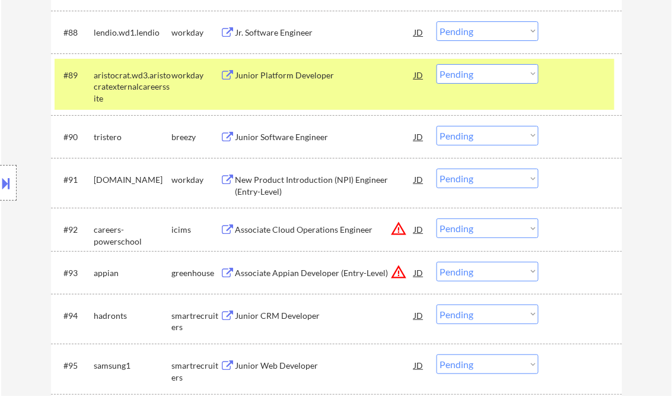
click at [295, 137] on div "Junior Software Engineer" at bounding box center [325, 137] width 179 height 12
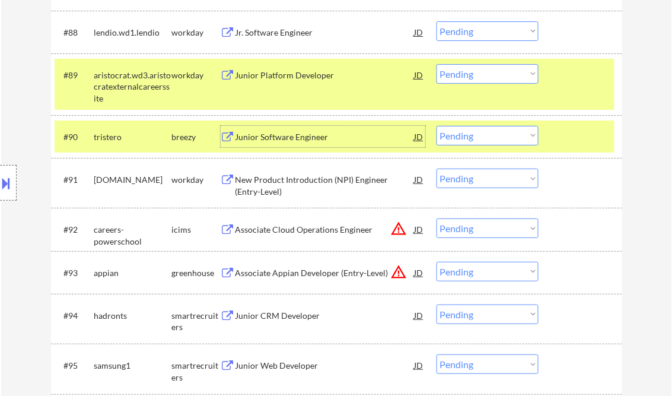
drag, startPoint x: 452, startPoint y: 136, endPoint x: 469, endPoint y: 147, distance: 19.9
click at [452, 136] on select "Choose an option... Pending Applied Excluded (Questions) Excluded (Expired) Exc…" at bounding box center [488, 136] width 102 height 20
click at [437, 126] on select "Choose an option... Pending Applied Excluded (Questions) Excluded (Expired) Exc…" at bounding box center [488, 136] width 102 height 20
select select ""pending""
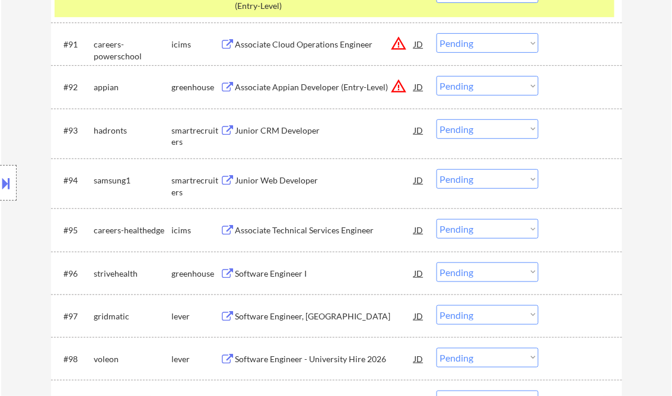
scroll to position [4651, 0]
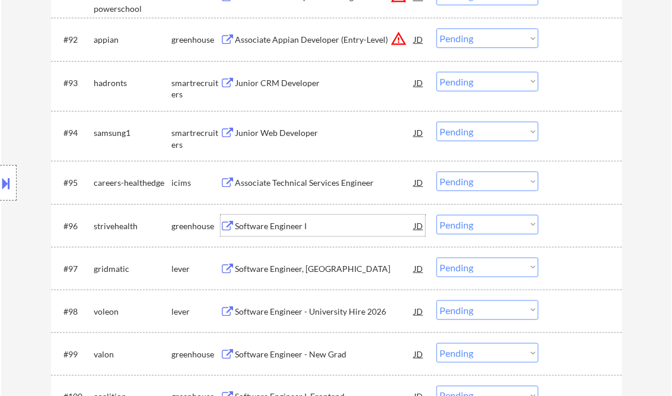
click at [287, 229] on div "Software Engineer I" at bounding box center [325, 226] width 179 height 12
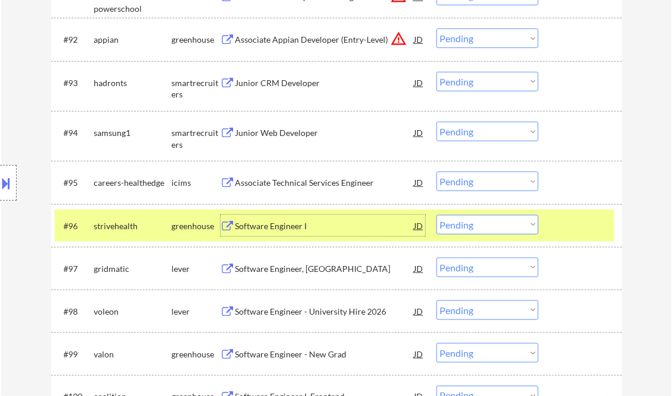
click at [482, 225] on select "Choose an option... Pending Applied Excluded (Questions) Excluded (Expired) Exc…" at bounding box center [488, 225] width 102 height 20
click at [437, 215] on select "Choose an option... Pending Applied Excluded (Questions) Excluded (Expired) Exc…" at bounding box center [488, 225] width 102 height 20
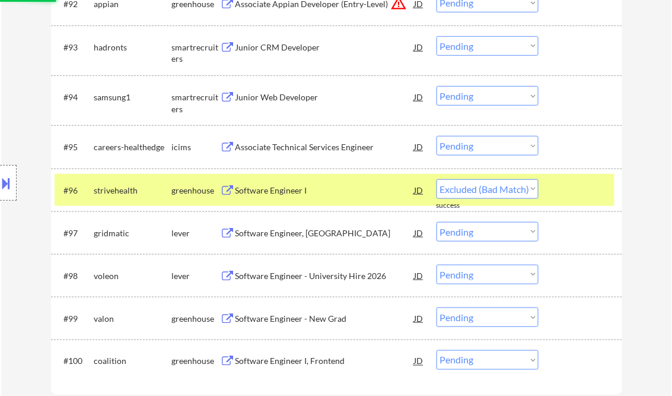
scroll to position [4698, 0]
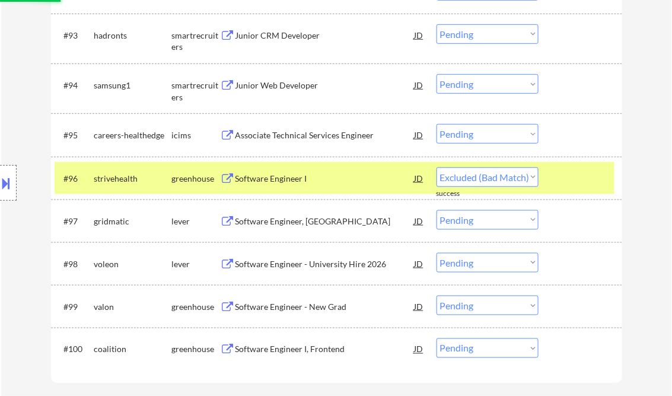
select select ""pending""
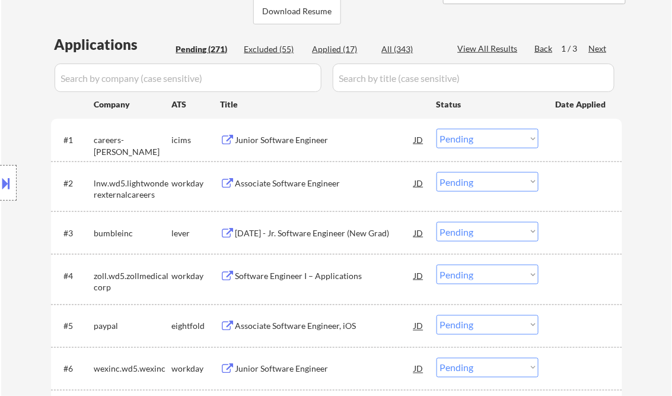
scroll to position [285, 0]
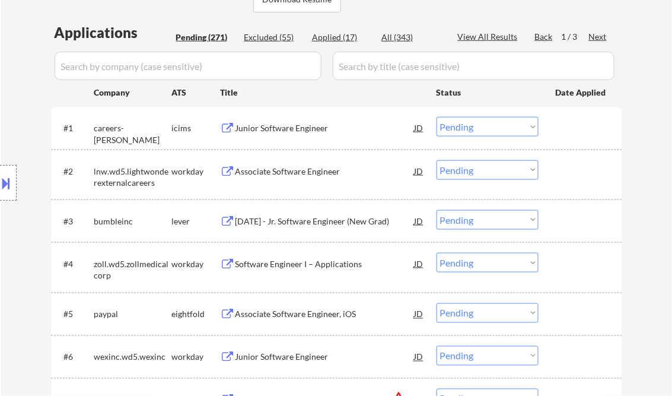
click at [282, 171] on div "Associate Software Engineer" at bounding box center [325, 172] width 179 height 12
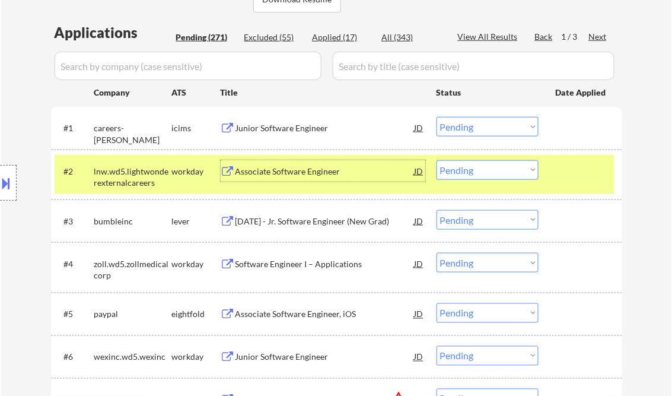
click at [495, 168] on select "Choose an option... Pending Applied Excluded (Questions) Excluded (Expired) Exc…" at bounding box center [488, 170] width 102 height 20
click at [437, 160] on select "Choose an option... Pending Applied Excluded (Questions) Excluded (Expired) Exc…" at bounding box center [488, 170] width 102 height 20
select select ""pending""
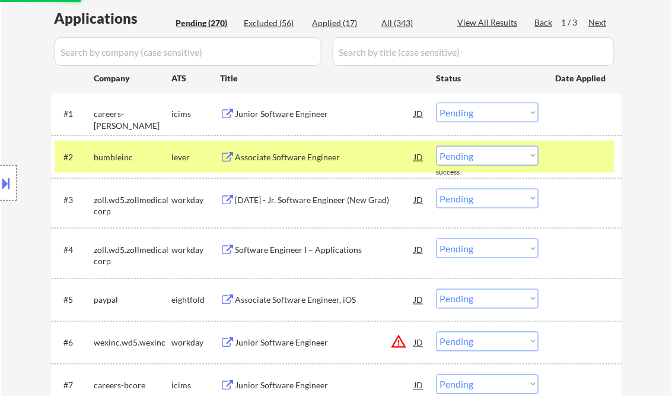
scroll to position [332, 0]
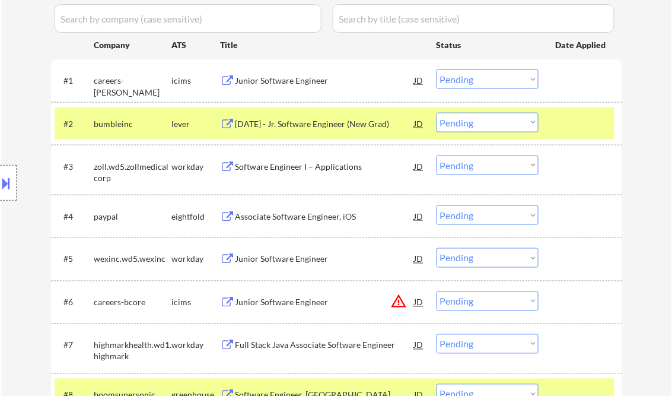
click at [282, 262] on div "Junior Software Engineer" at bounding box center [325, 259] width 179 height 12
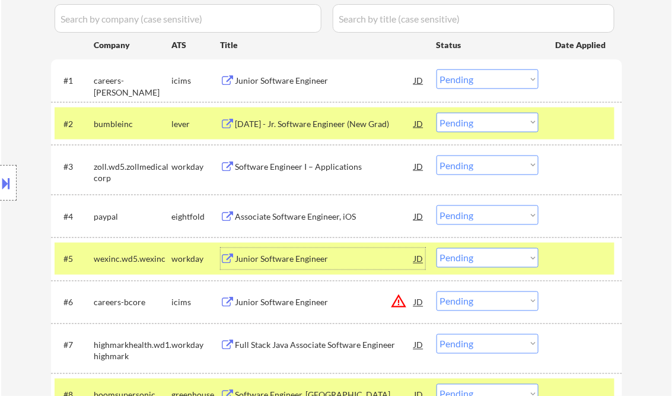
click at [488, 263] on select "Choose an option... Pending Applied Excluded (Questions) Excluded (Expired) Exc…" at bounding box center [488, 258] width 102 height 20
click at [437, 248] on select "Choose an option... Pending Applied Excluded (Questions) Excluded (Expired) Exc…" at bounding box center [488, 258] width 102 height 20
select select ""pending""
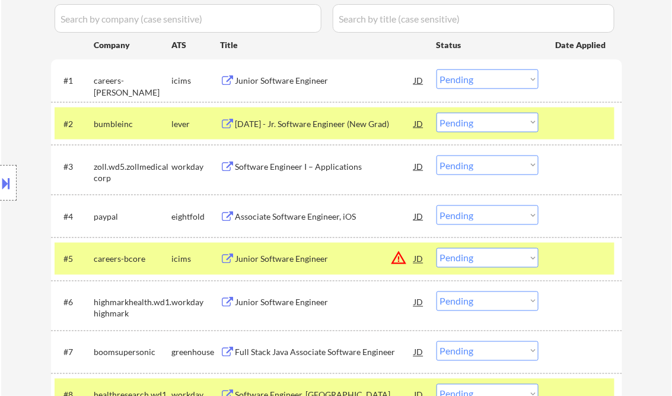
click at [360, 45] on div "Title" at bounding box center [323, 45] width 205 height 12
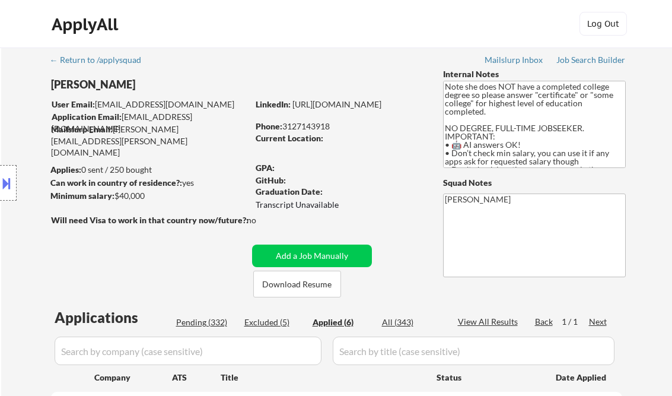
select select ""applied""
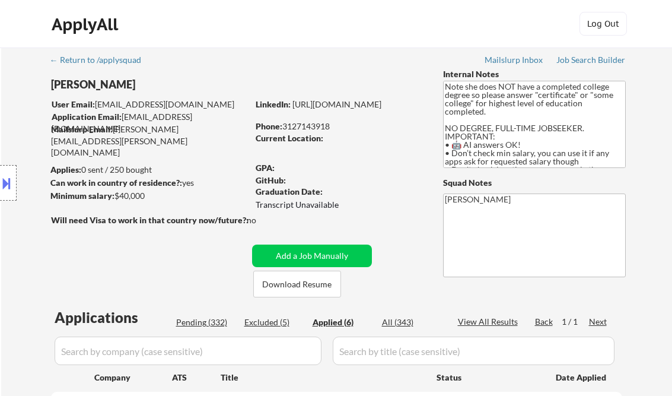
select select ""applied""
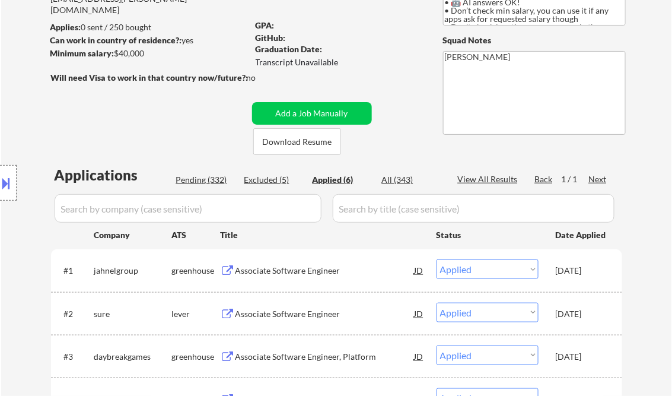
select select ""applied""
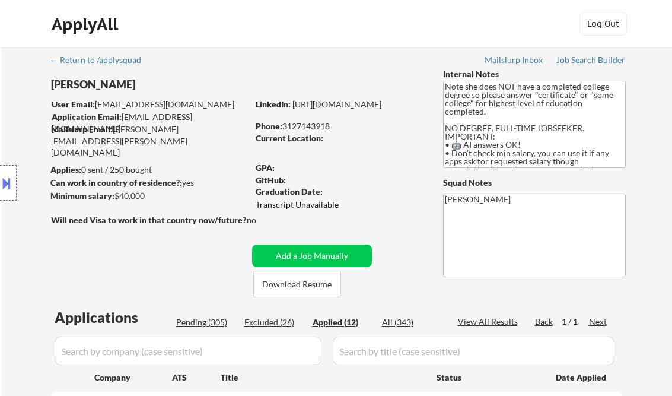
select select ""applied""
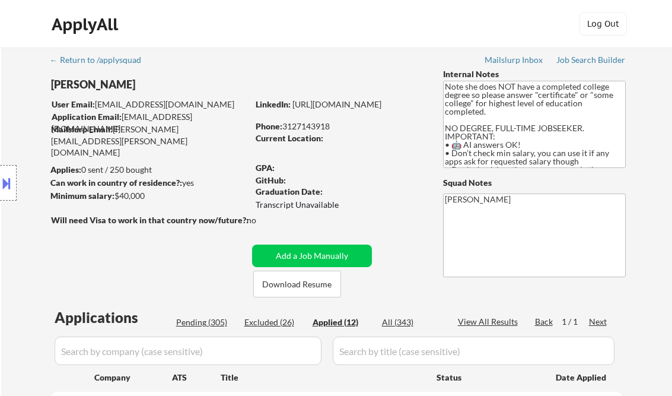
select select ""applied""
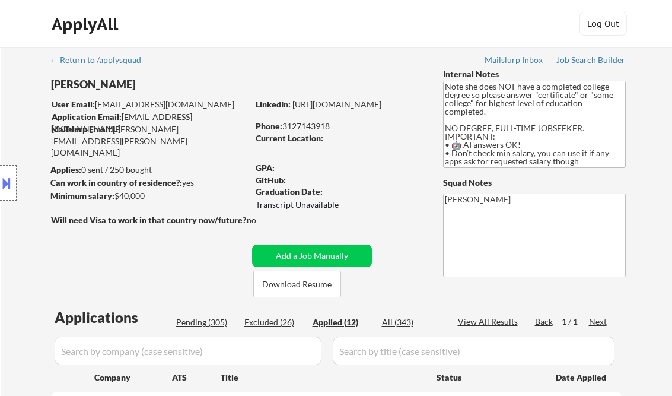
select select ""applied""
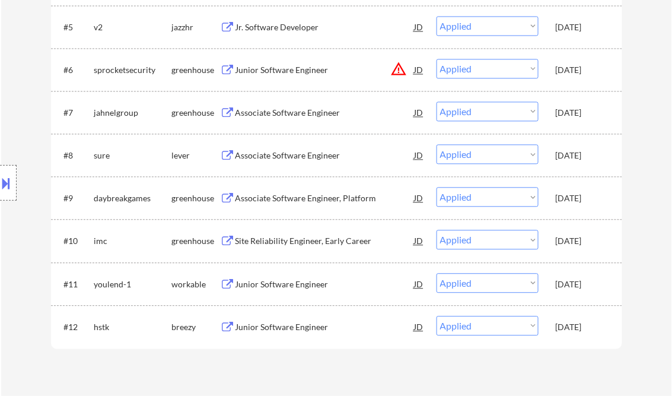
select select ""applied""
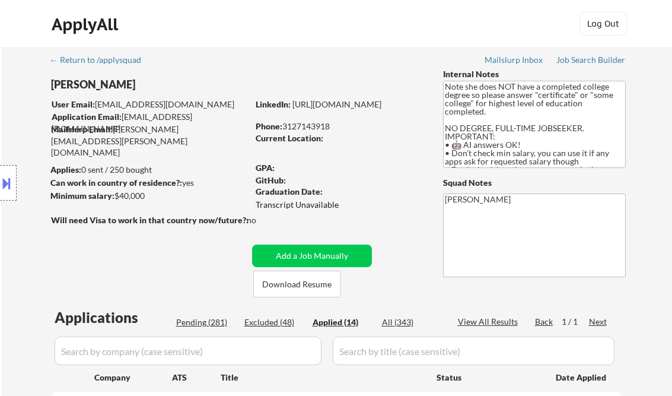
select select ""applied""
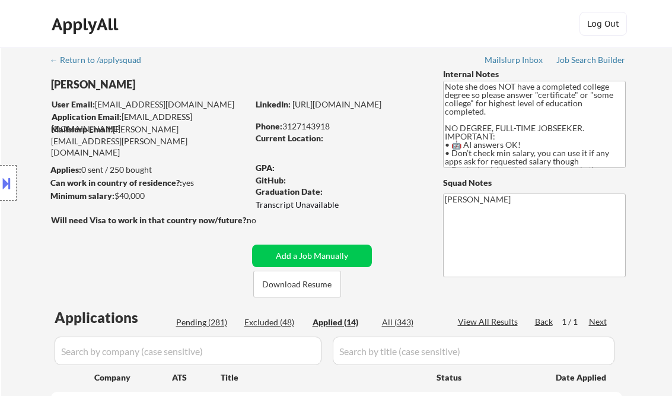
select select ""applied""
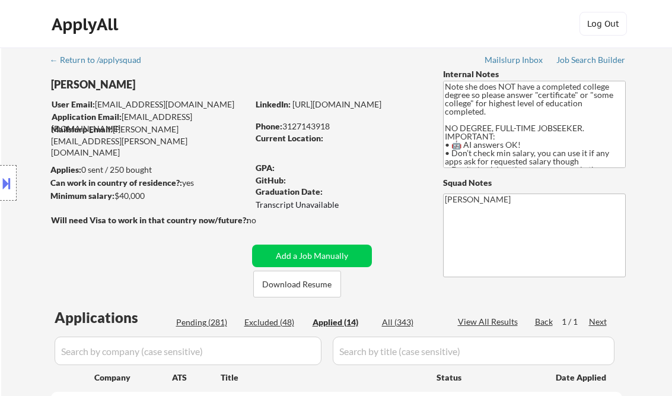
select select ""applied""
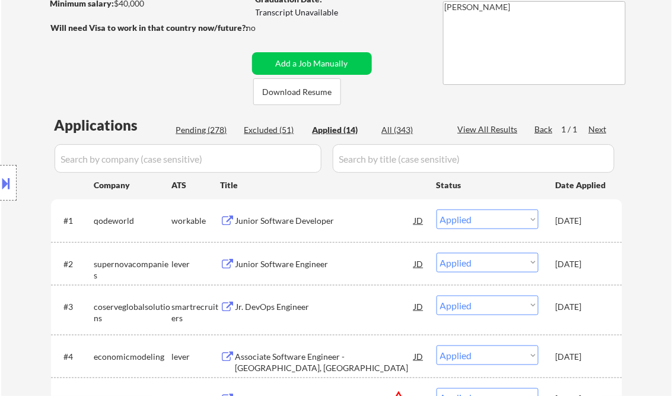
scroll to position [132, 0]
select select ""applied""
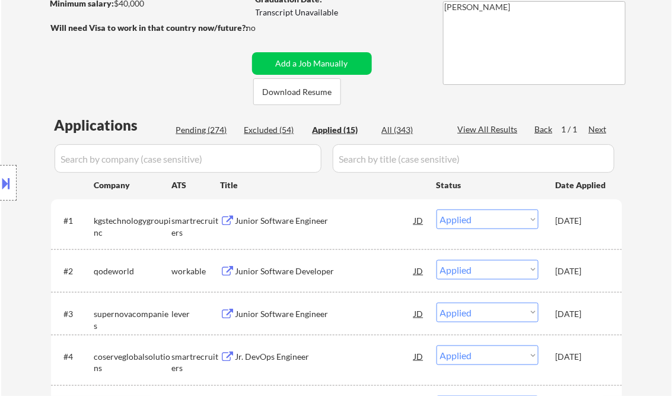
select select ""applied""
